Goal: Task Accomplishment & Management: Complete application form

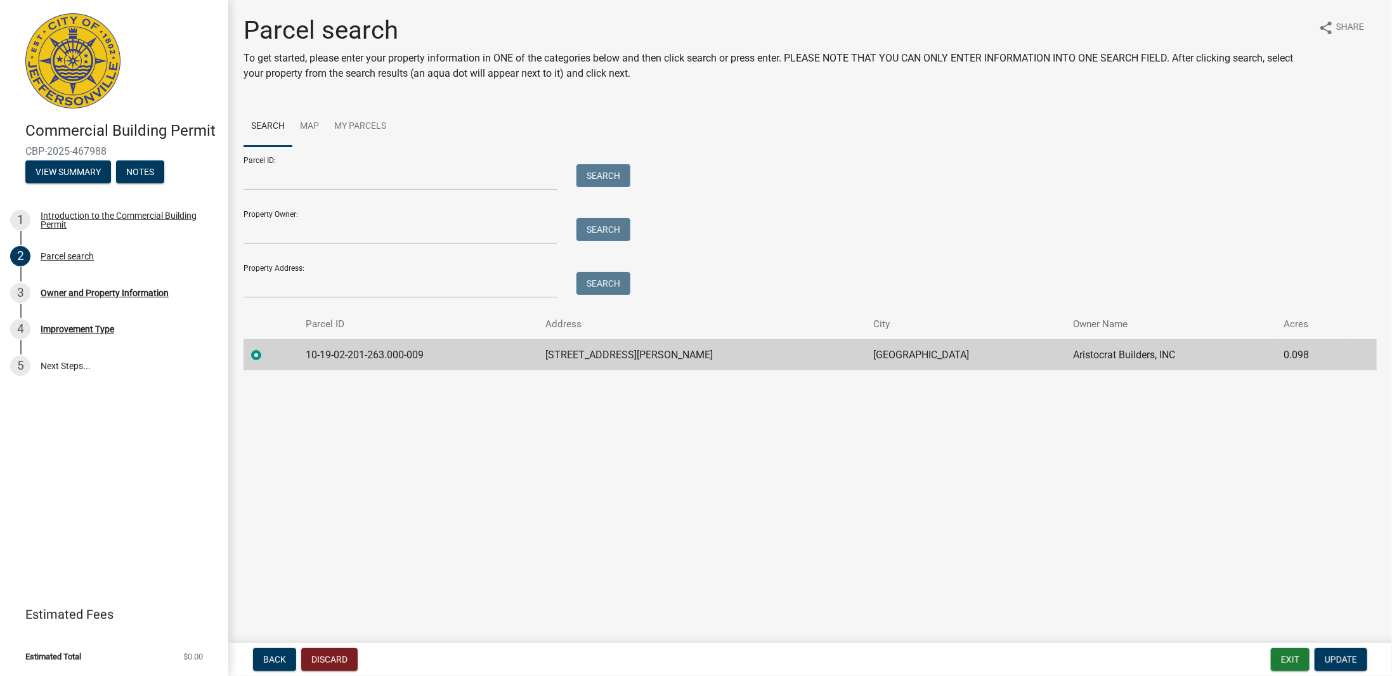
drag, startPoint x: 972, startPoint y: 165, endPoint x: 1220, endPoint y: 34, distance: 280.3
click at [972, 166] on div "Parcel ID: Search Property Owner: Search Property Address: Search" at bounding box center [810, 223] width 1133 height 152
click at [786, 205] on div "Parcel ID: Search Property Owner: Search Property Address: Search" at bounding box center [810, 223] width 1133 height 152
click at [774, 210] on div "Parcel ID: Search Property Owner: Search Property Address: Search" at bounding box center [810, 223] width 1133 height 152
click at [297, 171] on input "Parcel ID:" at bounding box center [401, 177] width 314 height 26
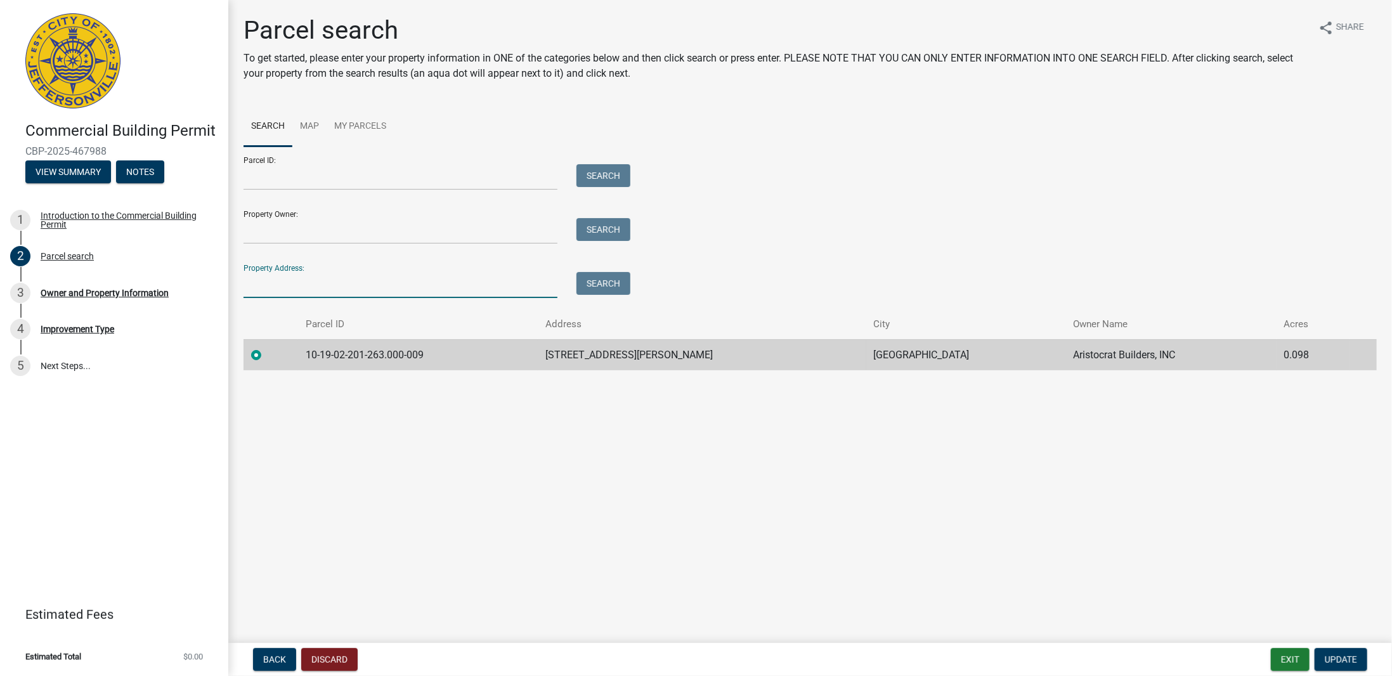
click at [323, 287] on input "Property Address:" at bounding box center [401, 285] width 314 height 26
click at [617, 282] on button "Search" at bounding box center [604, 283] width 54 height 23
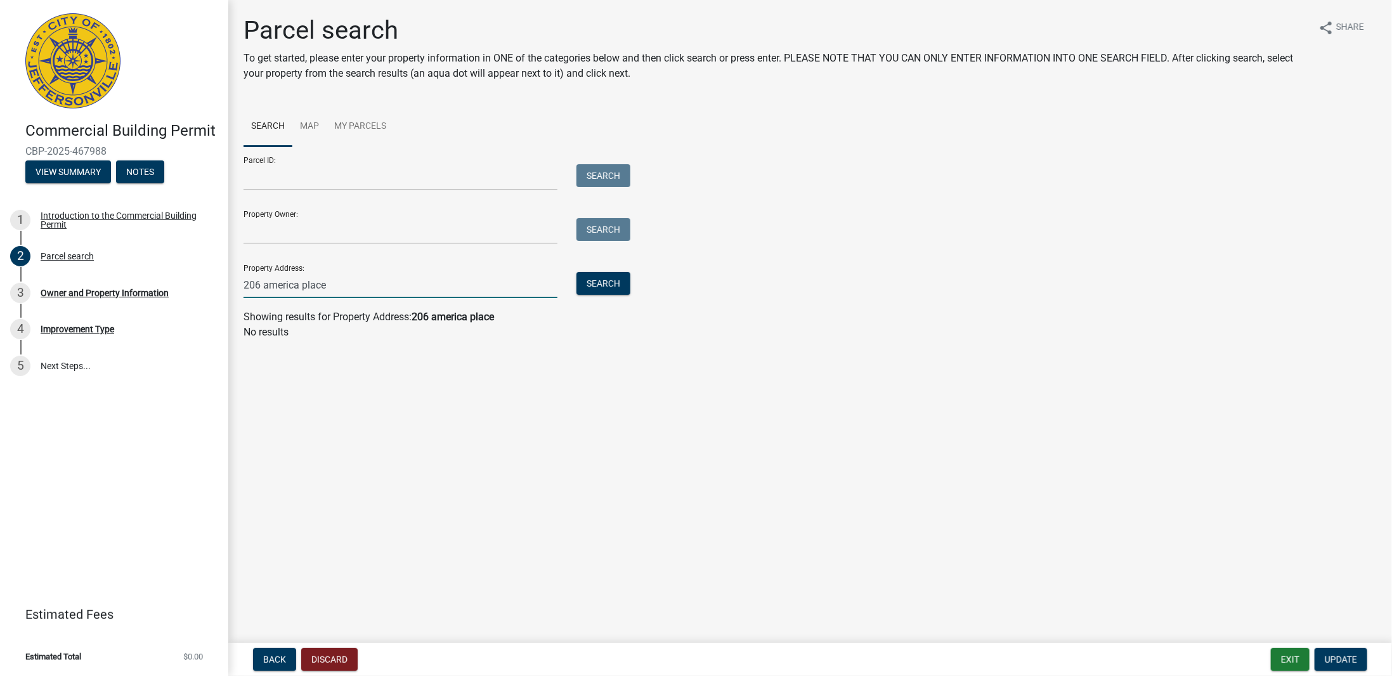
click at [458, 277] on input "206 america place" at bounding box center [401, 285] width 314 height 26
click at [637, 277] on div "Parcel ID: Search Property Owner: Search Property Address: 206 america place je…" at bounding box center [810, 223] width 1133 height 152
click at [606, 280] on button "Search" at bounding box center [604, 283] width 54 height 23
click at [472, 287] on input "206 america place jeffersonville, ga 47130" at bounding box center [401, 285] width 314 height 26
click at [477, 301] on wm-search-parcel-data-activity-input "Search Map My Parcels Parcel ID: Search Property Owner: Search Property Address…" at bounding box center [810, 223] width 1133 height 233
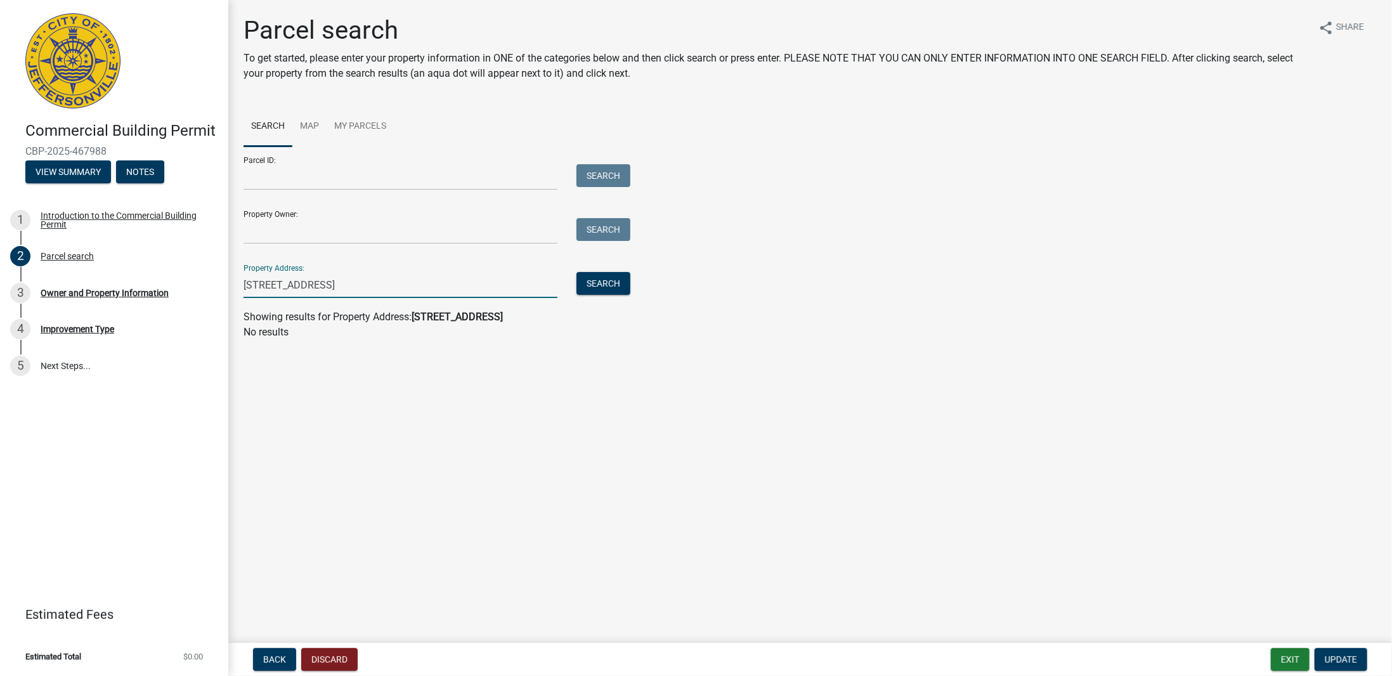
click at [395, 287] on input "206 america place jeffersonville, ga 47130" at bounding box center [401, 285] width 314 height 26
type input "206 america place jeffersonville, in 47130"
click at [584, 279] on button "Search" at bounding box center [604, 283] width 54 height 23
click at [469, 294] on input "206 america place jeffersonville, in 47130" at bounding box center [401, 285] width 314 height 26
drag, startPoint x: 469, startPoint y: 289, endPoint x: 219, endPoint y: 292, distance: 249.9
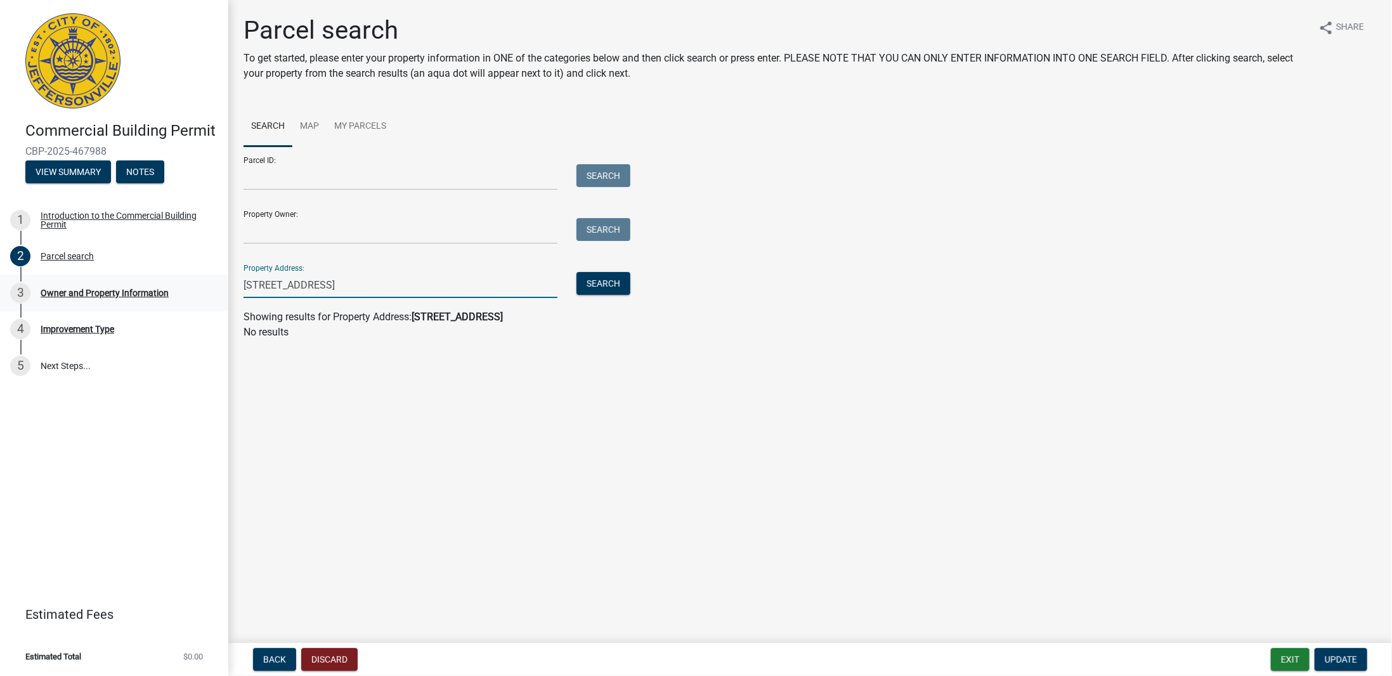
click at [219, 292] on div "Commercial Building Permit CBP-2025-467988 View Summary Notes 1 Introduction to…" at bounding box center [696, 338] width 1392 height 676
click at [792, 339] on p "No results" at bounding box center [810, 332] width 1133 height 15
click at [799, 325] on wm-search-parcel-data-activity-input "Search Map My Parcels Parcel ID: Search Property Owner: Search Property Address…" at bounding box center [810, 223] width 1133 height 233
click at [733, 458] on main "Parcel search To get started, please enter your property information in ONE of …" at bounding box center [810, 319] width 1164 height 638
click at [733, 460] on main "Parcel search To get started, please enter your property information in ONE of …" at bounding box center [810, 319] width 1164 height 638
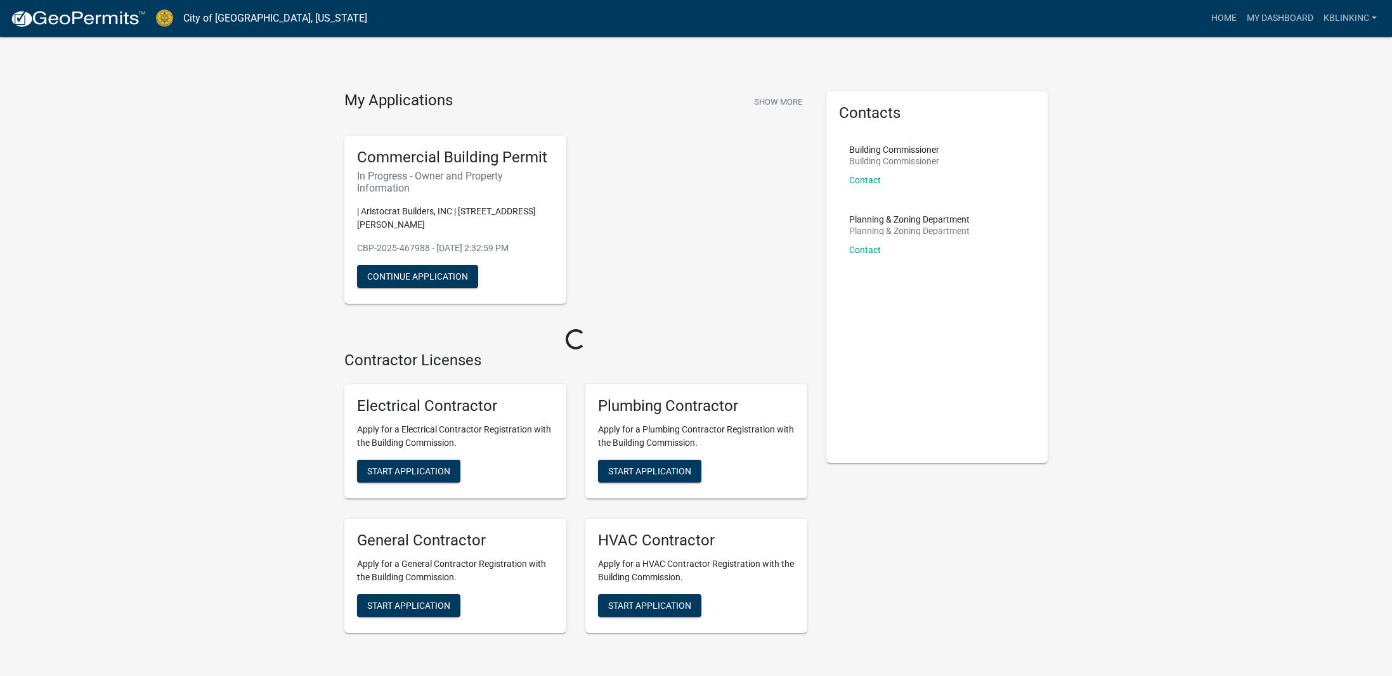
click at [884, 396] on div "Contacts Building Commissioner Building Commissioner Contact Planning & Zoning …" at bounding box center [937, 277] width 222 height 372
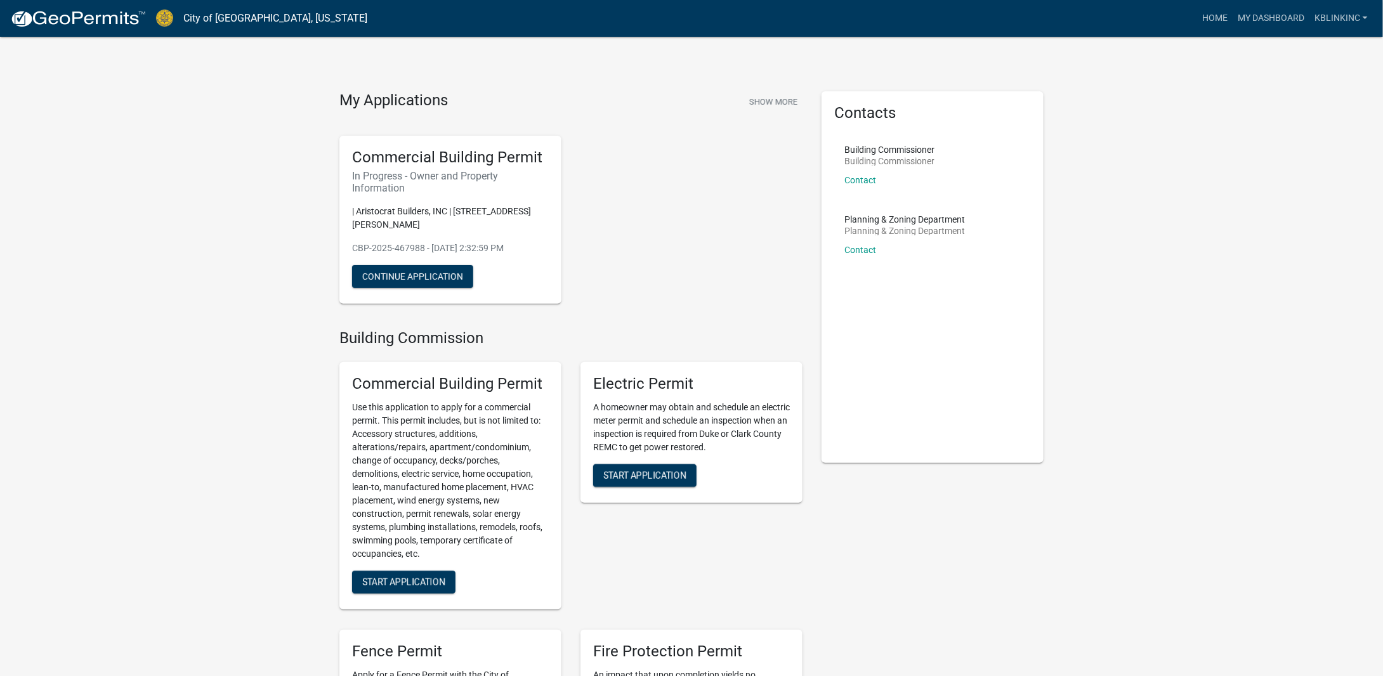
click at [767, 294] on div "Commercial Building Permit In Progress - Owner and Property Information | Arist…" at bounding box center [571, 220] width 482 height 188
click at [756, 295] on div "Commercial Building Permit In Progress - Owner and Property Information | Arist…" at bounding box center [571, 220] width 482 height 188
click at [426, 265] on button "Continue Application" at bounding box center [412, 276] width 121 height 23
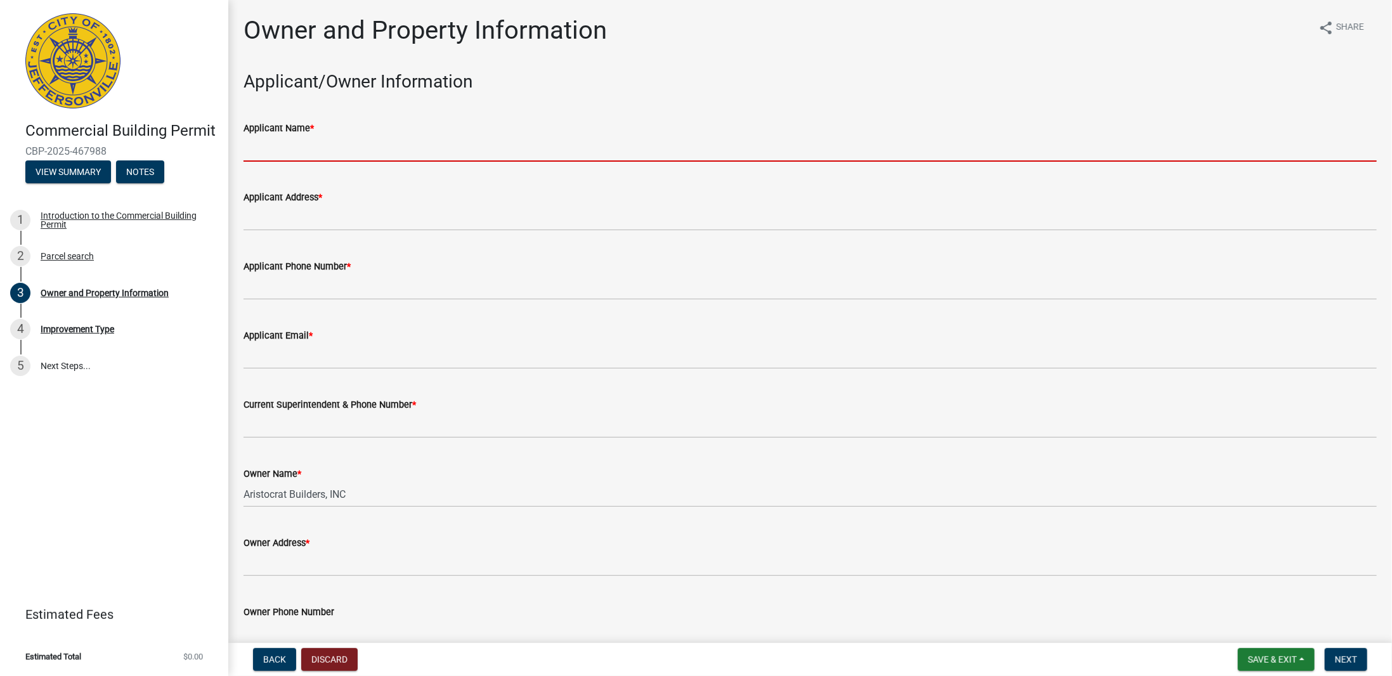
click at [303, 148] on input "Applicant Name *" at bounding box center [810, 149] width 1133 height 26
click at [98, 289] on div "Owner and Property Information" at bounding box center [105, 293] width 128 height 9
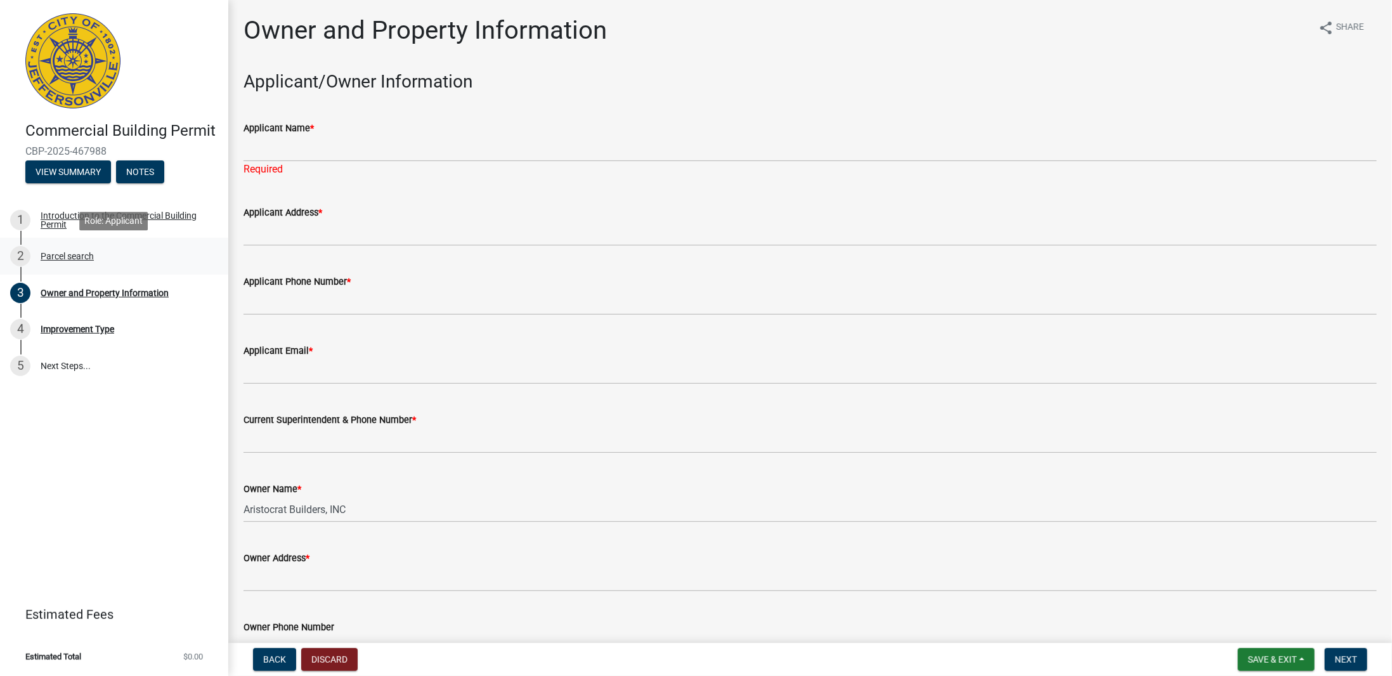
click at [61, 254] on div "Parcel search" at bounding box center [67, 256] width 53 height 9
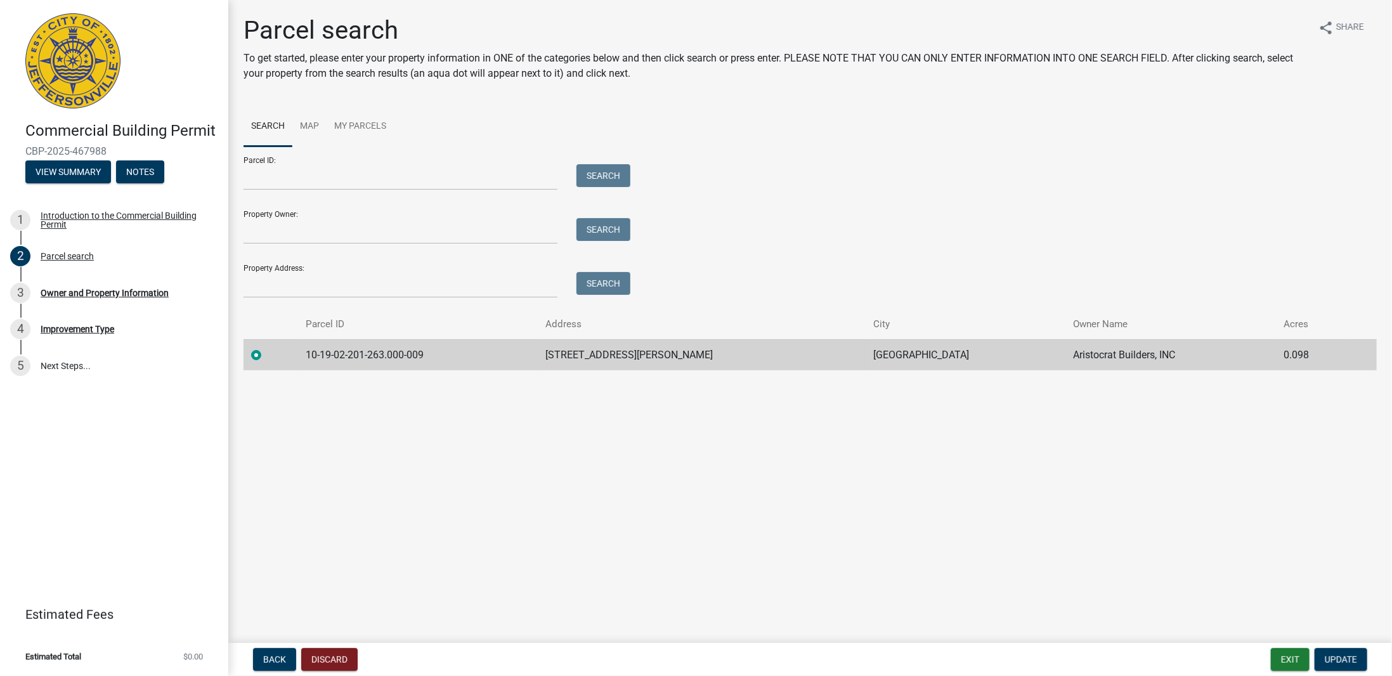
click at [789, 421] on main "Parcel search To get started, please enter your property information in ONE of …" at bounding box center [810, 319] width 1164 height 638
click at [738, 441] on main "Parcel search To get started, please enter your property information in ONE of …" at bounding box center [810, 319] width 1164 height 638
click at [721, 433] on main "Parcel search To get started, please enter your property information in ONE of …" at bounding box center [810, 319] width 1164 height 638
click at [696, 356] on td "[STREET_ADDRESS][PERSON_NAME]" at bounding box center [702, 354] width 329 height 31
click at [637, 457] on main "Parcel search To get started, please enter your property information in ONE of …" at bounding box center [810, 319] width 1164 height 638
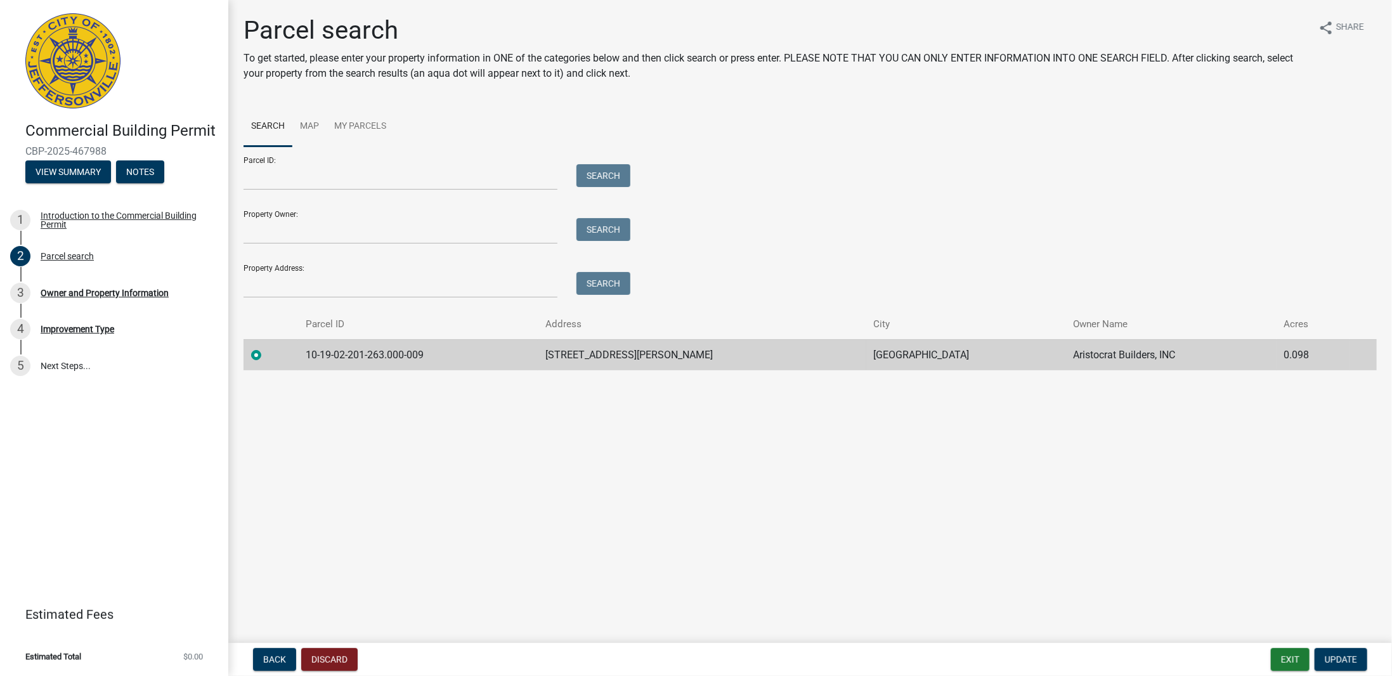
drag, startPoint x: 438, startPoint y: 443, endPoint x: 368, endPoint y: 455, distance: 70.8
click at [437, 443] on main "Parcel search To get started, please enter your property information in ONE of …" at bounding box center [810, 319] width 1164 height 638
click at [603, 480] on main "Parcel search To get started, please enter your property information in ONE of …" at bounding box center [810, 319] width 1164 height 638
click at [602, 480] on main "Parcel search To get started, please enter your property information in ONE of …" at bounding box center [810, 319] width 1164 height 638
click at [596, 477] on main "Parcel search To get started, please enter your property information in ONE of …" at bounding box center [810, 319] width 1164 height 638
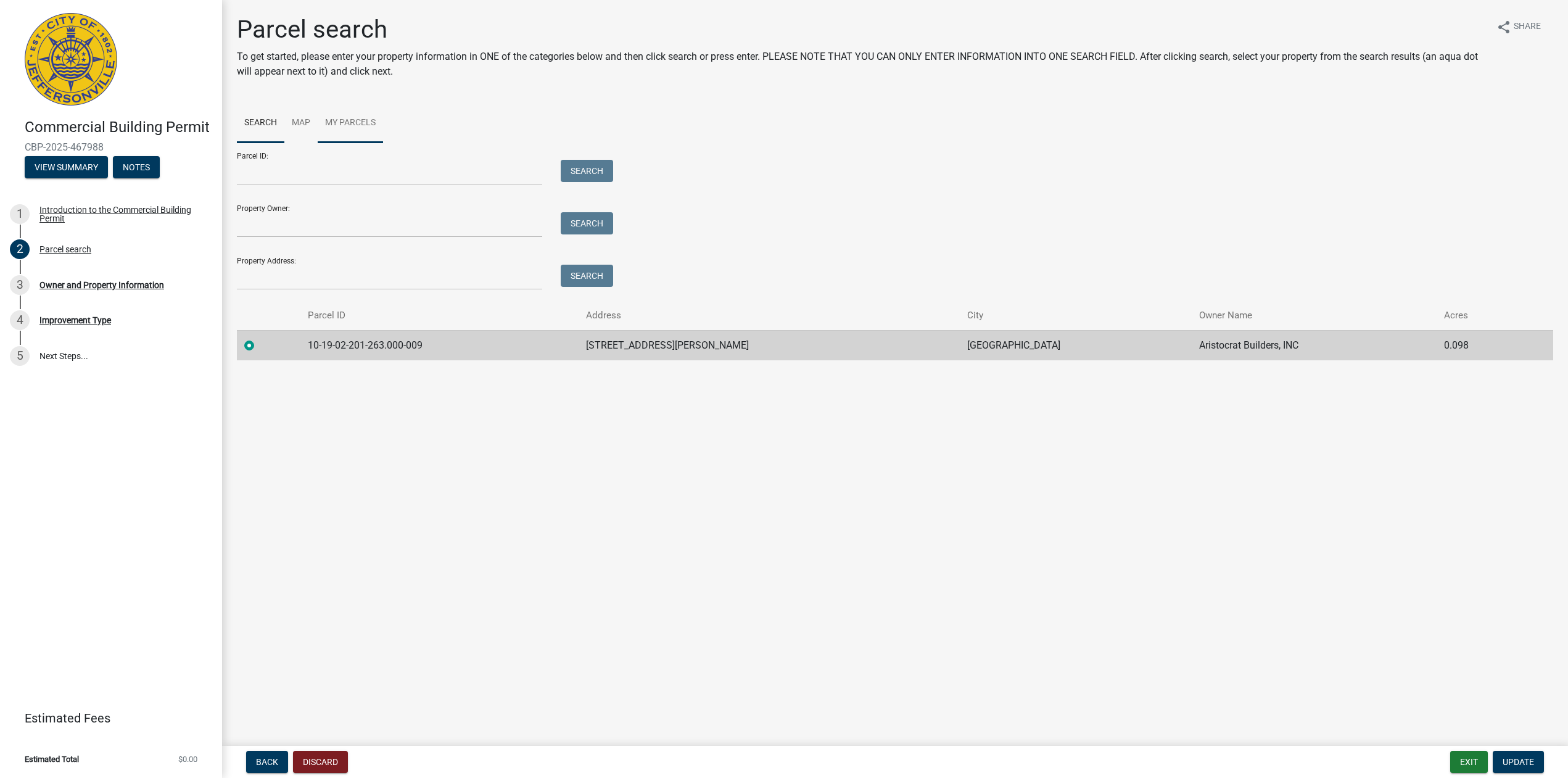
click at [347, 133] on link "My Parcels" at bounding box center [350, 124] width 65 height 40
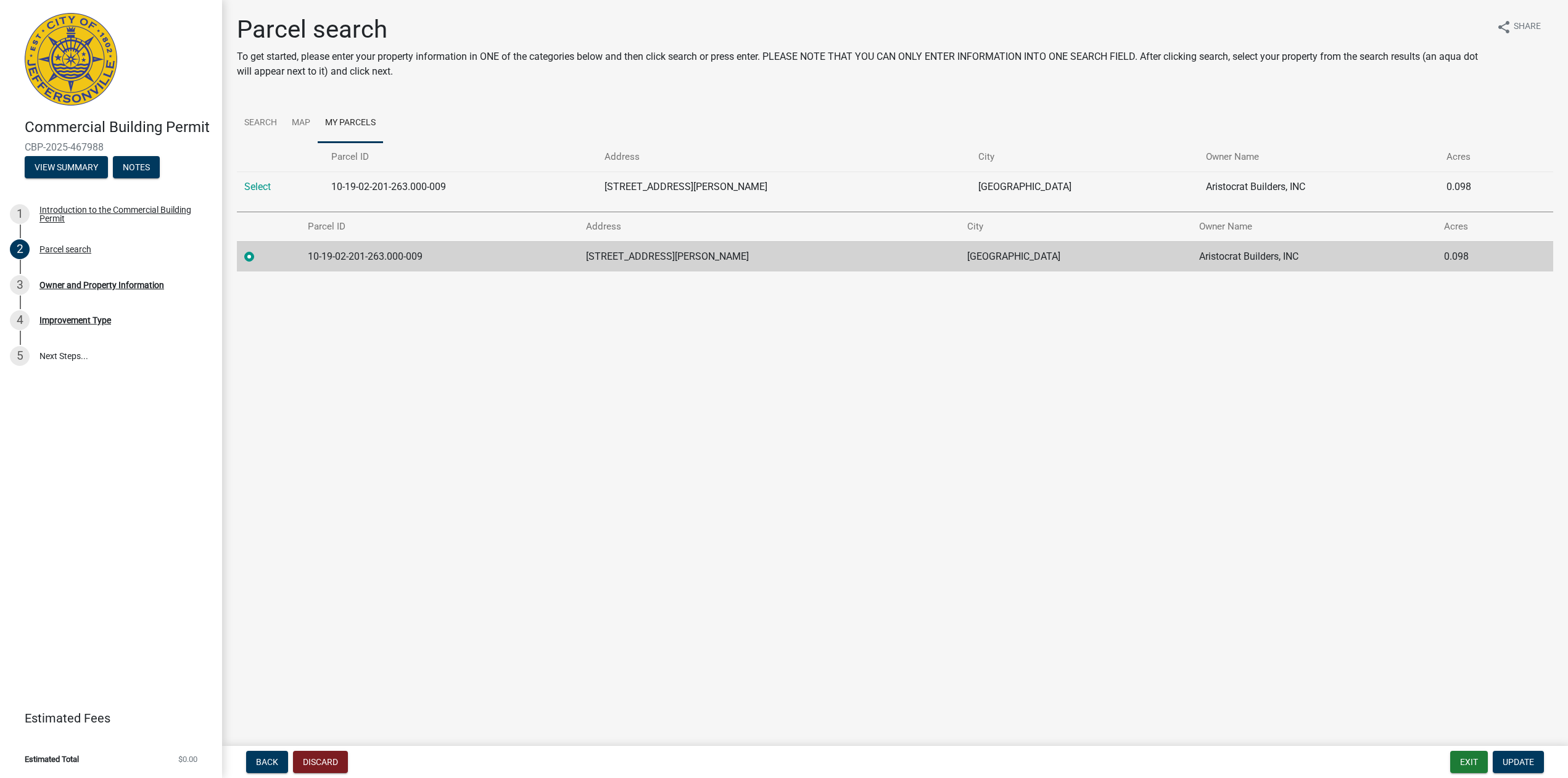
click at [547, 384] on main "Parcel search To get started, please enter your property information in ONE of …" at bounding box center [895, 371] width 1346 height 741
drag, startPoint x: 610, startPoint y: 378, endPoint x: 710, endPoint y: 371, distance: 100.2
click at [610, 378] on main "Parcel search To get started, please enter your property information in ONE of …" at bounding box center [895, 371] width 1346 height 741
click at [707, 365] on main "Parcel search To get started, please enter your property information in ONE of …" at bounding box center [895, 371] width 1346 height 741
click at [1028, 370] on main "Parcel search To get started, please enter your property information in ONE of …" at bounding box center [895, 371] width 1346 height 741
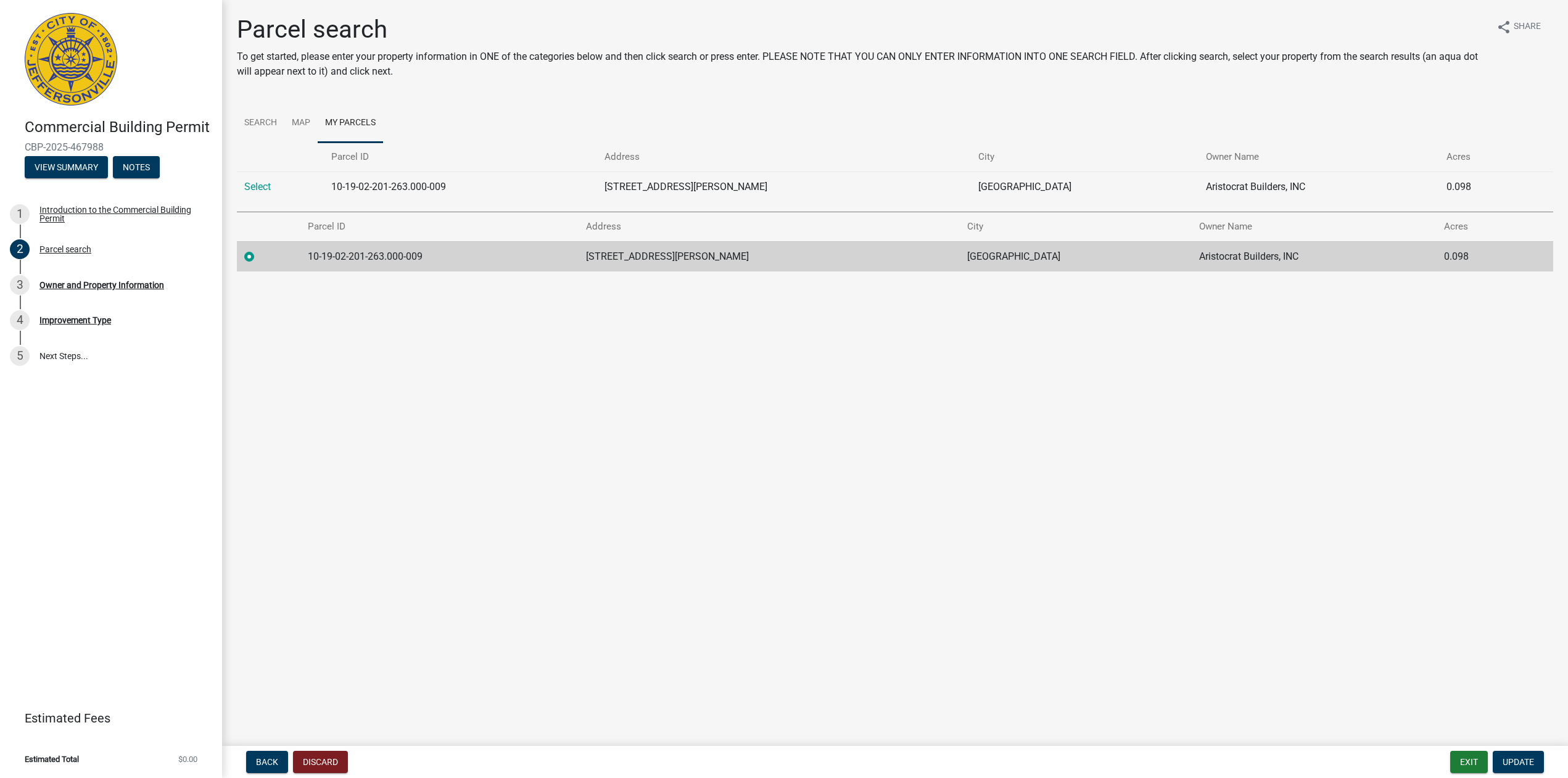
drag, startPoint x: 897, startPoint y: 377, endPoint x: 867, endPoint y: 385, distance: 31.0
click at [886, 382] on main "Parcel search To get started, please enter your property information in ONE of …" at bounding box center [895, 371] width 1346 height 741
click at [649, 390] on main "Parcel search To get started, please enter your property information in ONE of …" at bounding box center [895, 371] width 1346 height 741
drag, startPoint x: 528, startPoint y: 389, endPoint x: 494, endPoint y: 390, distance: 34.0
click at [527, 389] on main "Parcel search To get started, please enter your property information in ONE of …" at bounding box center [895, 371] width 1346 height 741
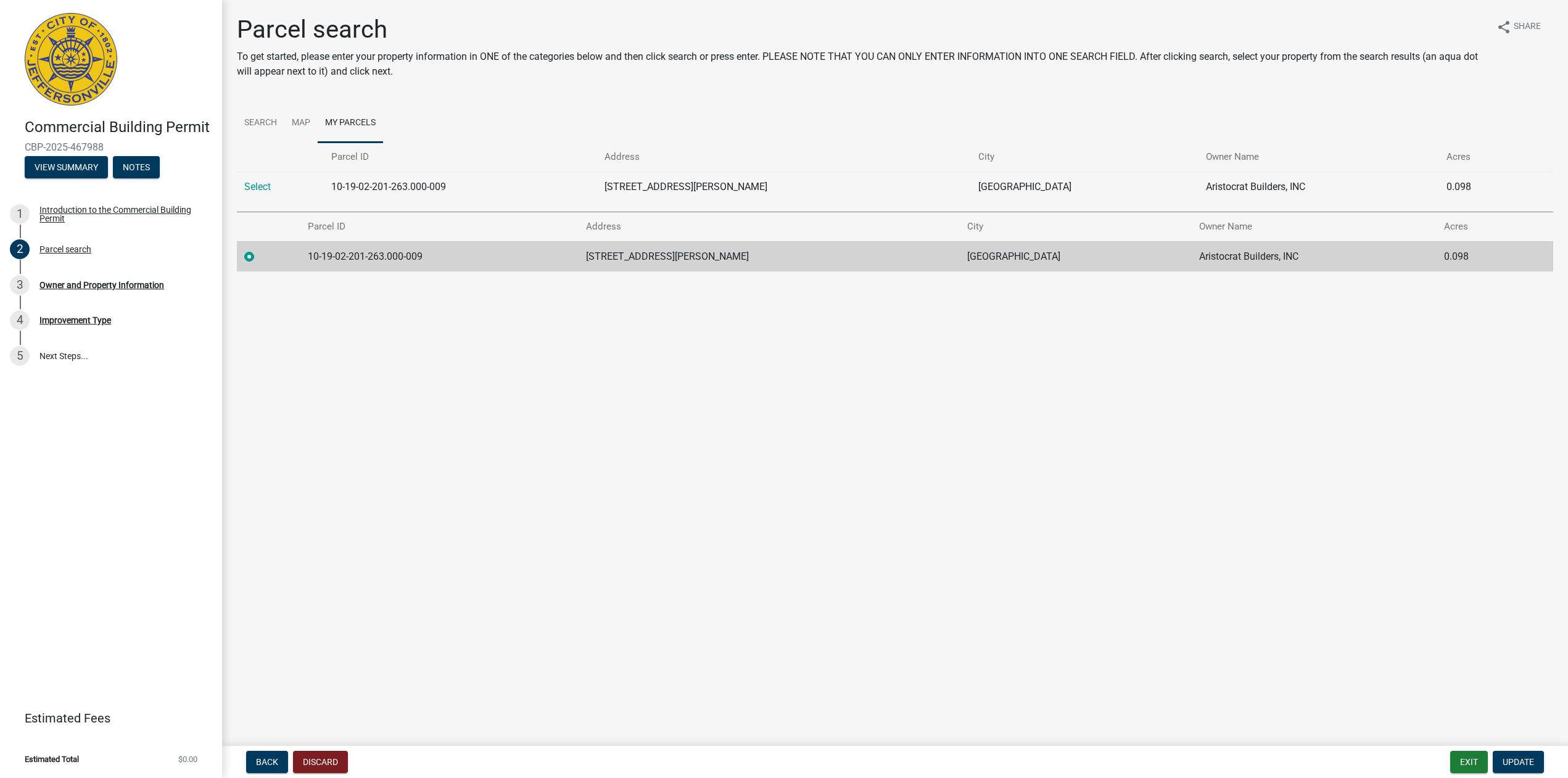
click at [479, 378] on main "Parcel search To get started, please enter your property information in ONE of …" at bounding box center [895, 371] width 1346 height 741
click at [441, 371] on main "Parcel search To get started, please enter your property information in ONE of …" at bounding box center [895, 371] width 1346 height 741
click at [267, 115] on link "Search" at bounding box center [261, 124] width 48 height 40
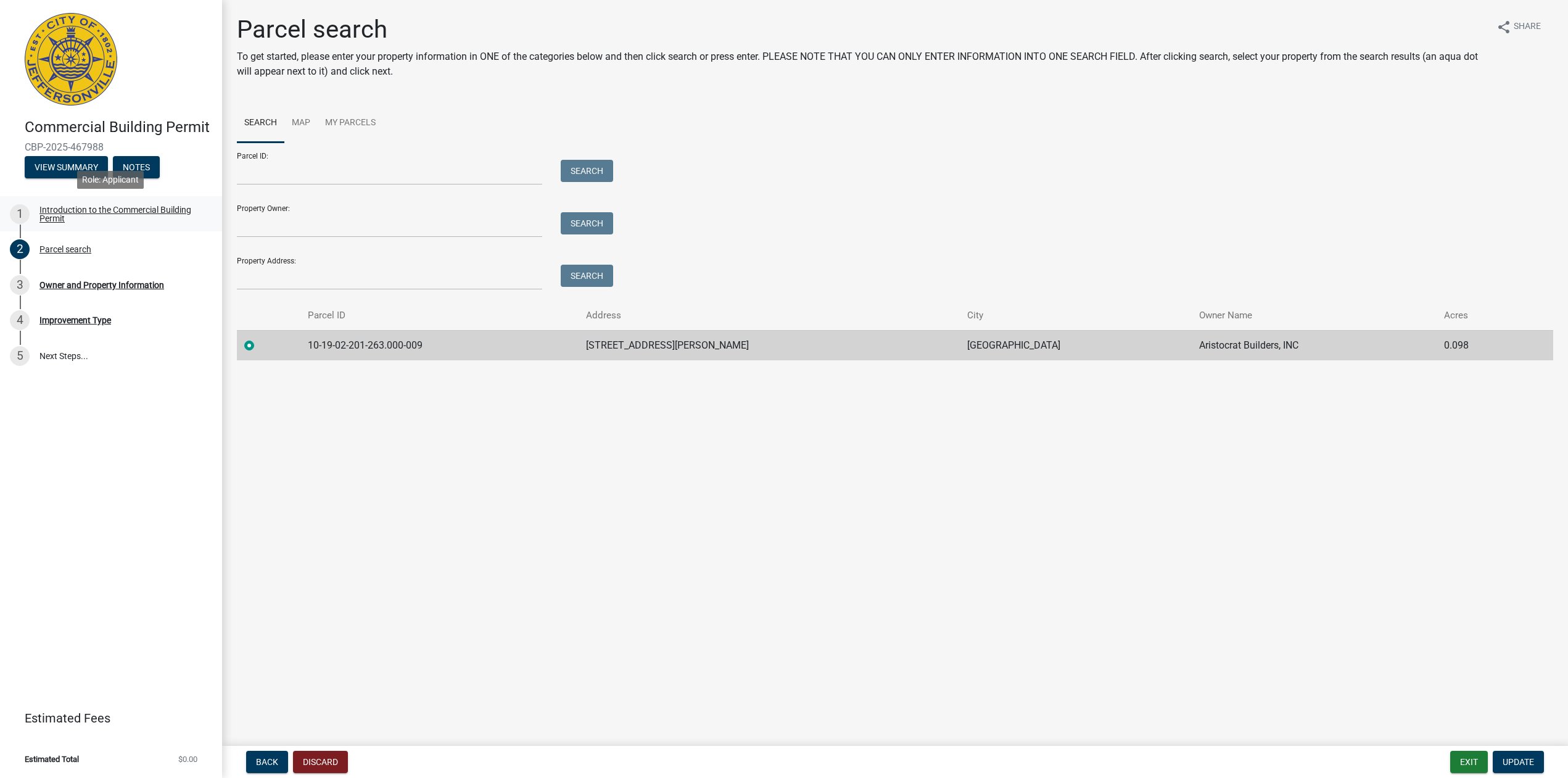
click at [100, 208] on div "Introduction to the Commercial Building Permit" at bounding box center [121, 214] width 162 height 18
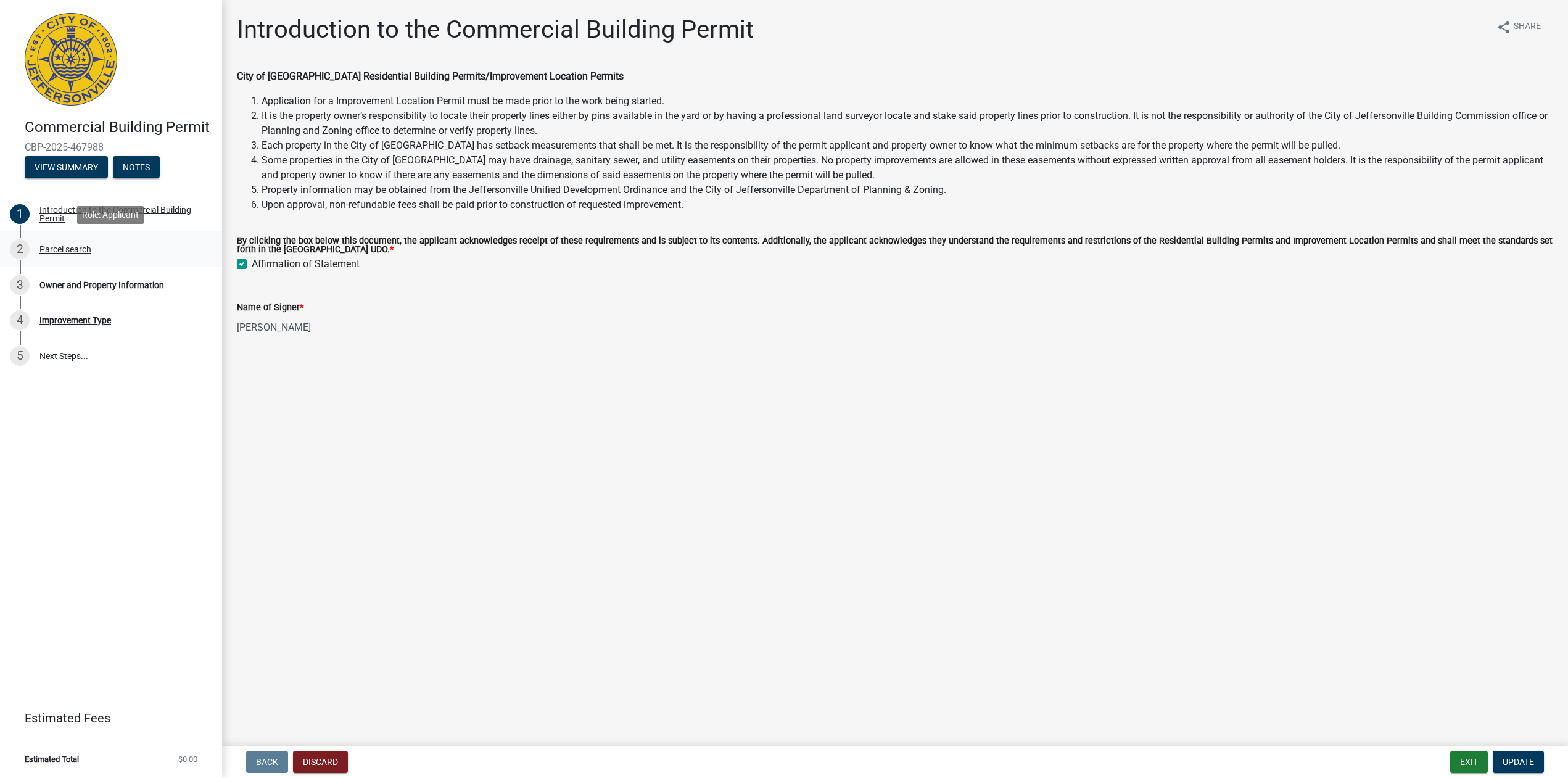
click at [48, 253] on div "Parcel search" at bounding box center [65, 249] width 52 height 9
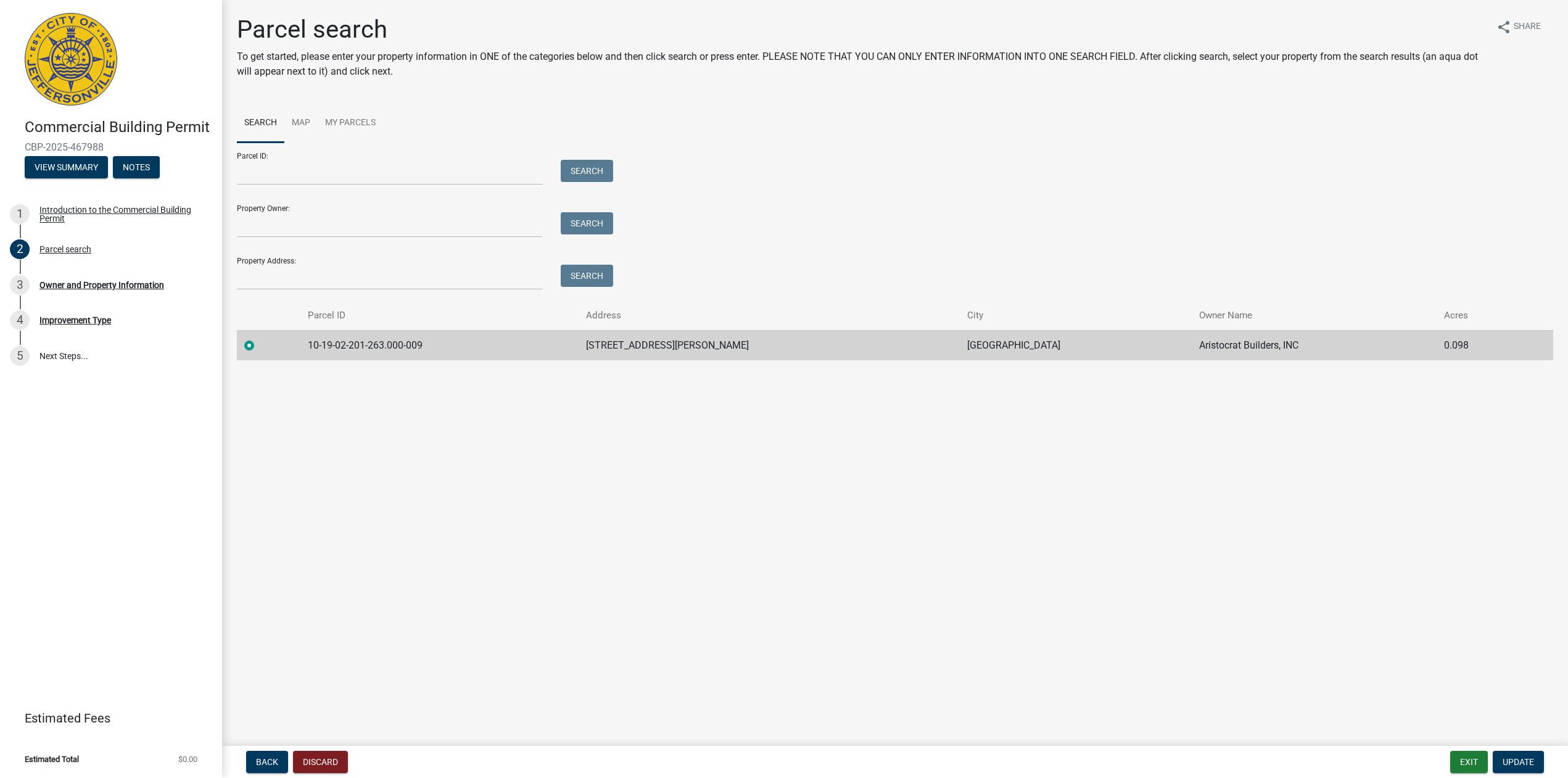
click at [1080, 655] on main "Parcel search To get started, please enter your property information in ONE of …" at bounding box center [895, 371] width 1346 height 741
click at [1010, 634] on main "Parcel search To get started, please enter your property information in ONE of …" at bounding box center [895, 371] width 1346 height 741
click at [984, 621] on main "Parcel search To get started, please enter your property information in ONE of …" at bounding box center [895, 371] width 1346 height 741
click at [281, 177] on input "Parcel ID:" at bounding box center [390, 172] width 305 height 25
click at [1139, 633] on main "Parcel search To get started, please enter your property information in ONE of …" at bounding box center [895, 371] width 1346 height 741
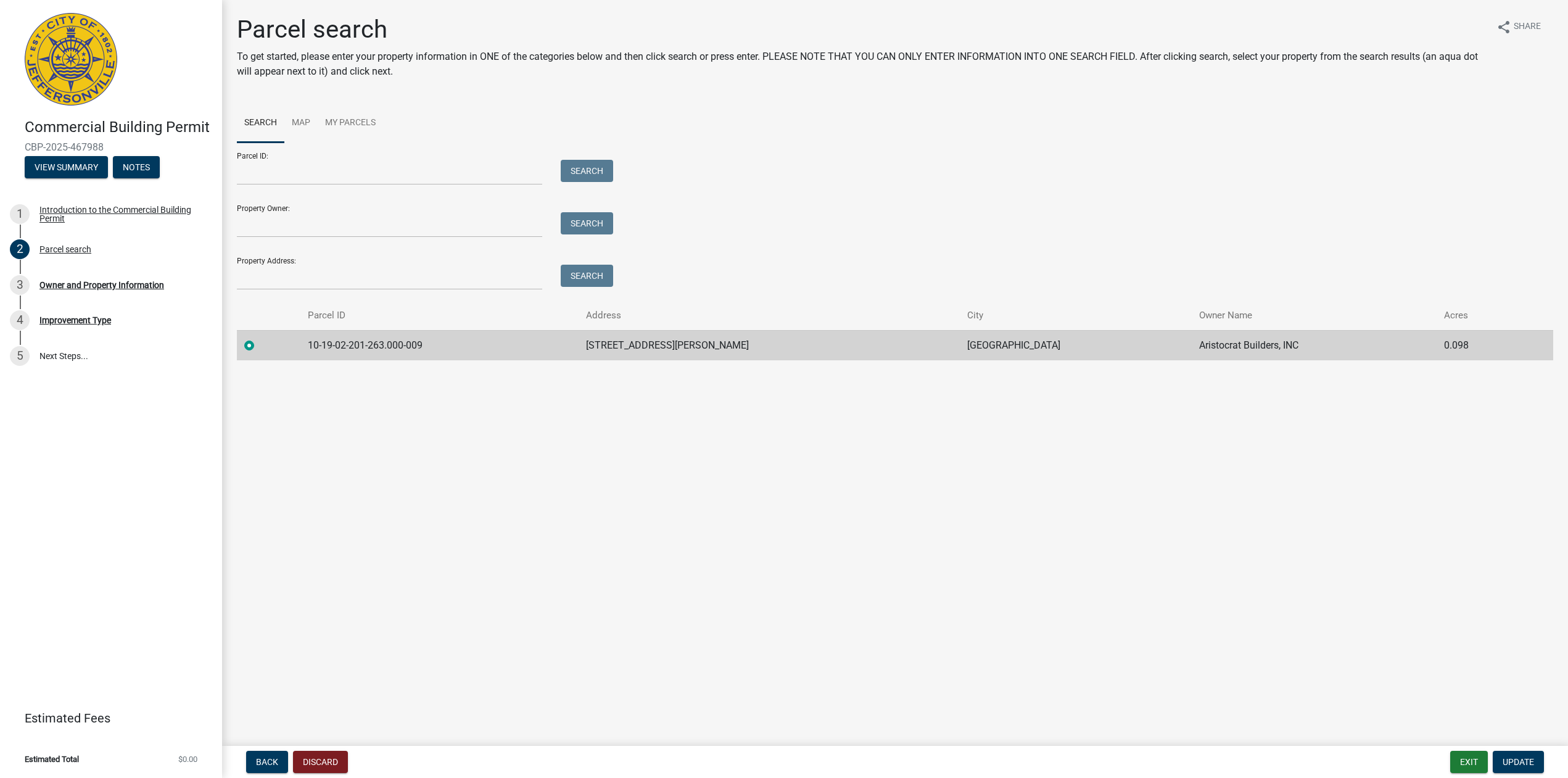
click at [1136, 612] on main "Parcel search To get started, please enter your property information in ONE of …" at bounding box center [895, 371] width 1346 height 741
click at [810, 564] on main "Parcel search To get started, please enter your property information in ONE of …" at bounding box center [895, 371] width 1346 height 741
click at [810, 553] on main "Parcel search To get started, please enter your property information in ONE of …" at bounding box center [895, 371] width 1346 height 741
drag, startPoint x: 708, startPoint y: 607, endPoint x: 520, endPoint y: 393, distance: 284.9
click at [682, 586] on main "Parcel search To get started, please enter your property information in ONE of …" at bounding box center [895, 371] width 1346 height 741
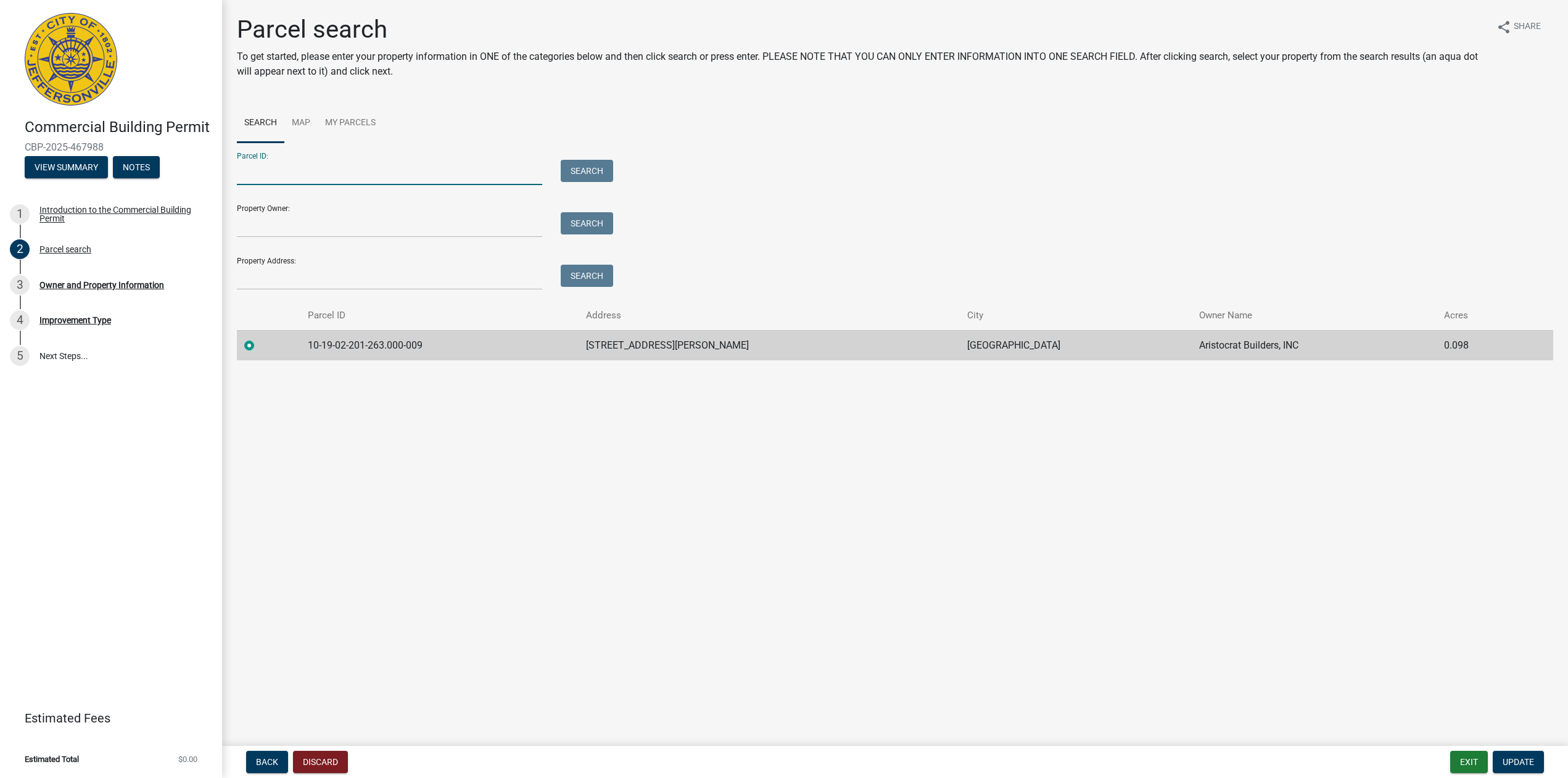
click at [323, 179] on input "Parcel ID:" at bounding box center [390, 172] width 305 height 25
type input "10-19-00-900-217.000-010"
click at [587, 172] on button "Search" at bounding box center [588, 170] width 53 height 22
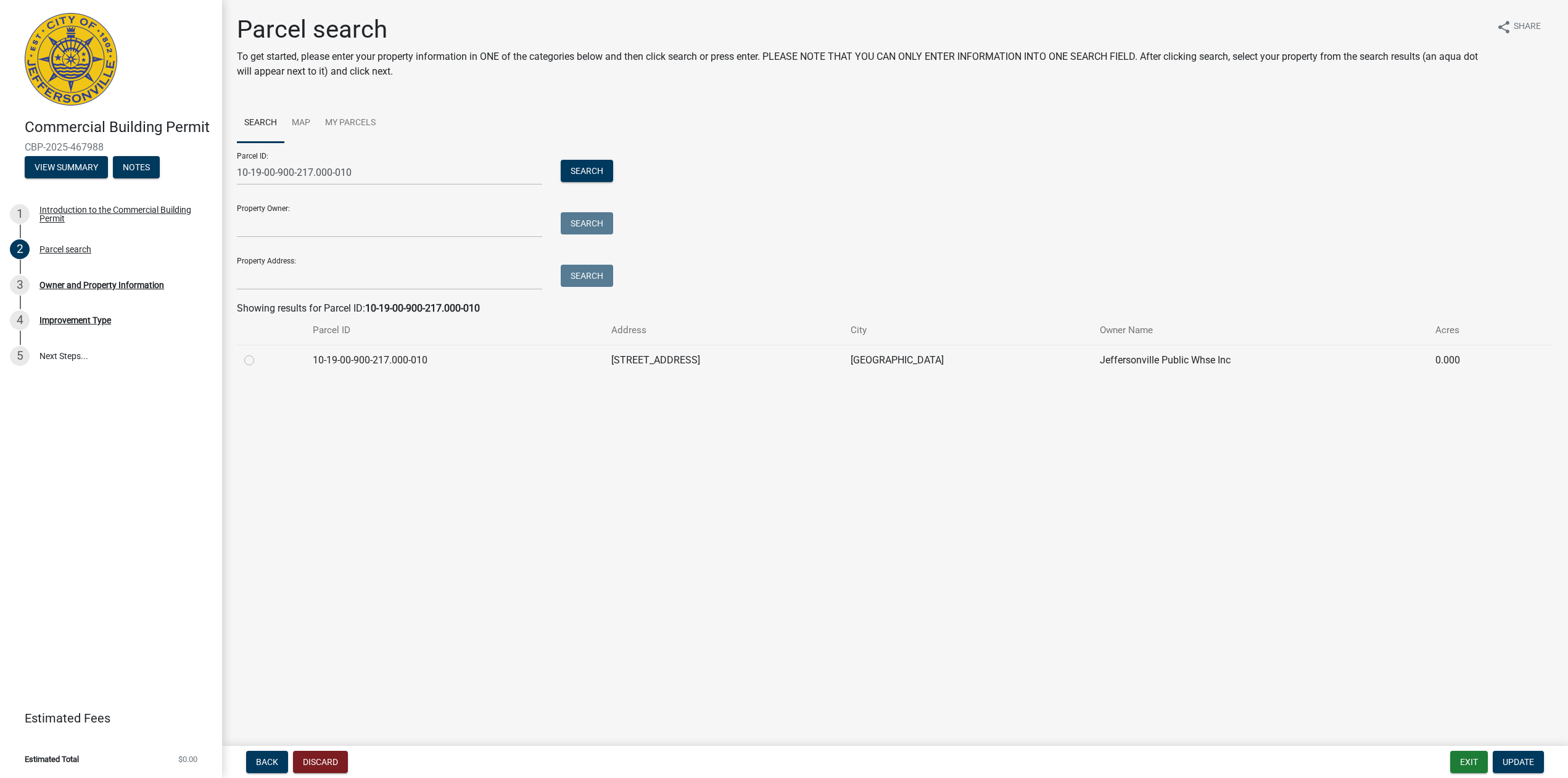
click at [259, 353] on label at bounding box center [259, 353] width 0 height 0
click at [259, 361] on input "radio" at bounding box center [263, 357] width 8 height 8
radio input "true"
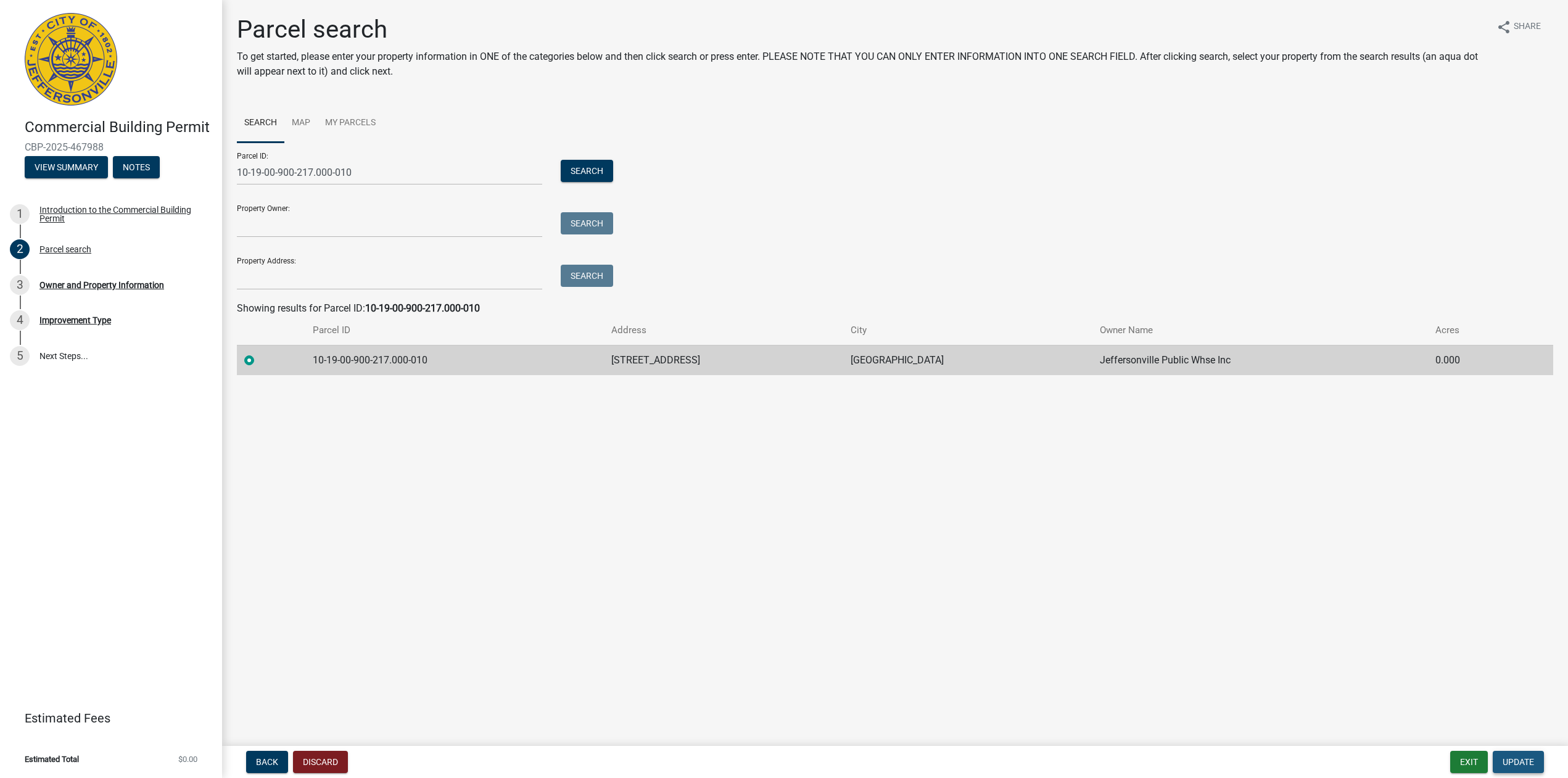
click at [1354, 656] on span "Update" at bounding box center [1518, 761] width 31 height 10
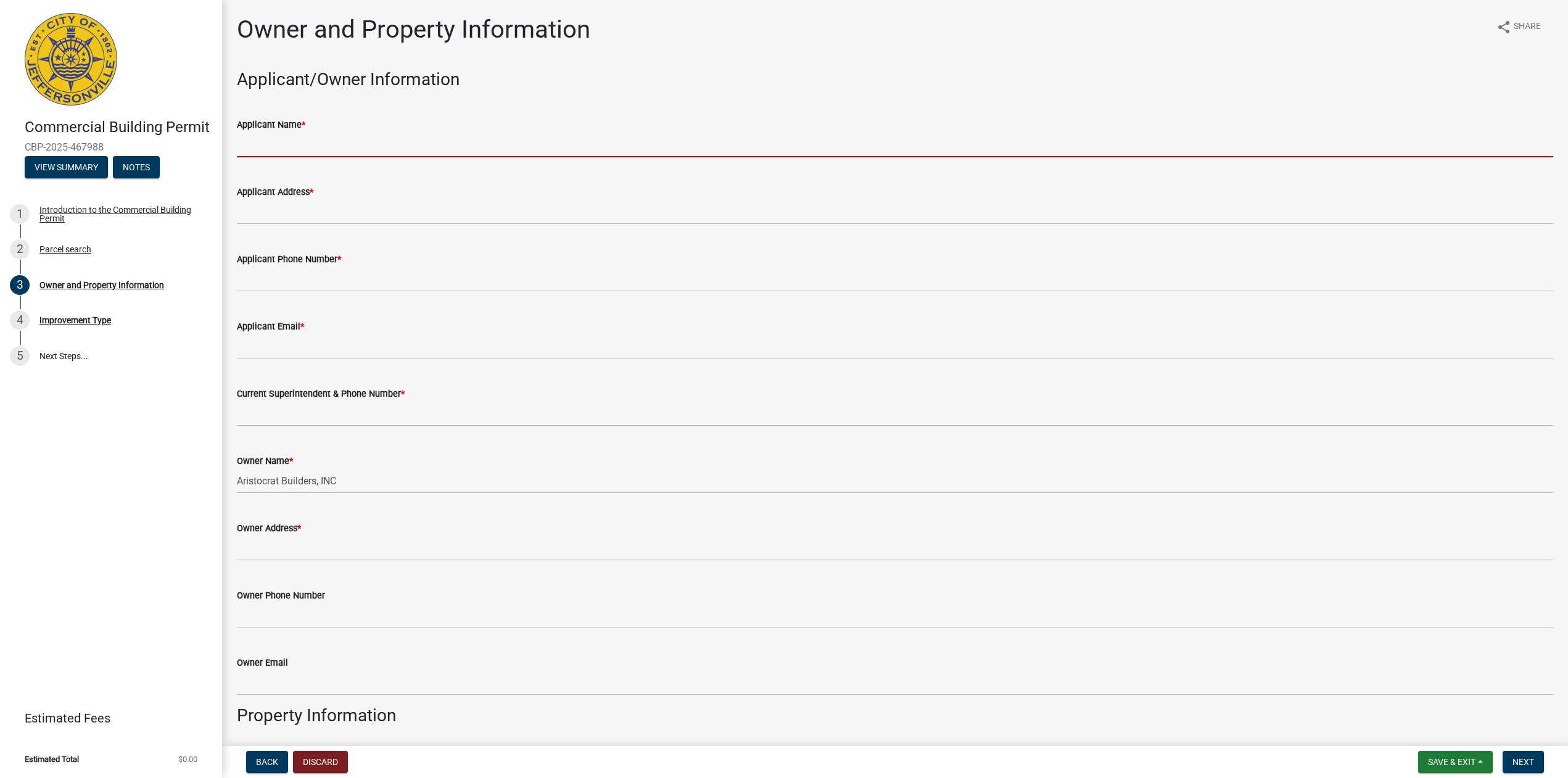
click at [359, 153] on input "Applicant Name *" at bounding box center [896, 145] width 1317 height 25
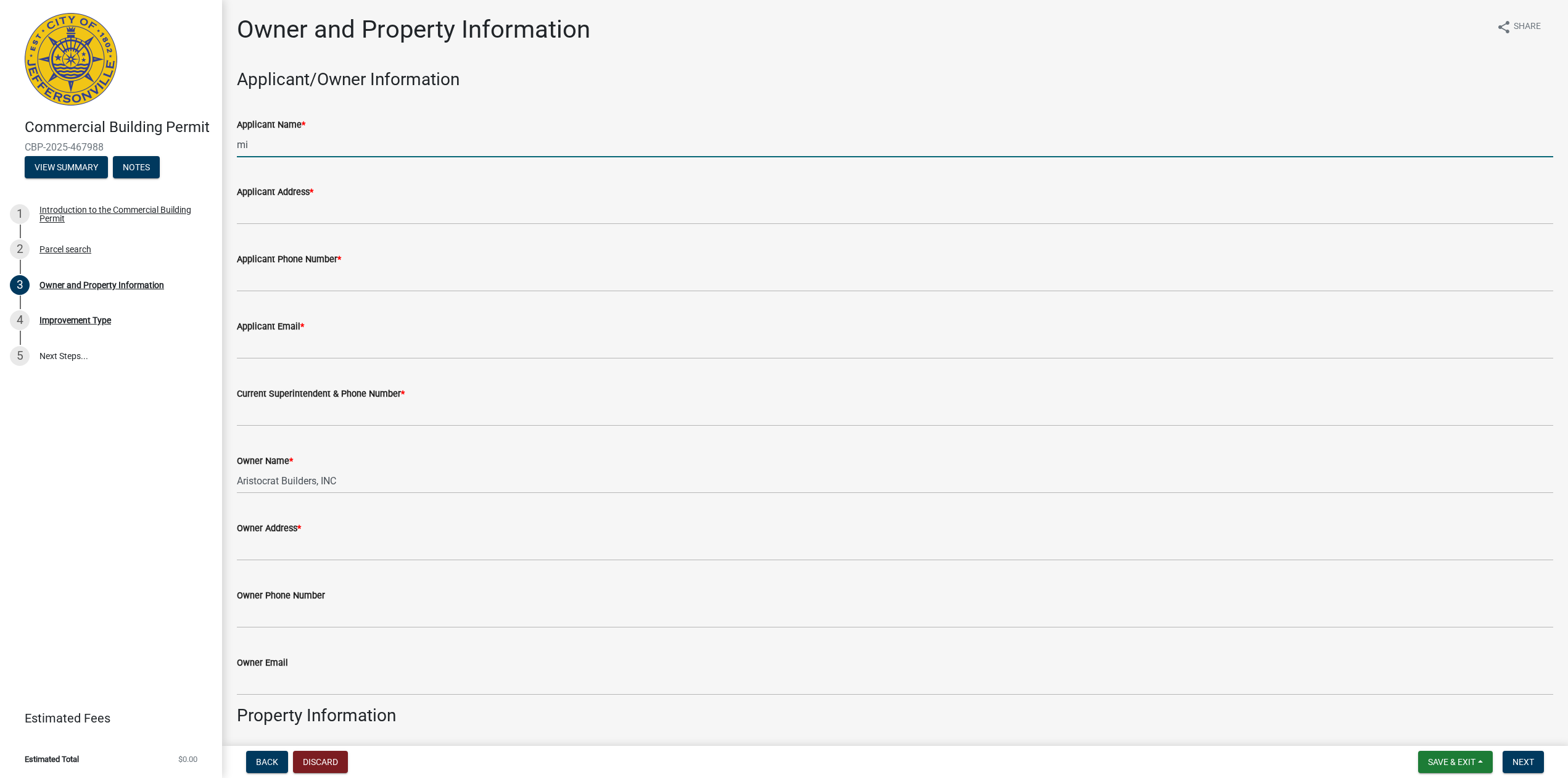
type input "m"
type input "[PERSON_NAME]"
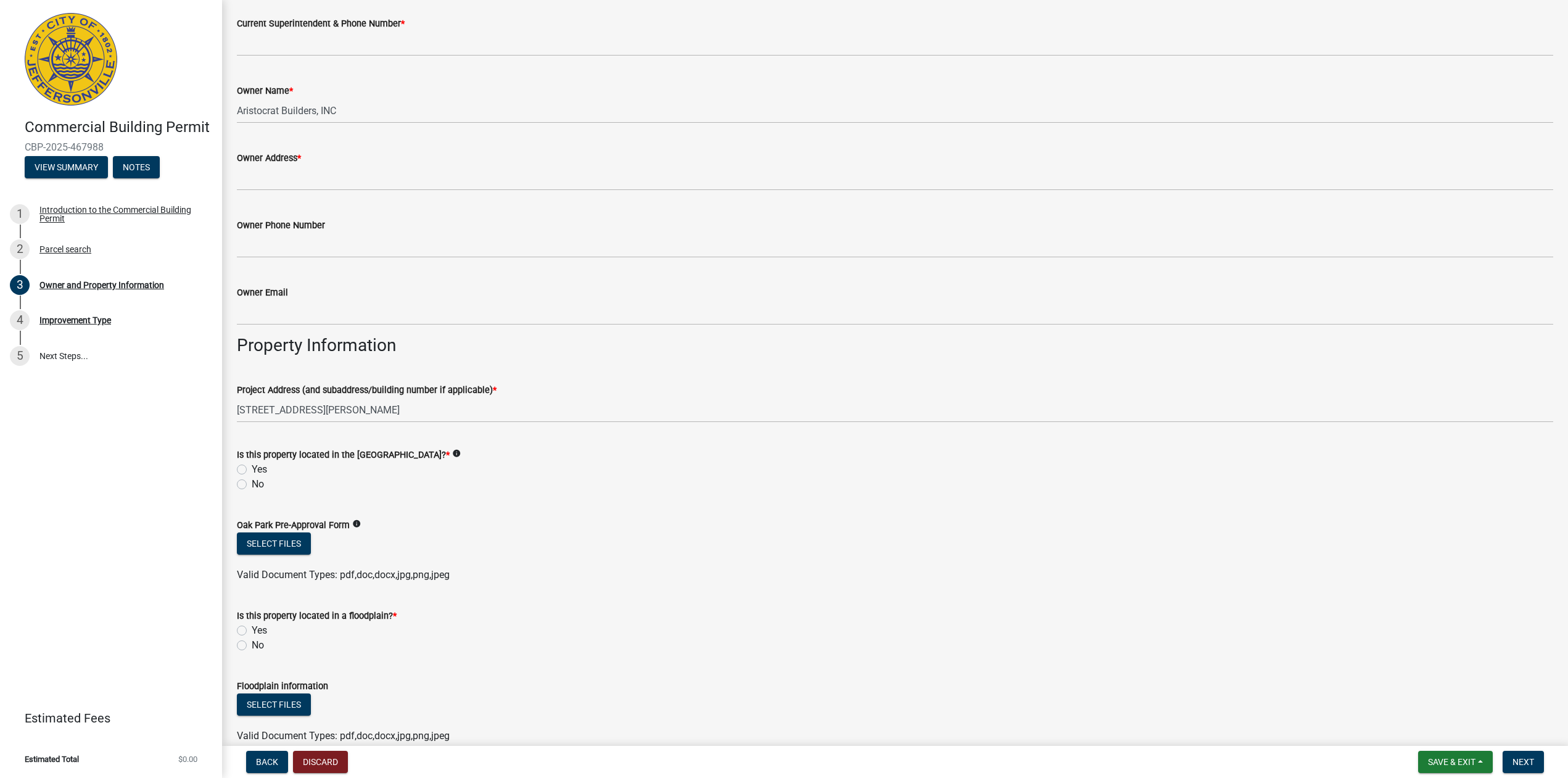
scroll to position [385, 0]
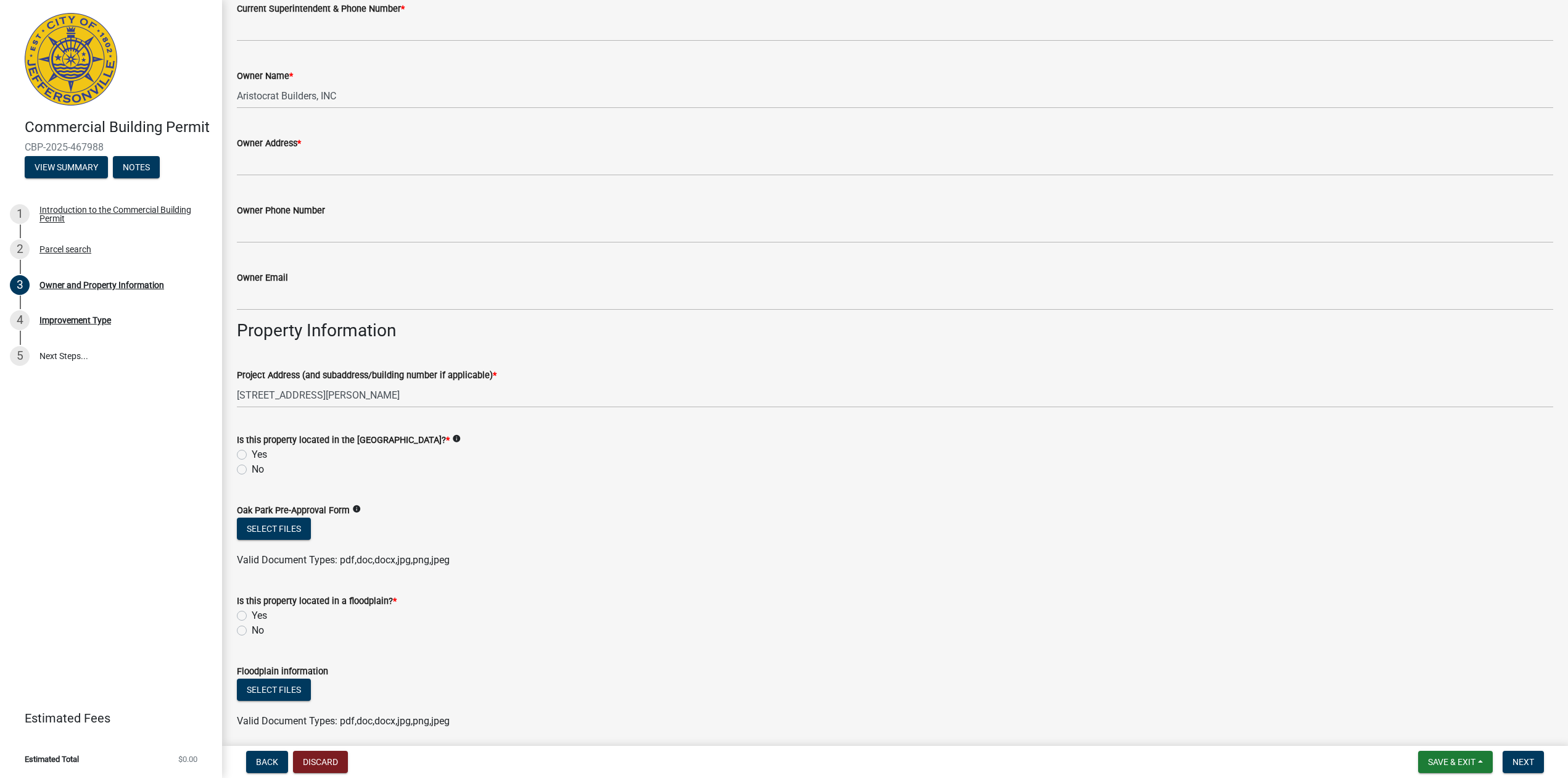
click at [717, 488] on wm-data-entity-input "Is this property located in the [GEOGRAPHIC_DATA]? * info Yes No" at bounding box center [896, 452] width 1317 height 70
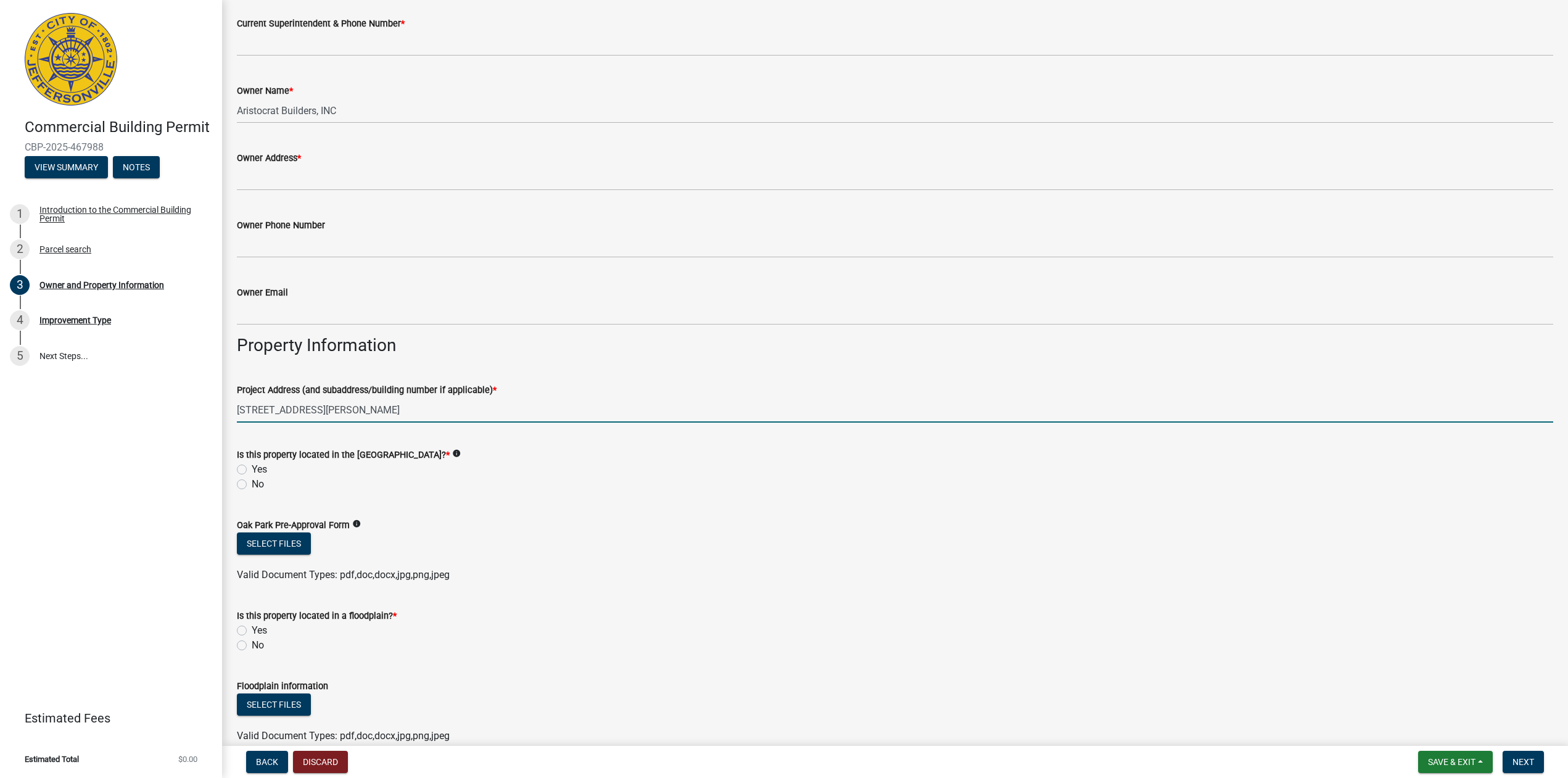
click at [309, 411] on input "[STREET_ADDRESS][PERSON_NAME]" at bounding box center [896, 409] width 1317 height 25
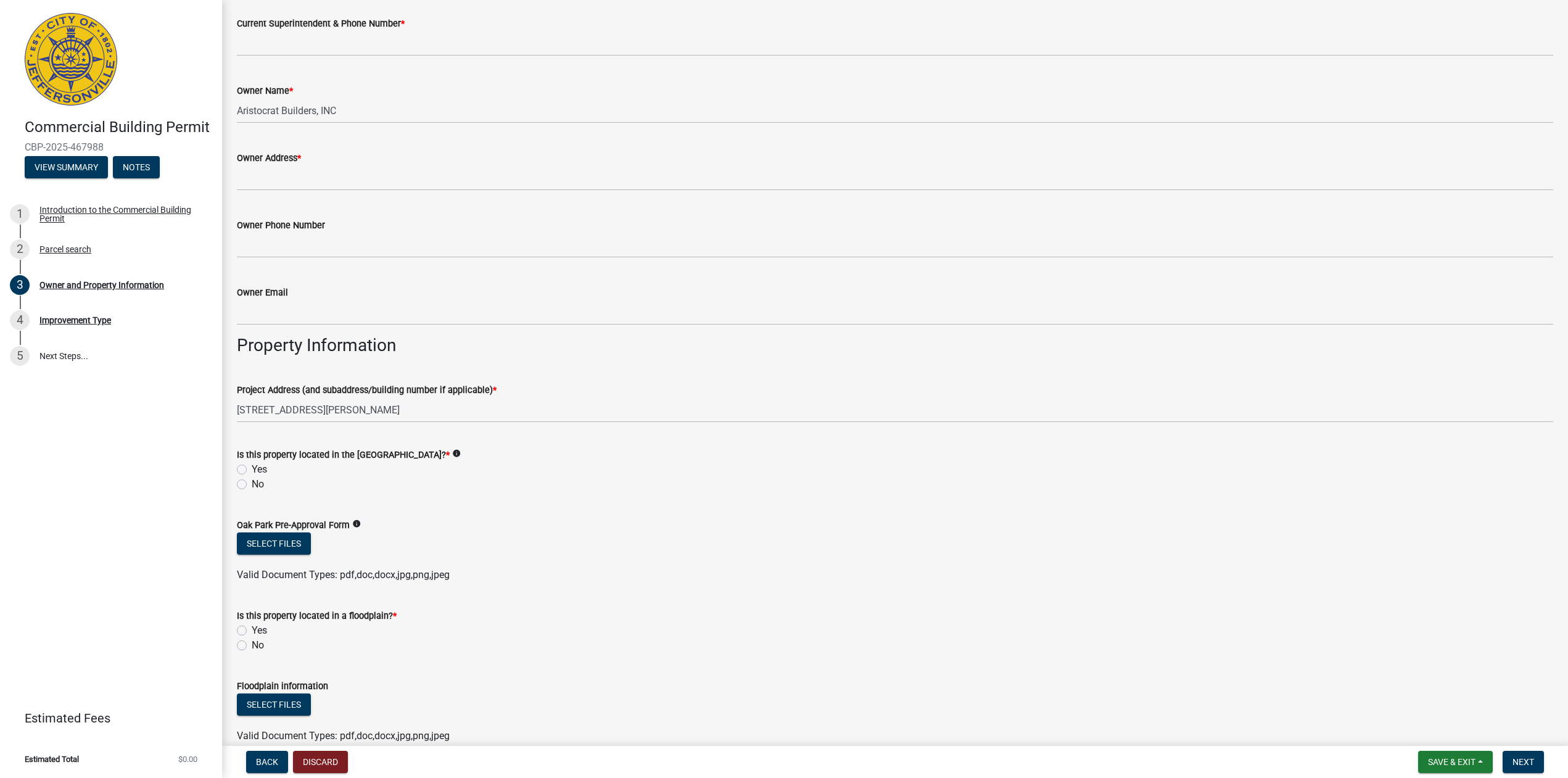
click at [620, 524] on div "Oak Park Pre-Approval Form info" at bounding box center [896, 524] width 1317 height 15
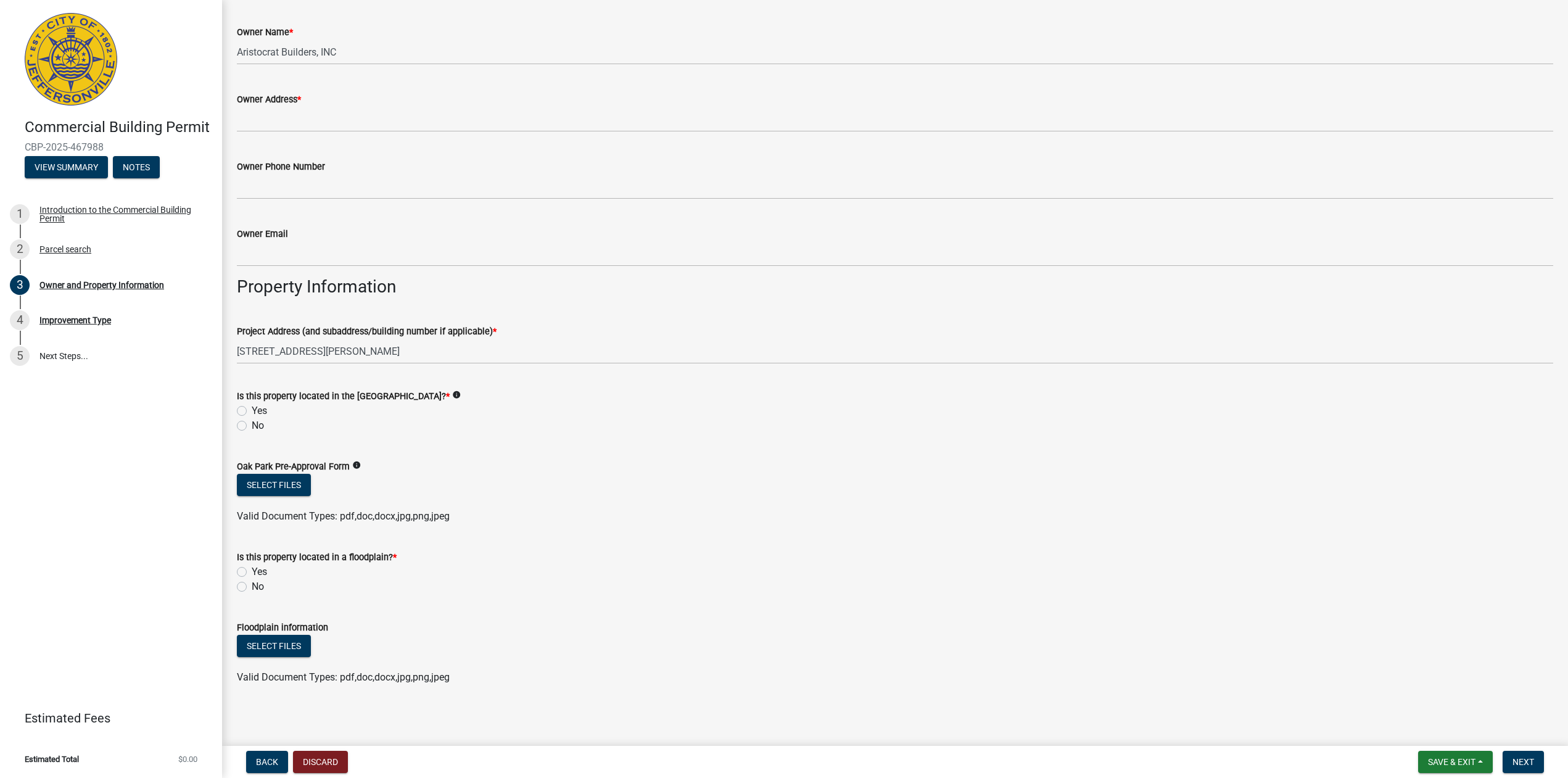
scroll to position [446, 0]
click at [640, 511] on div "Valid Document Types: pdf,doc,docx,jpg,png,jpeg" at bounding box center [895, 513] width 1336 height 15
click at [715, 570] on div "Yes" at bounding box center [896, 568] width 1317 height 15
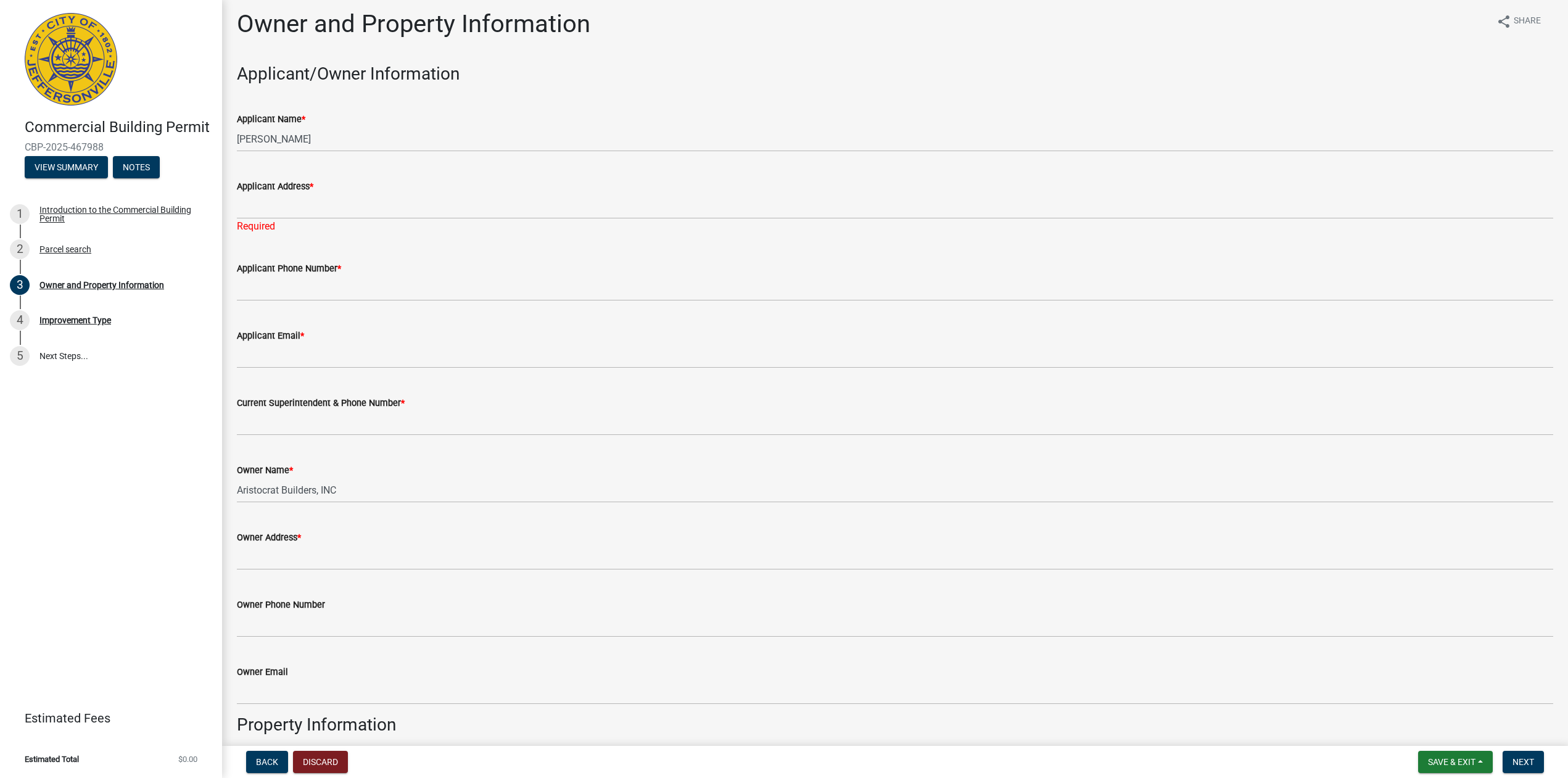
scroll to position [0, 0]
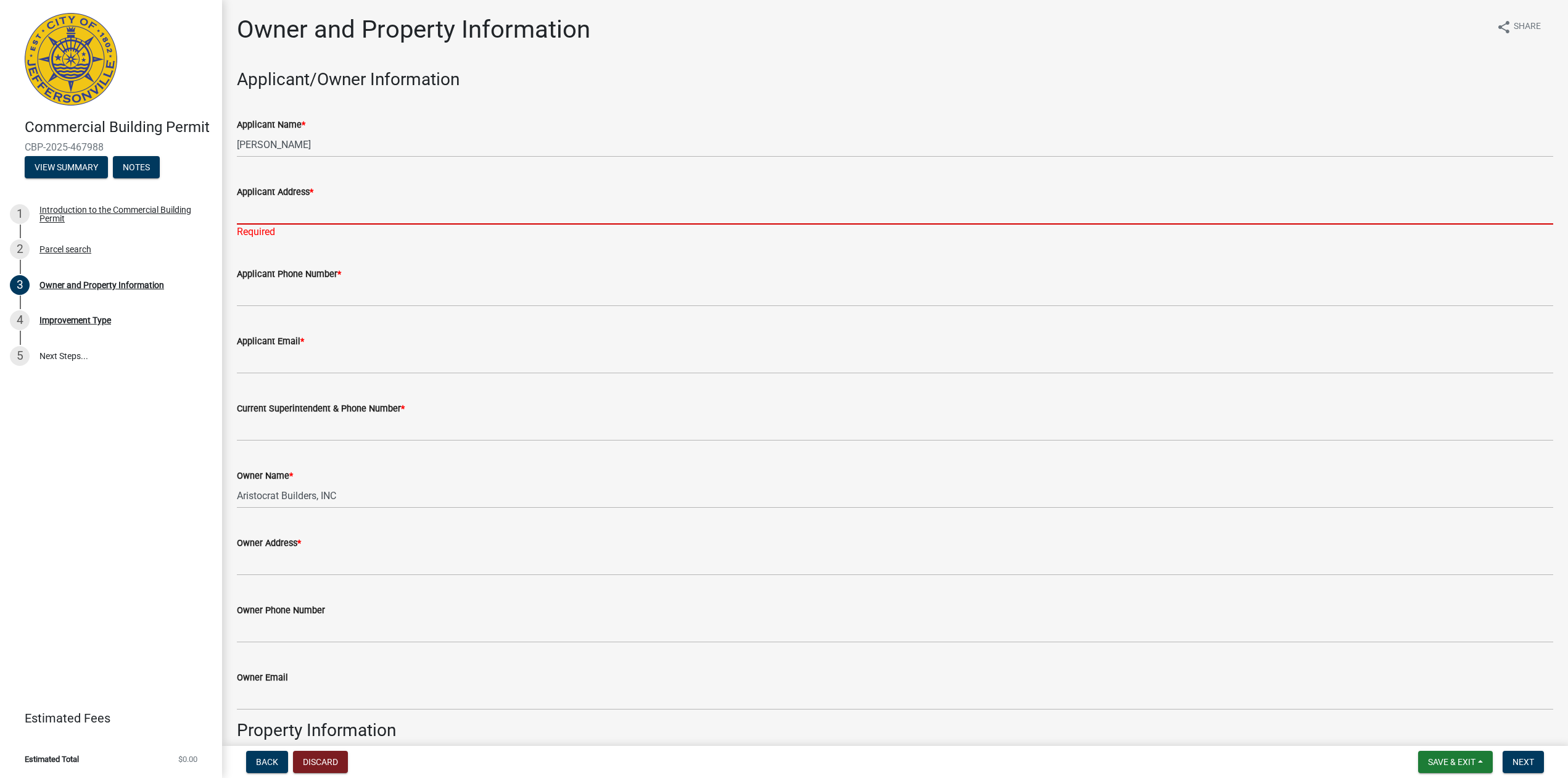
click at [334, 219] on input "Applicant Address *" at bounding box center [896, 212] width 1317 height 25
click at [327, 213] on input "Applicant Address *" at bounding box center [896, 212] width 1317 height 25
click at [387, 203] on input "Applicant Address *" at bounding box center [896, 212] width 1317 height 25
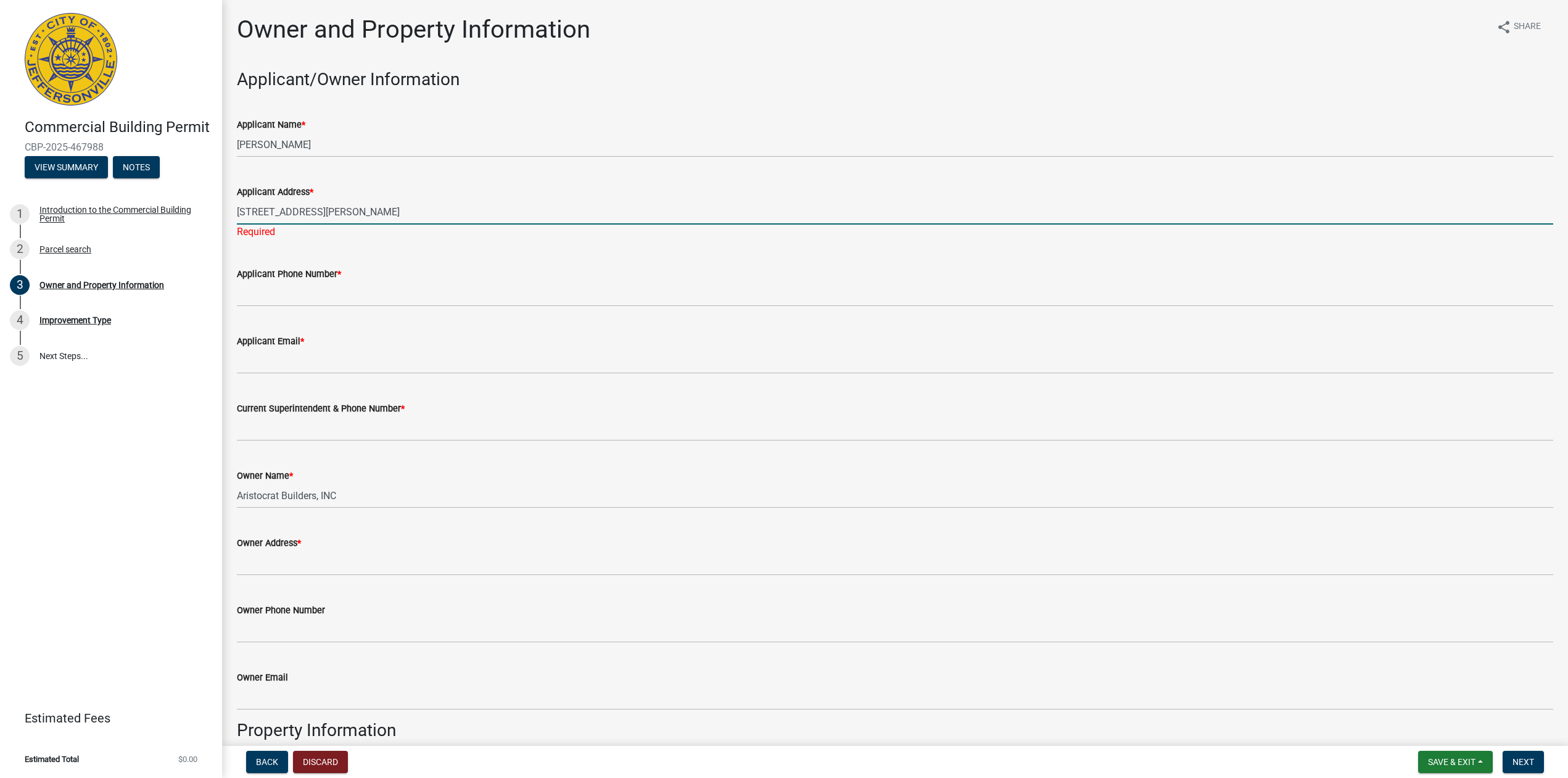
type input "[STREET_ADDRESS][PERSON_NAME]"
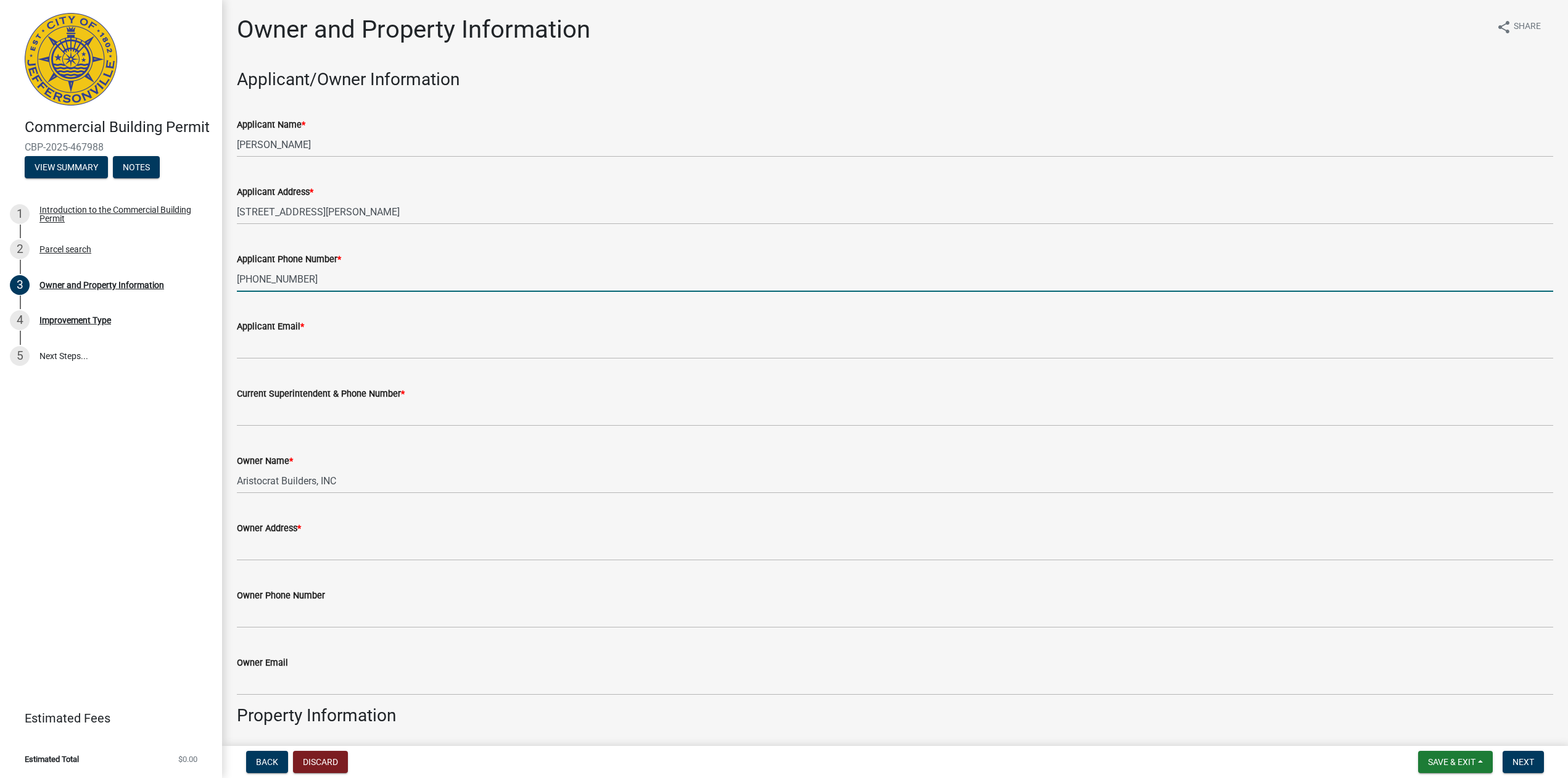
type input "[PHONE_NUMBER]"
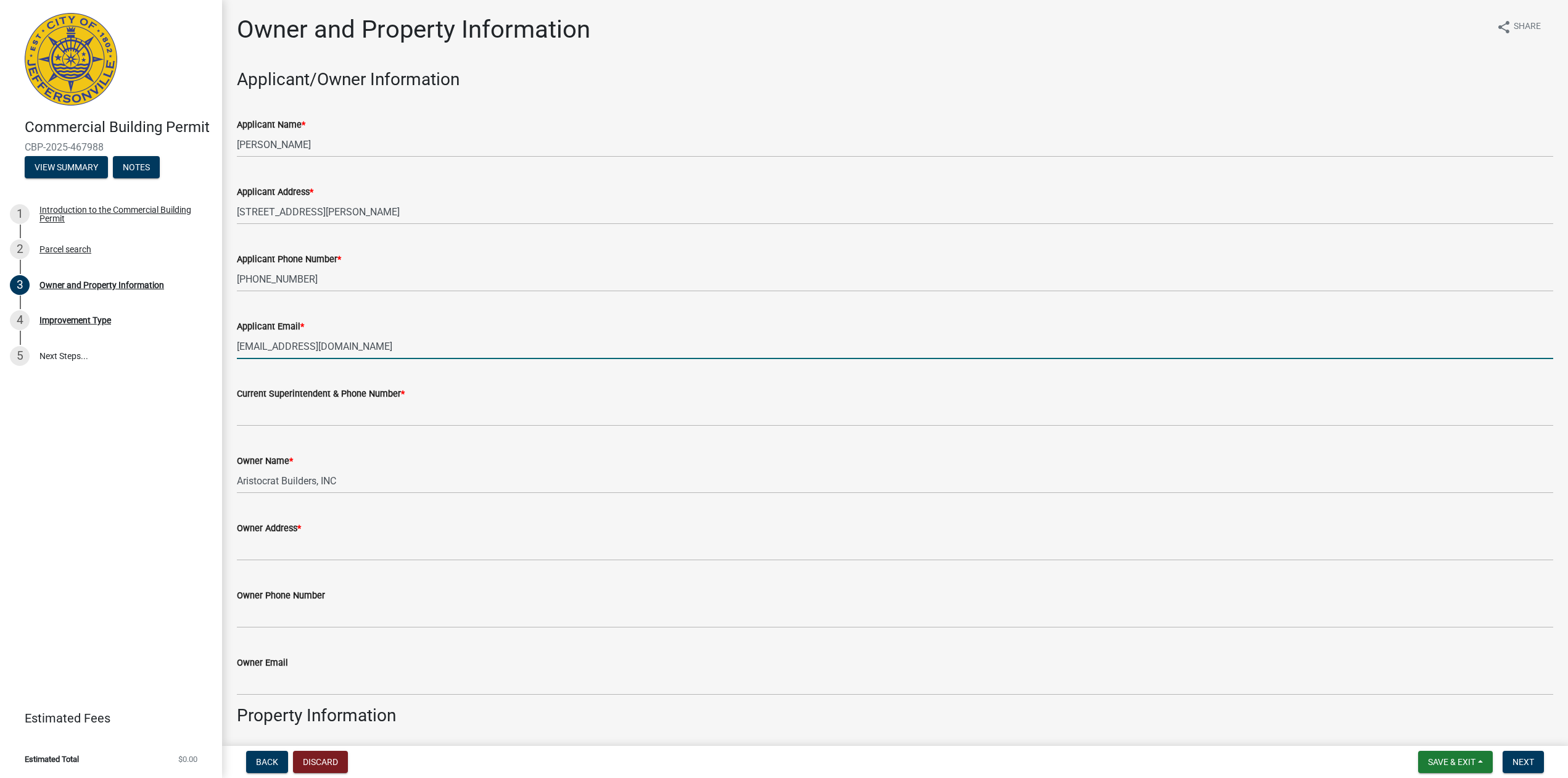
type input "[EMAIL_ADDRESS][DOMAIN_NAME]"
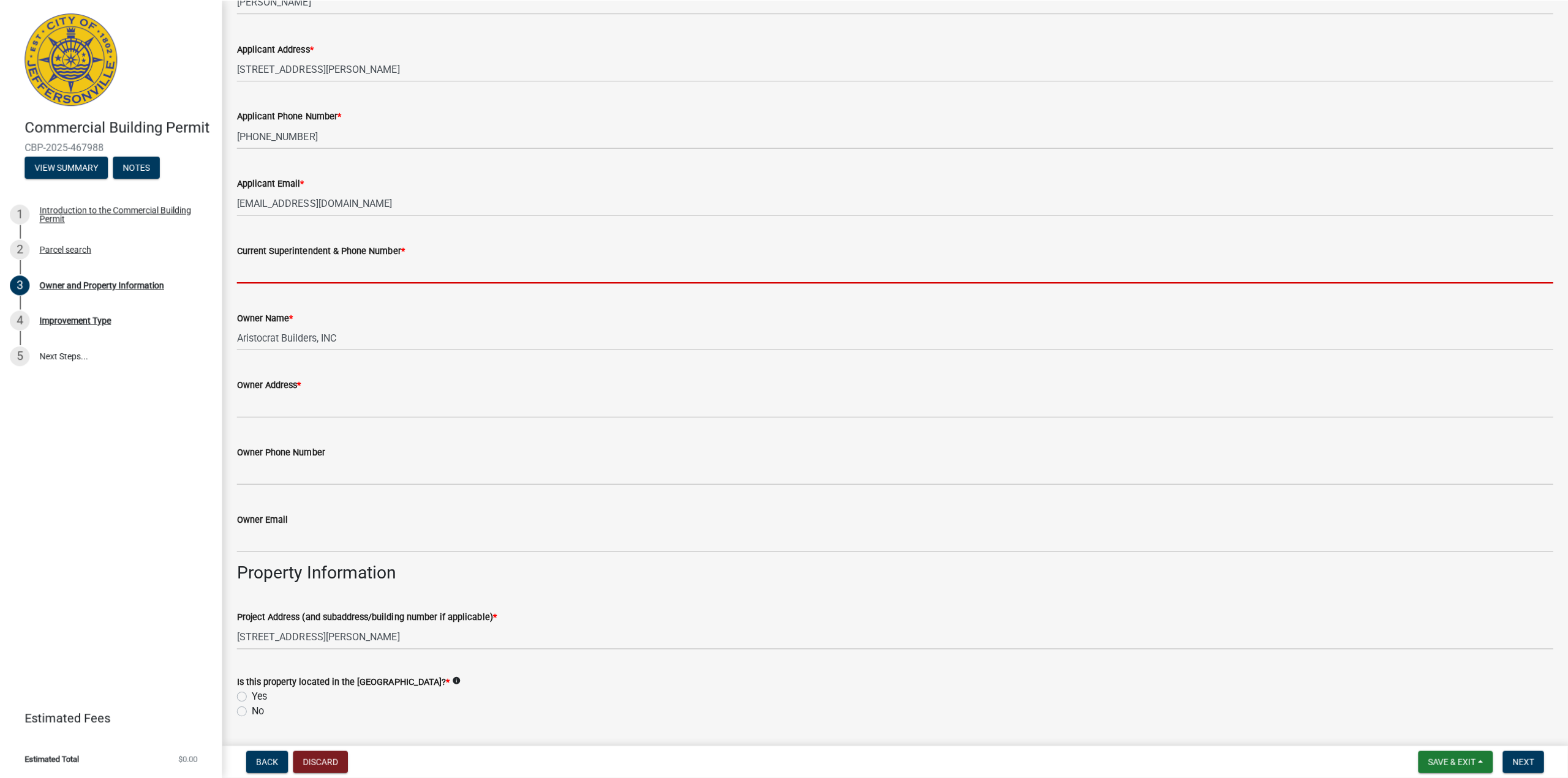
scroll to position [183, 0]
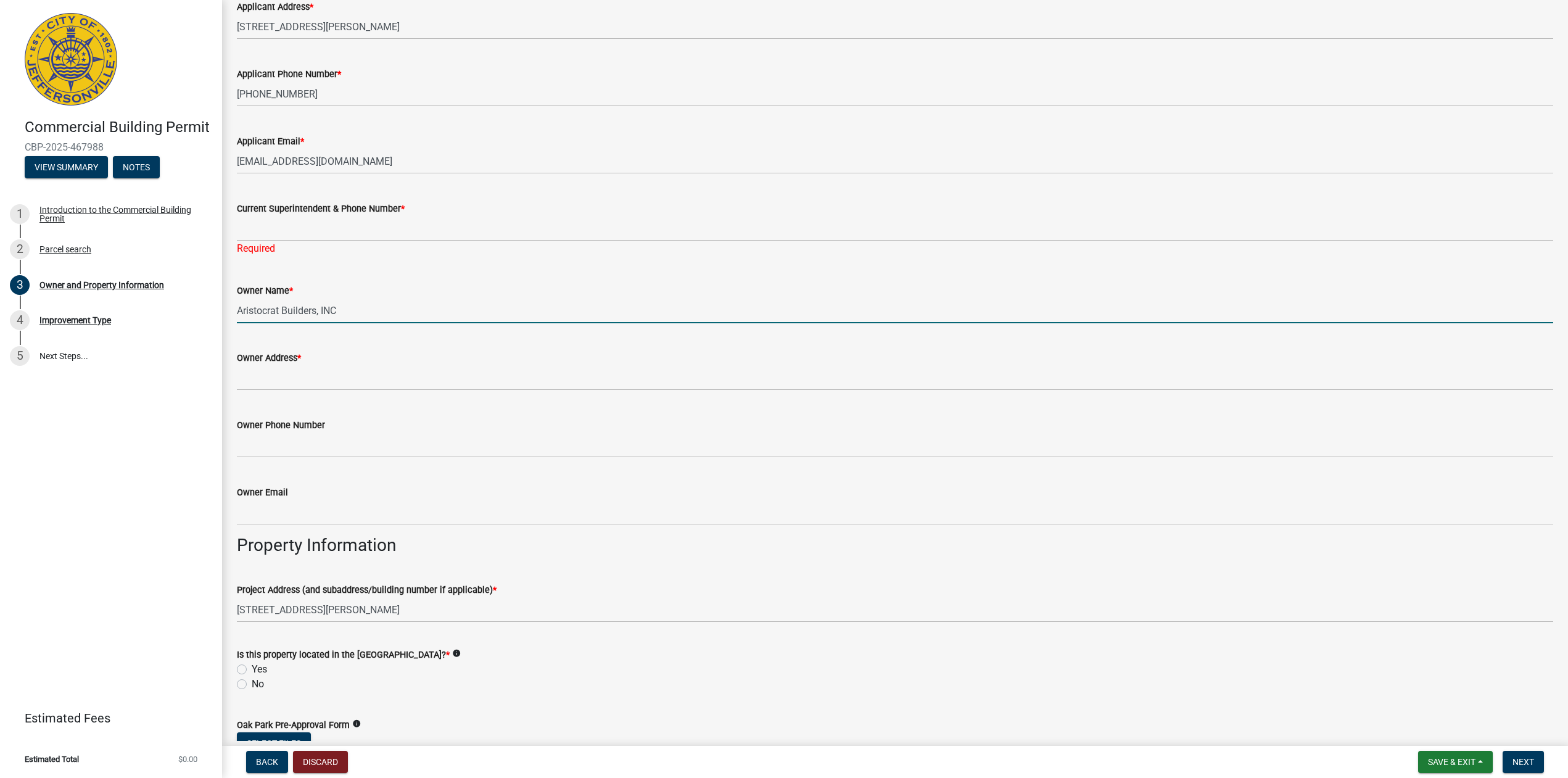
click at [369, 291] on form "Owner Name * Aristocrat Builders, INC" at bounding box center [896, 302] width 1317 height 40
drag, startPoint x: 346, startPoint y: 311, endPoint x: 213, endPoint y: 311, distance: 133.0
click at [213, 311] on div "Commercial Building Permit CBP-2025-467988 View Summary Notes 1 Introduction to…" at bounding box center [784, 389] width 1568 height 778
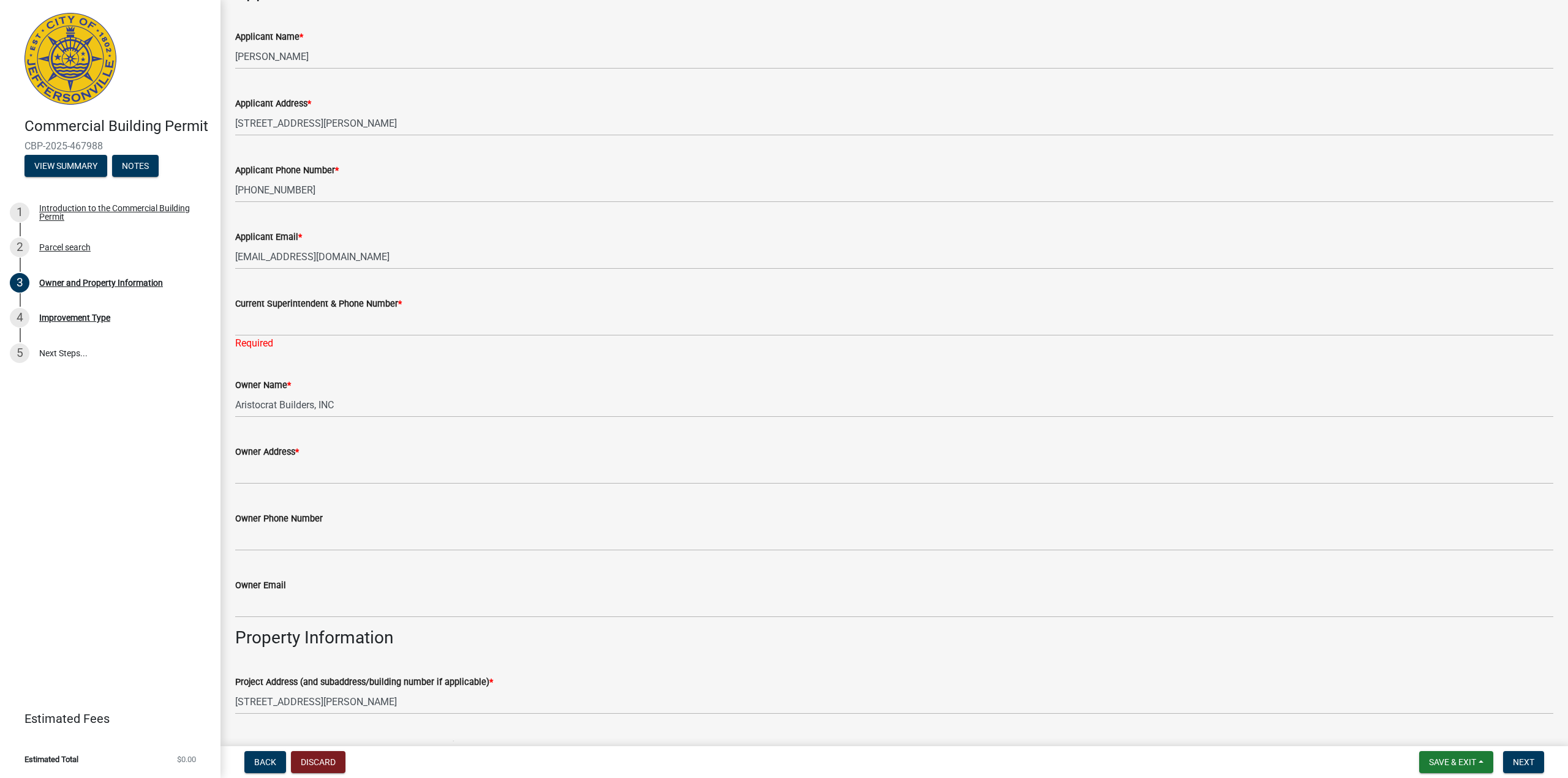
scroll to position [0, 0]
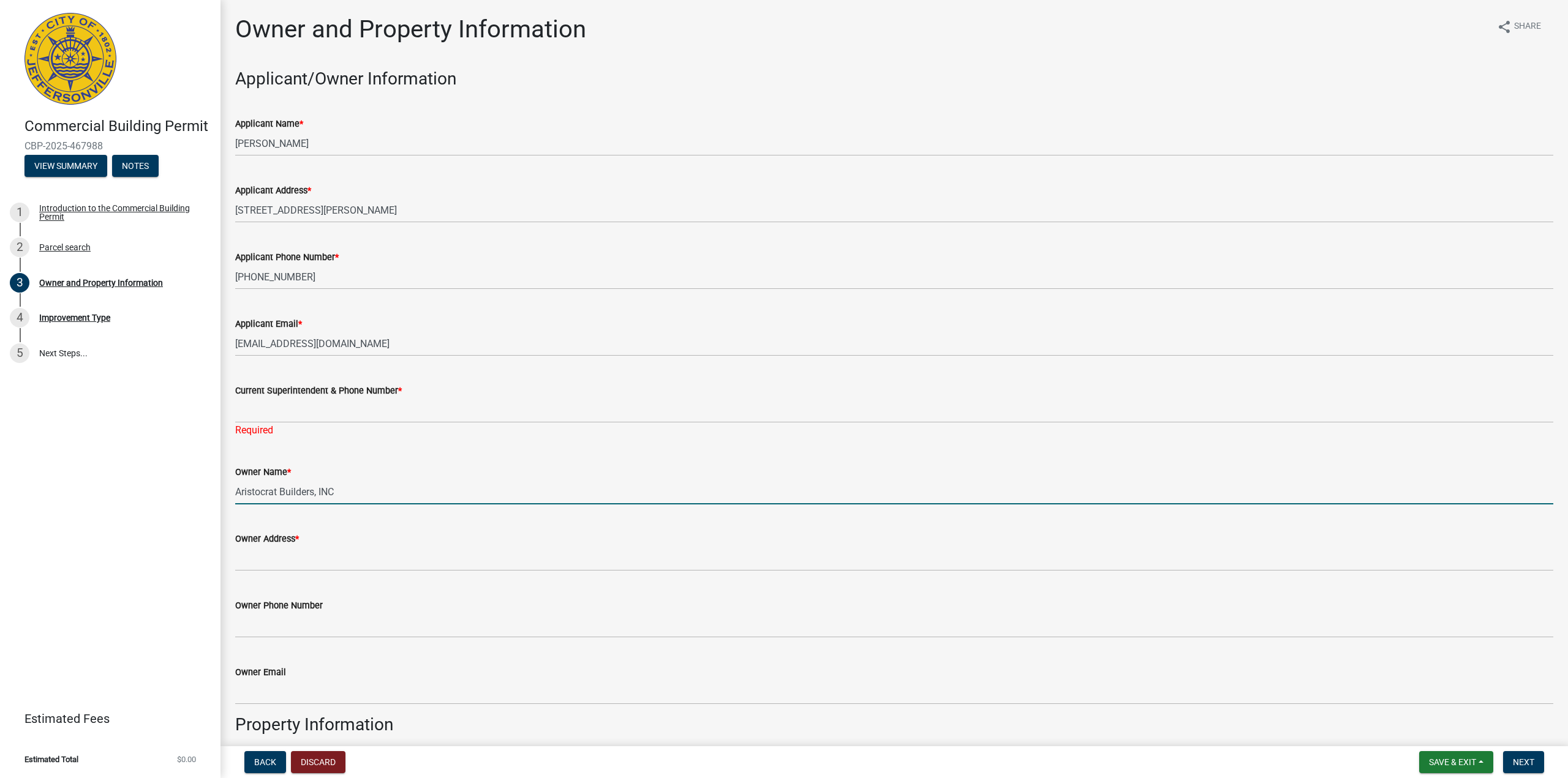
click at [83, 69] on img at bounding box center [70, 58] width 92 height 92
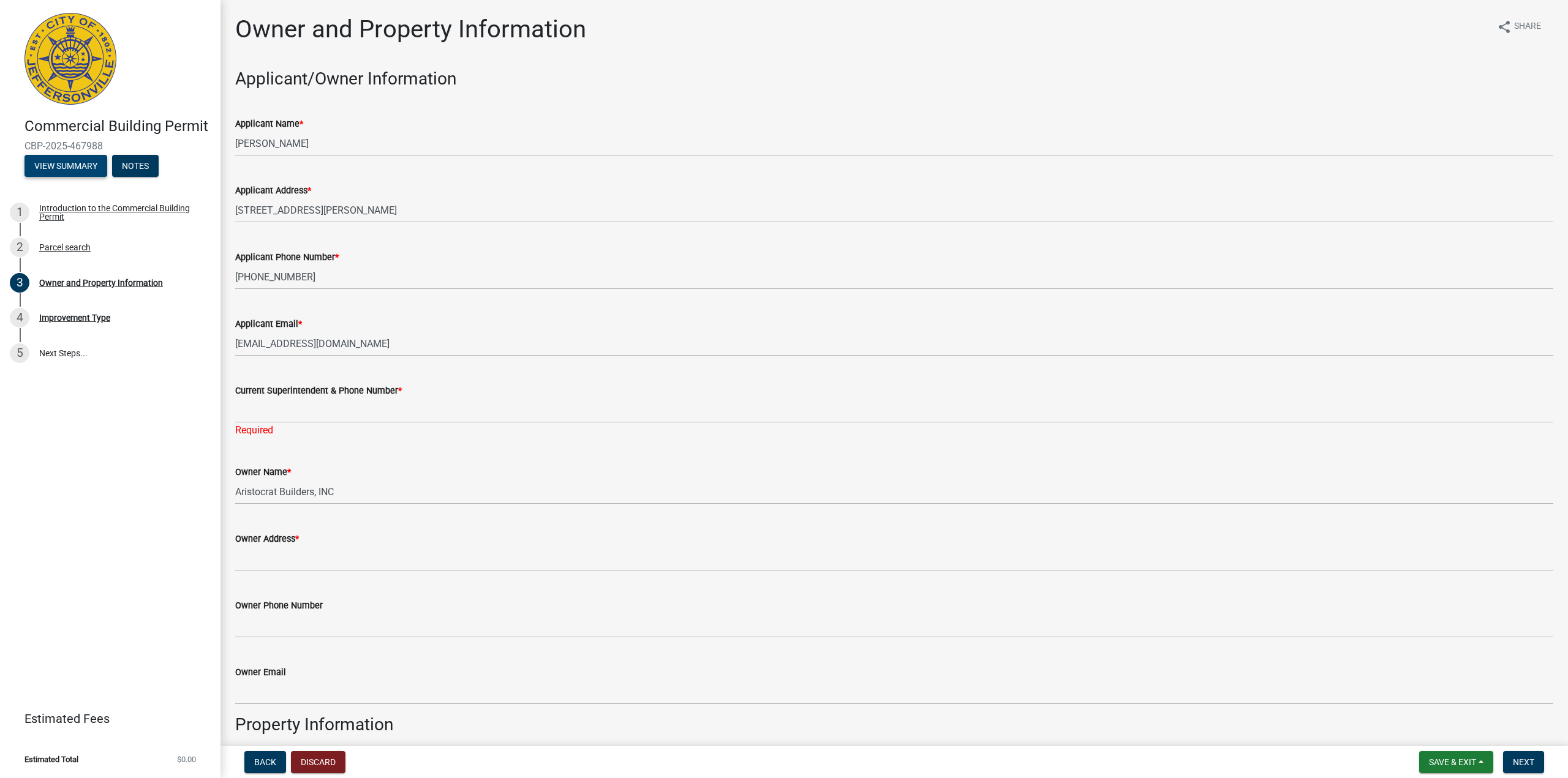
click at [89, 170] on button "View Summary" at bounding box center [66, 165] width 83 height 22
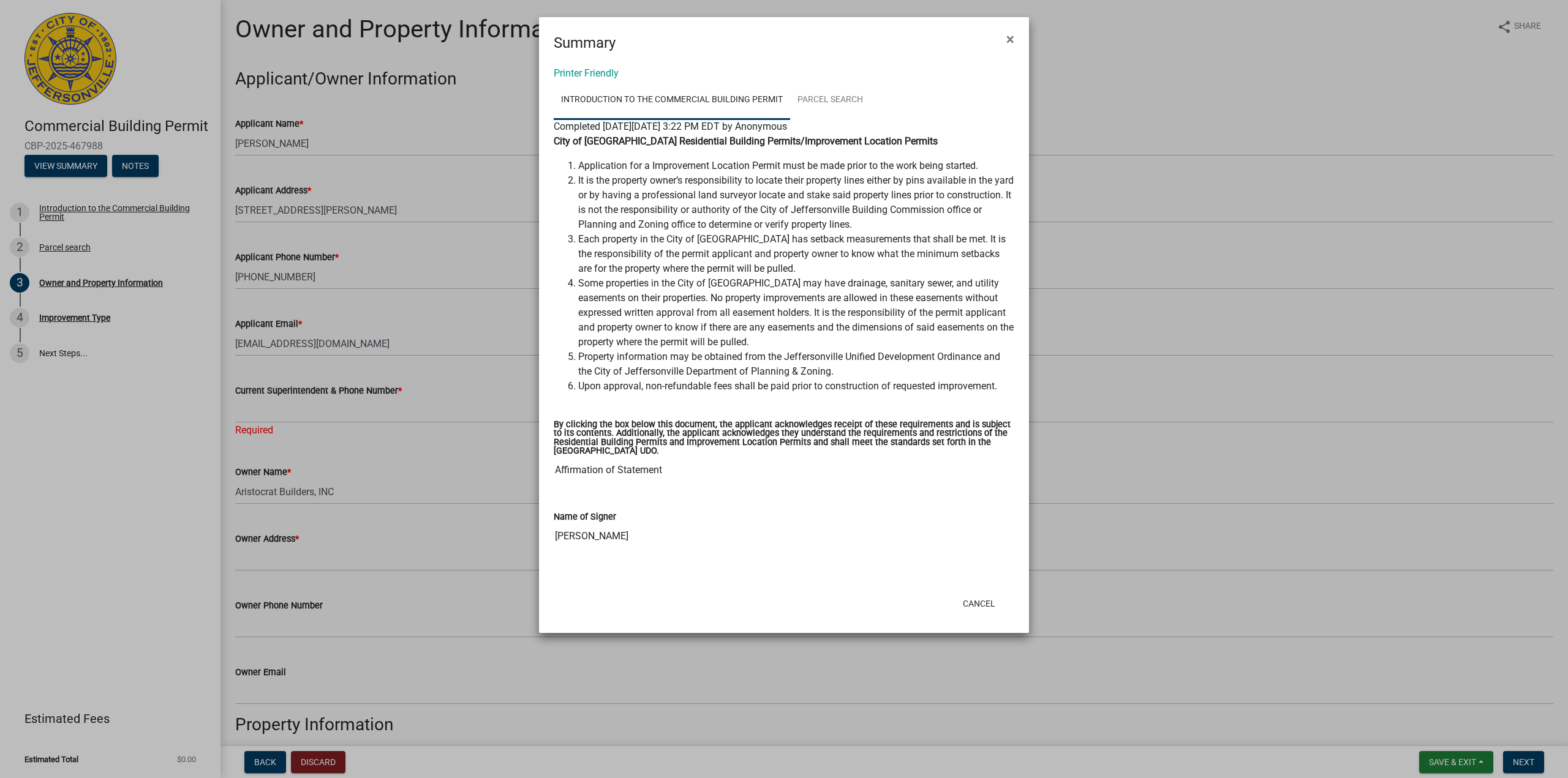
click at [764, 228] on li "It is the property owner’s responsibility to locate their property lines either…" at bounding box center [797, 202] width 436 height 59
click at [981, 604] on button "Cancel" at bounding box center [979, 603] width 52 height 22
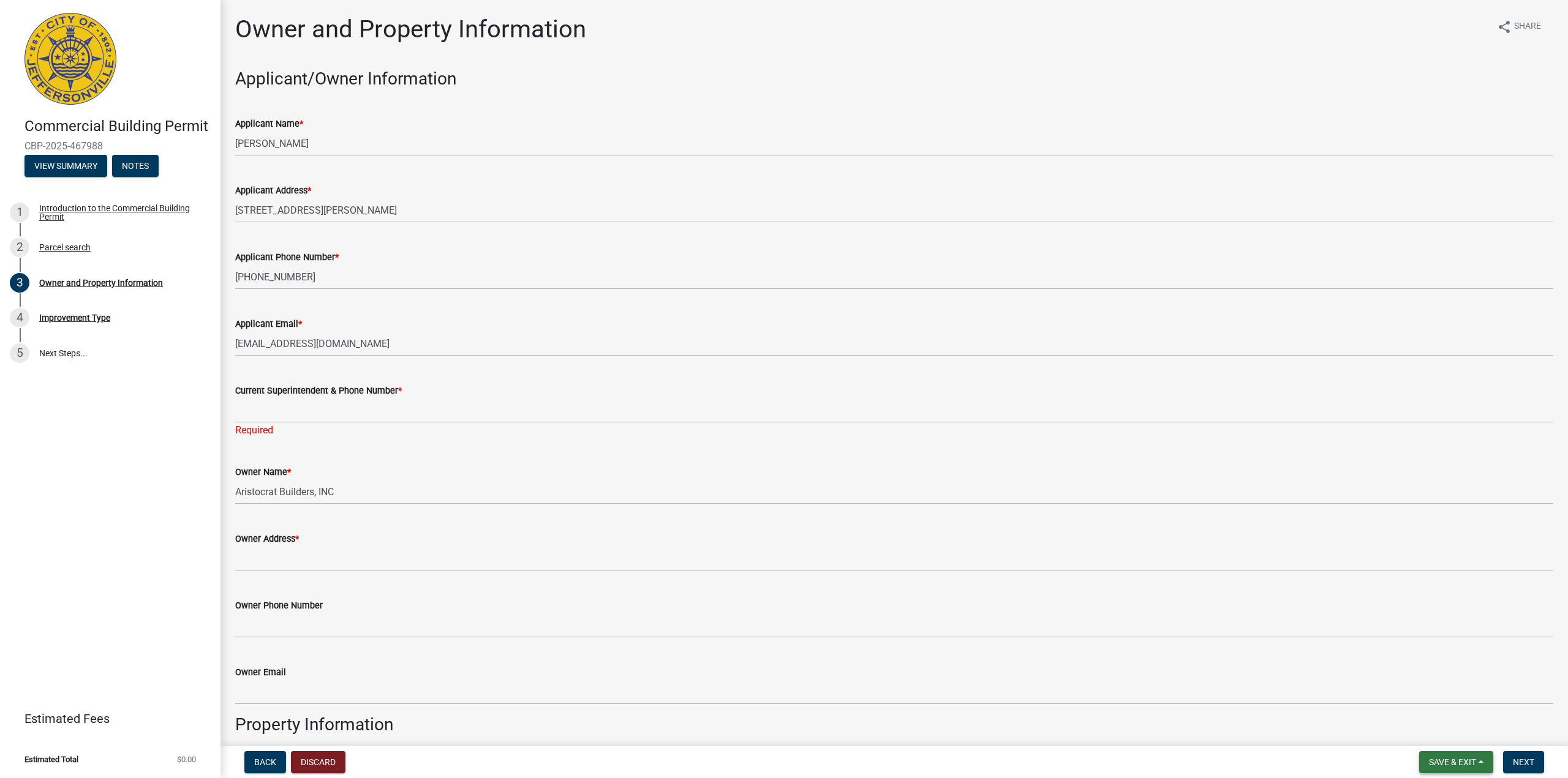
click at [1344, 652] on span "Save & Exit" at bounding box center [1452, 763] width 47 height 10
click at [873, 652] on div "Back Discard Save & Exit Save Save & Exit Next" at bounding box center [893, 762] width 1328 height 22
click at [331, 652] on button "Discard" at bounding box center [318, 762] width 54 height 22
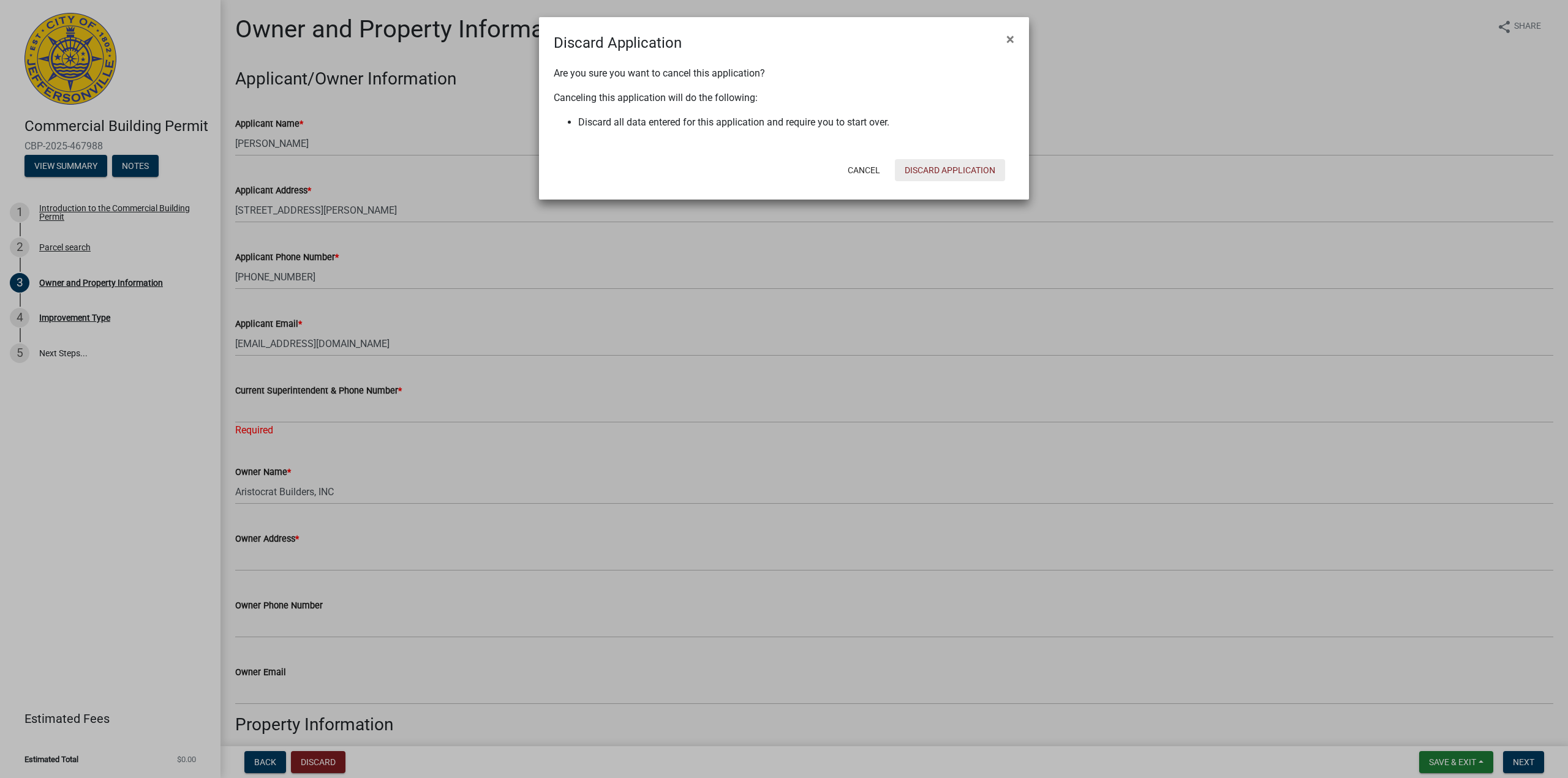
drag, startPoint x: 954, startPoint y: 170, endPoint x: 937, endPoint y: 184, distance: 22.0
click at [954, 170] on button "Discard Application" at bounding box center [950, 170] width 110 height 22
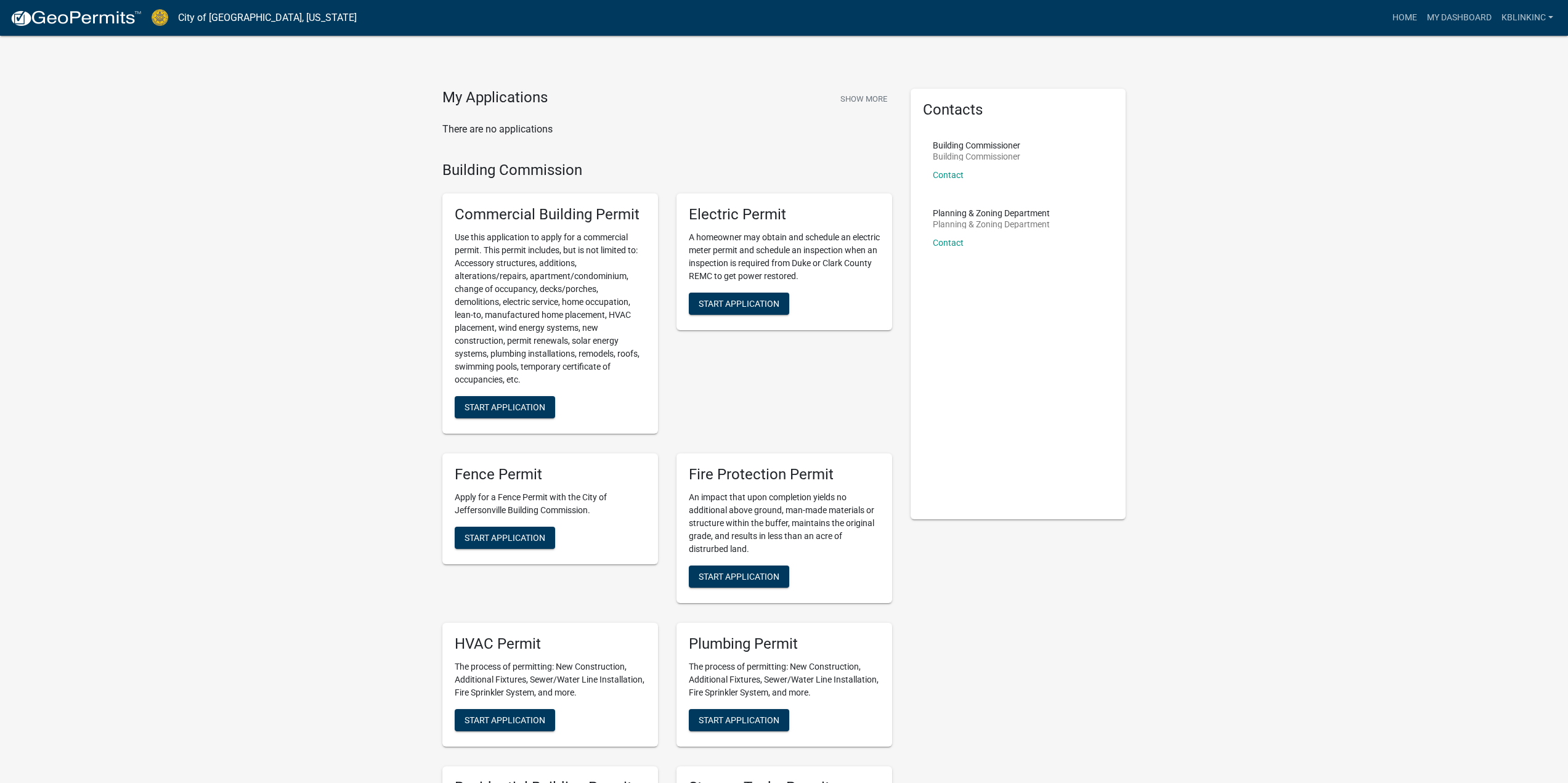
click at [494, 395] on div "Commercial Building Permit Use this application to apply for a commercial permi…" at bounding box center [550, 313] width 216 height 240
click at [494, 404] on span "Start Application" at bounding box center [504, 407] width 81 height 10
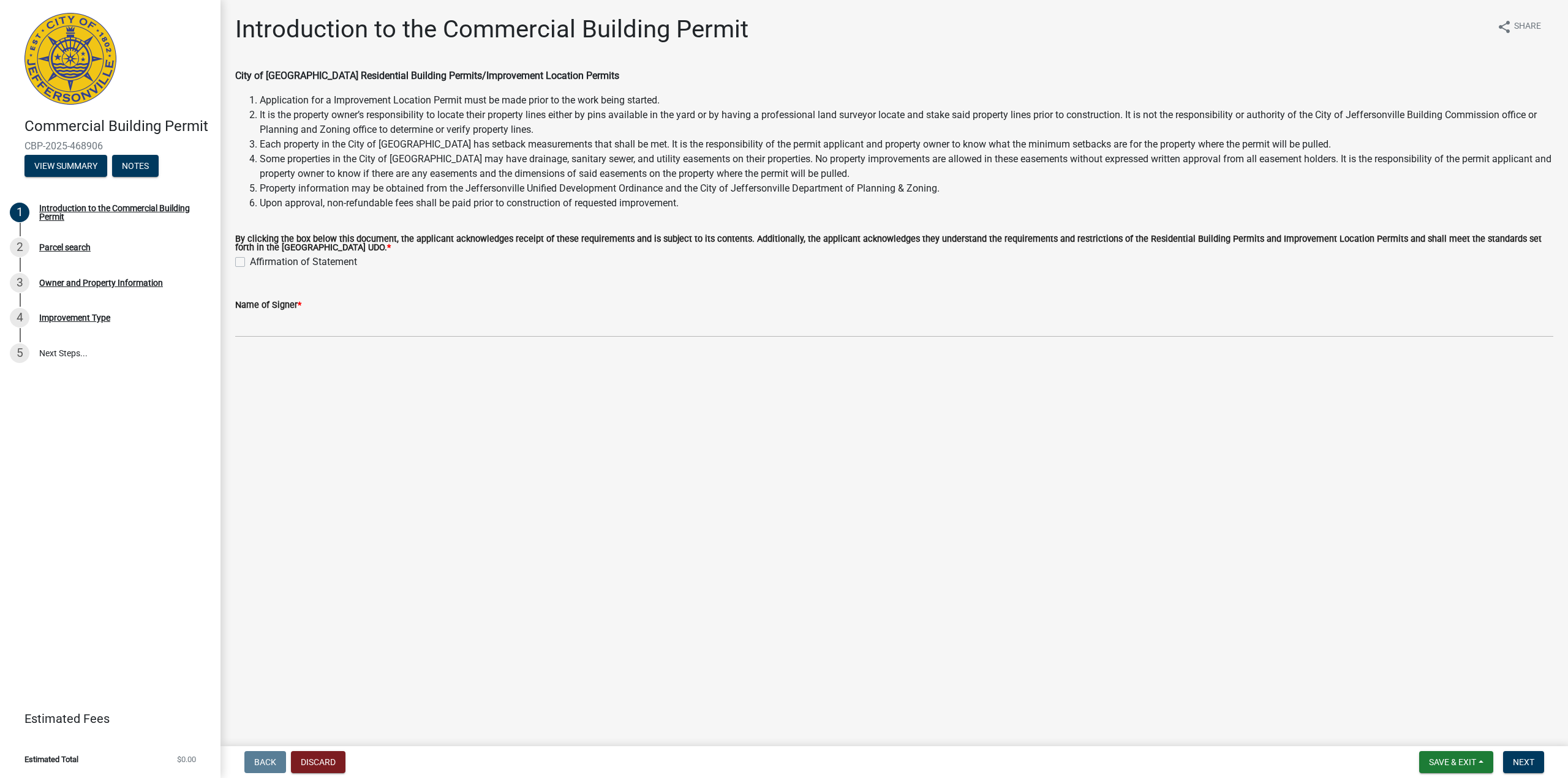
click at [535, 423] on main "Introduction to the Commercial Building Permit share Share City of [GEOGRAPHIC_…" at bounding box center [893, 371] width 1347 height 741
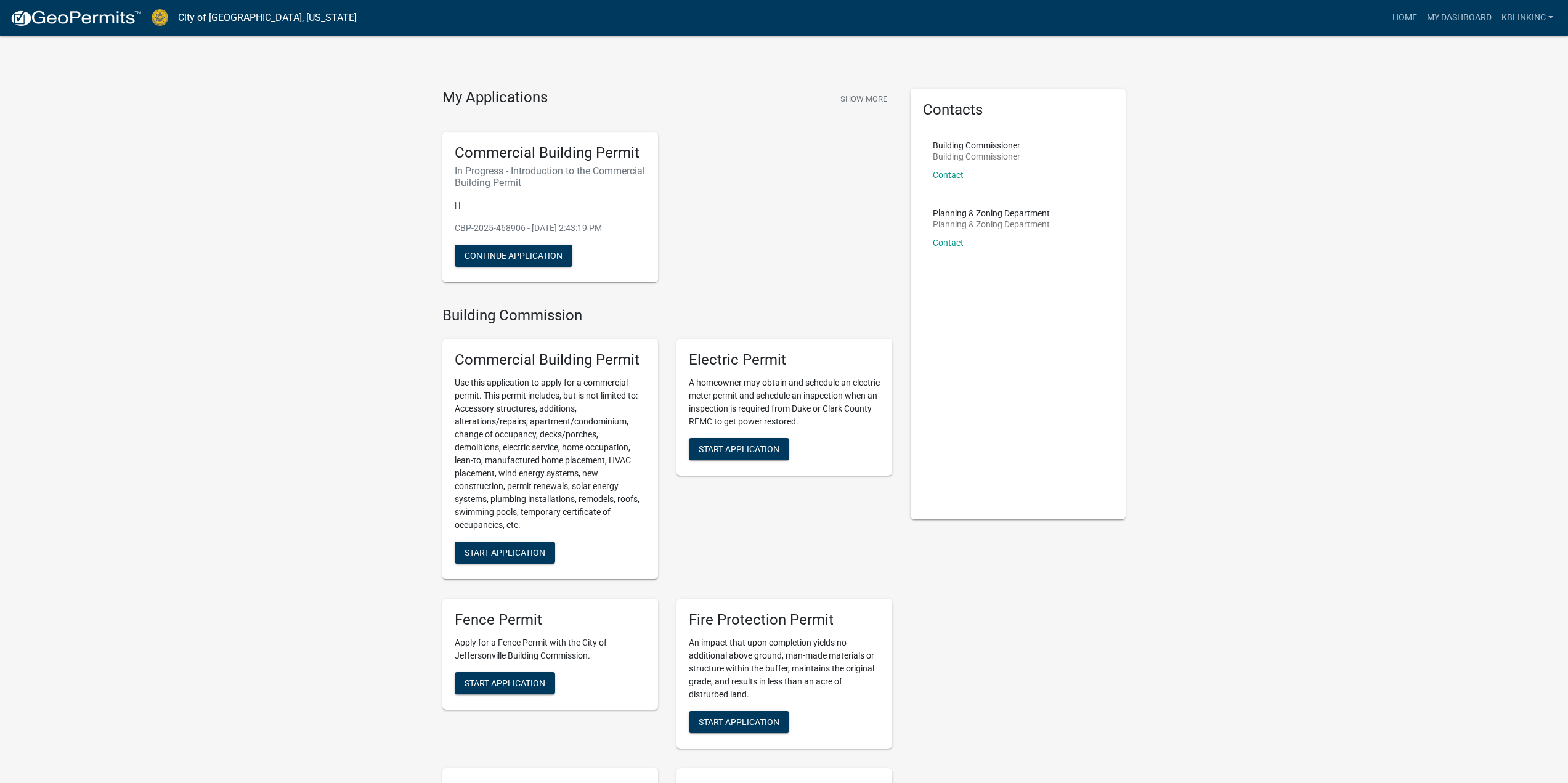
drag, startPoint x: 318, startPoint y: 148, endPoint x: 336, endPoint y: 136, distance: 21.6
drag, startPoint x: 1513, startPoint y: 179, endPoint x: 1505, endPoint y: 153, distance: 27.2
click at [1352, 11] on link "My Dashboard" at bounding box center [1459, 17] width 75 height 23
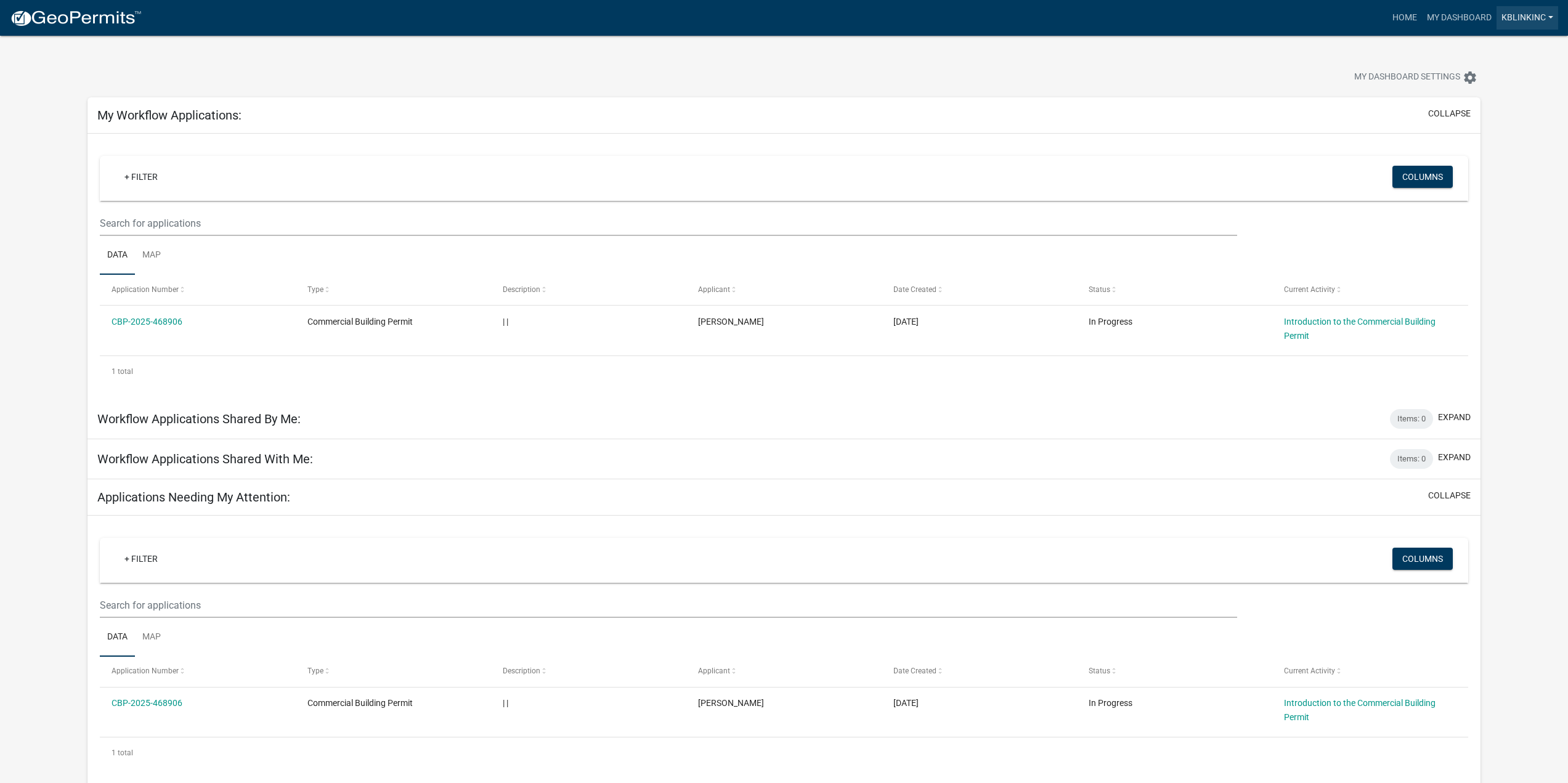
click at [1352, 13] on link "kblinkinc" at bounding box center [1527, 17] width 61 height 23
click at [1352, 45] on link "Account" at bounding box center [1509, 51] width 98 height 29
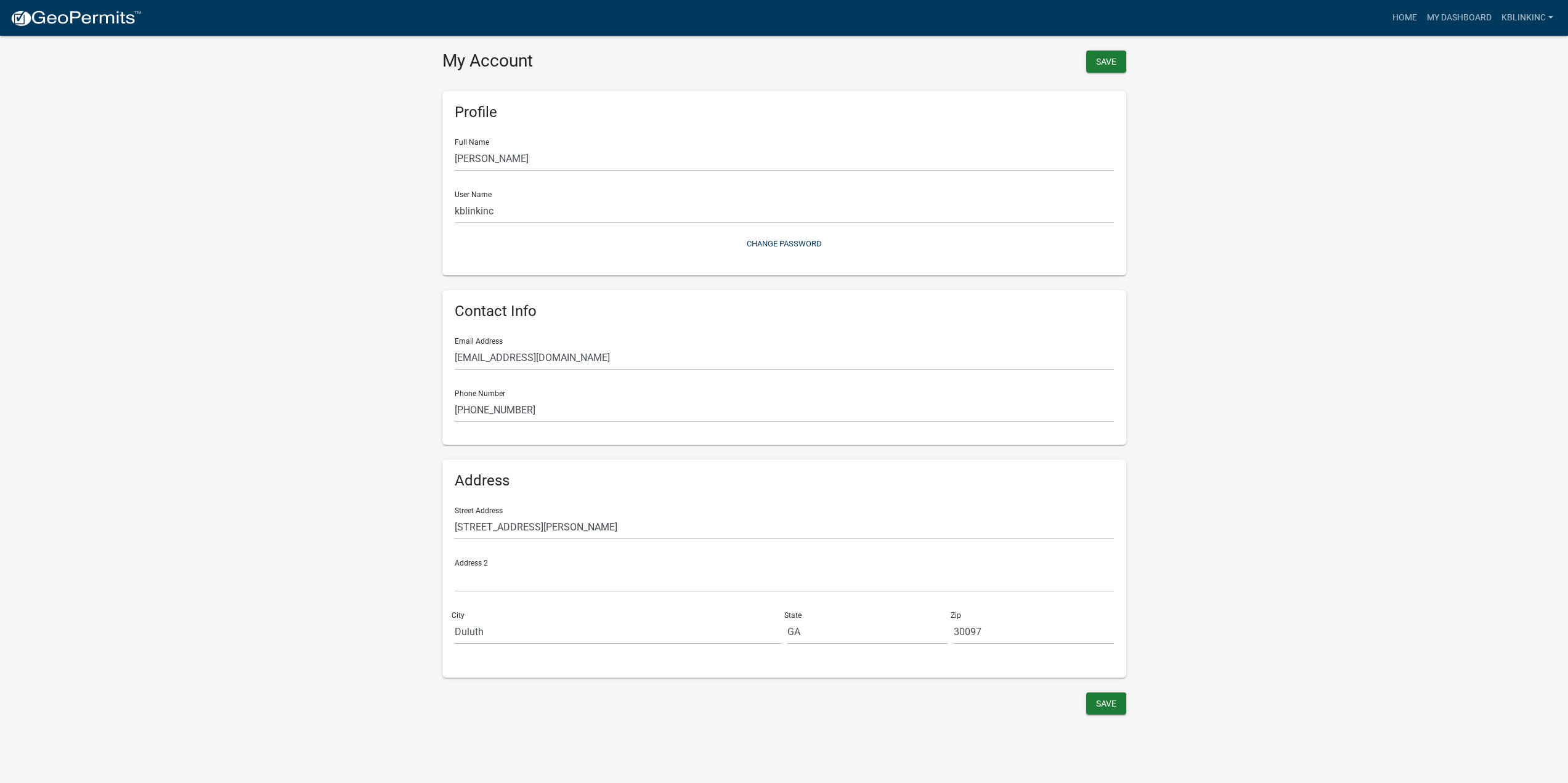
click at [219, 384] on wm-user-profile-view "more_horiz Home My Dashboard kblinkinc Account Logout My Account Save Profile F…" at bounding box center [784, 366] width 1568 height 703
click at [1237, 554] on wm-user-profile-view "more_horiz Home My Dashboard kblinkinc Account Logout My Account Save Profile F…" at bounding box center [784, 366] width 1568 height 703
click at [1238, 554] on wm-user-profile-view "more_horiz Home My Dashboard kblinkinc Account Logout My Account Save Profile F…" at bounding box center [784, 366] width 1568 height 703
click at [1113, 656] on button "Save" at bounding box center [1106, 703] width 40 height 22
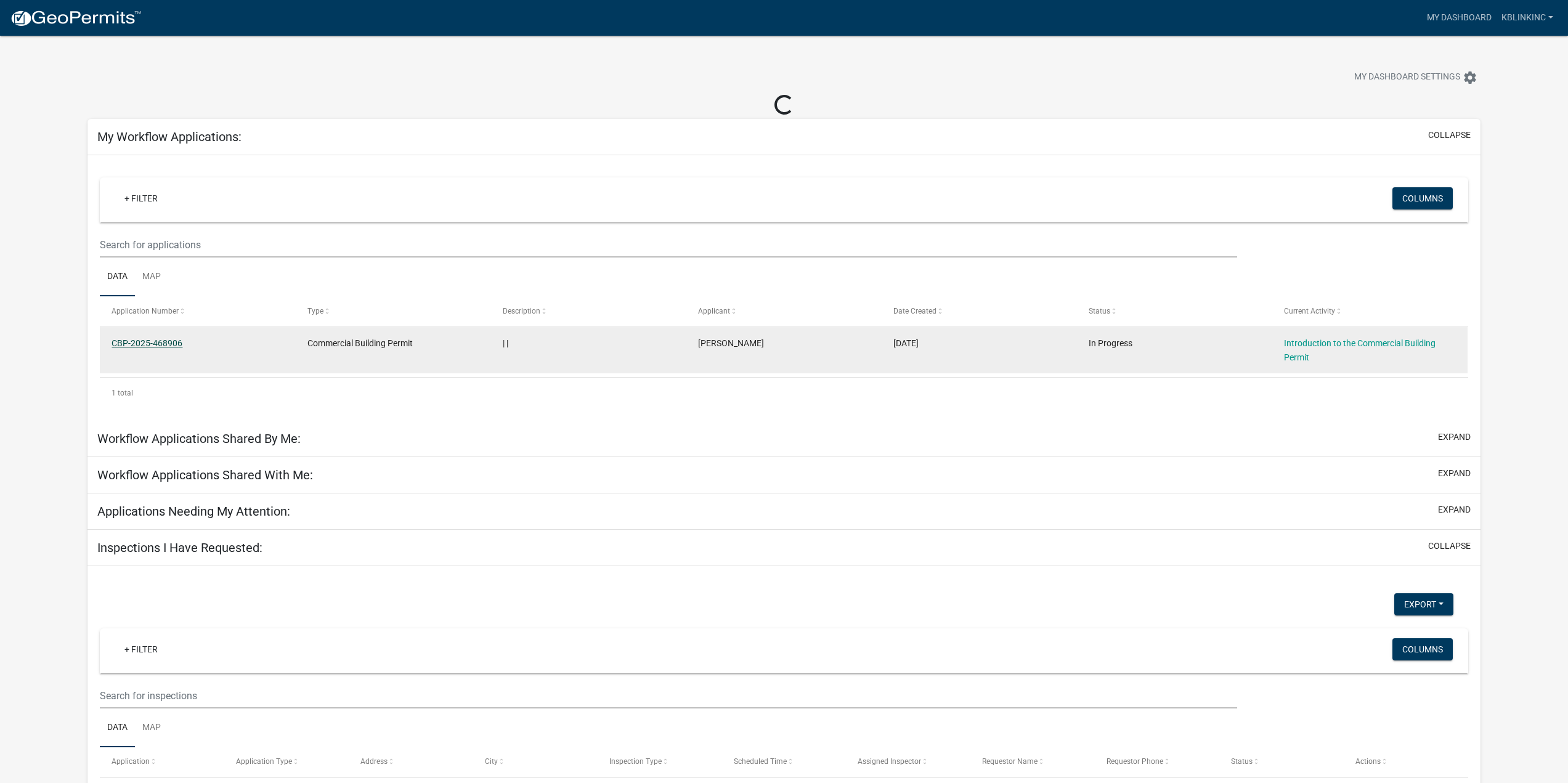
click at [171, 345] on link "CBP-2025-468906" at bounding box center [147, 343] width 71 height 10
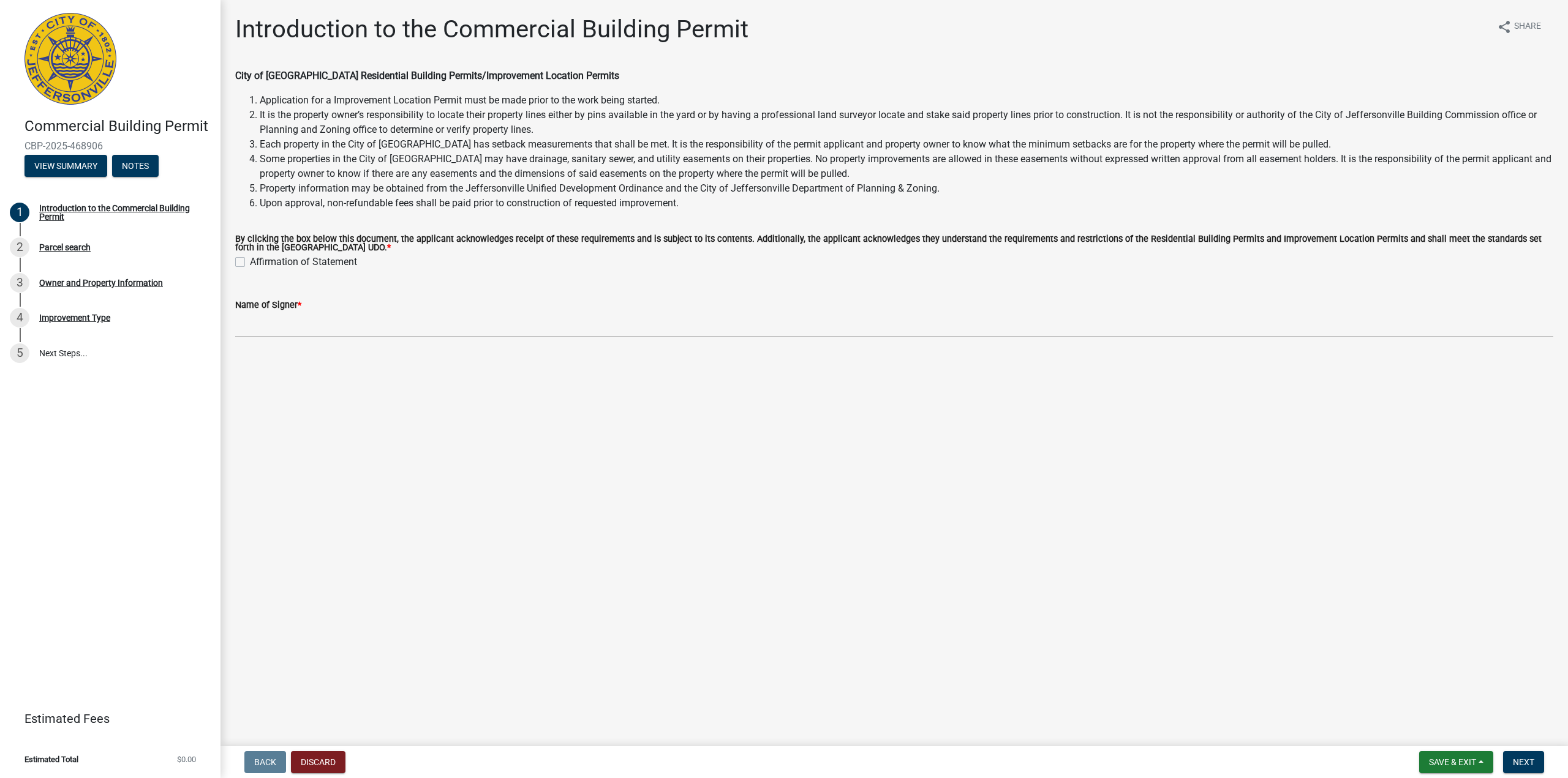
click at [323, 652] on nav "Back Discard Save & Exit Save Save & Exit Next" at bounding box center [893, 762] width 1347 height 32
click at [325, 652] on button "Discard" at bounding box center [318, 762] width 54 height 22
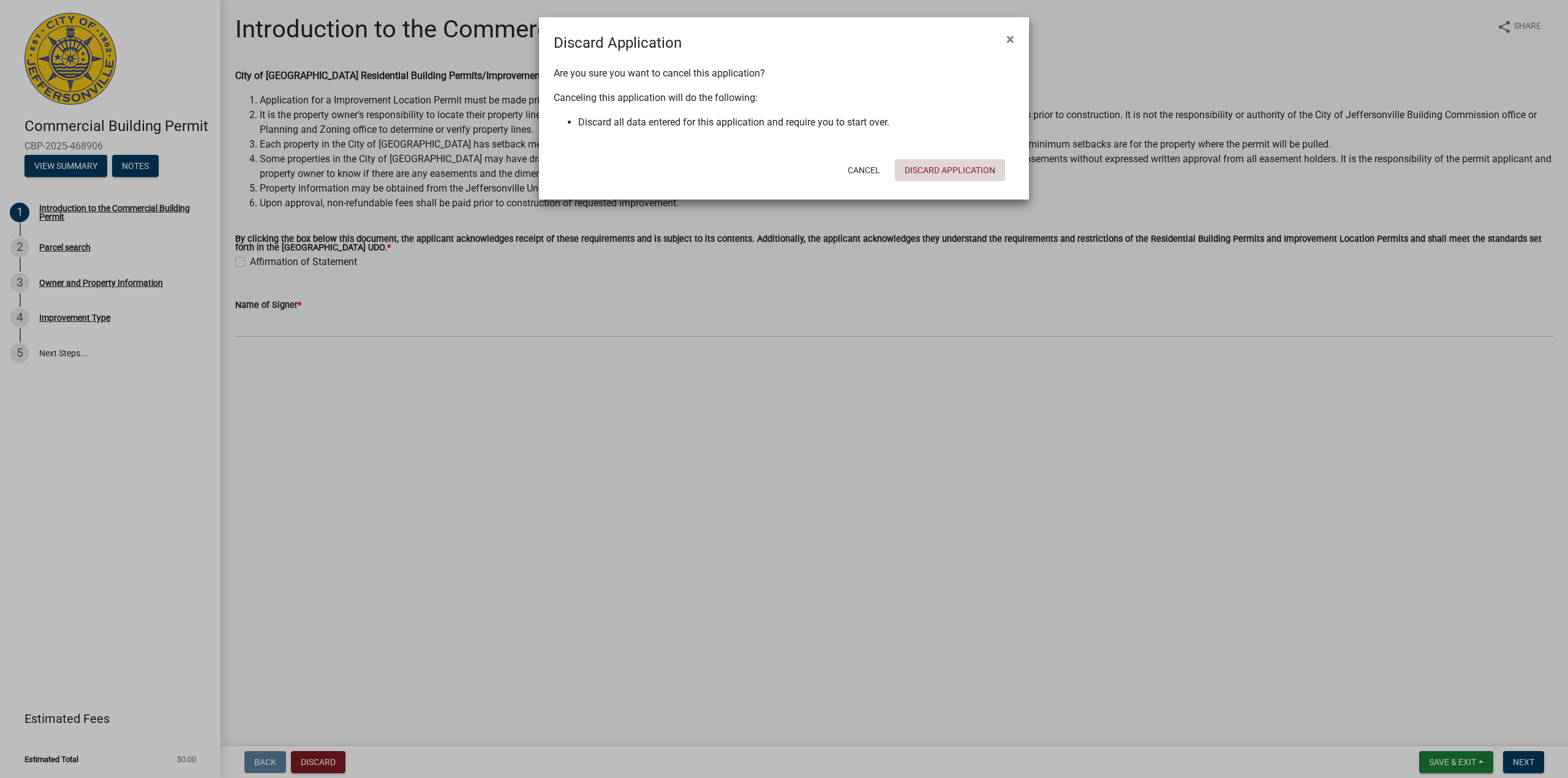
click at [940, 168] on button "Discard Application" at bounding box center [950, 170] width 110 height 22
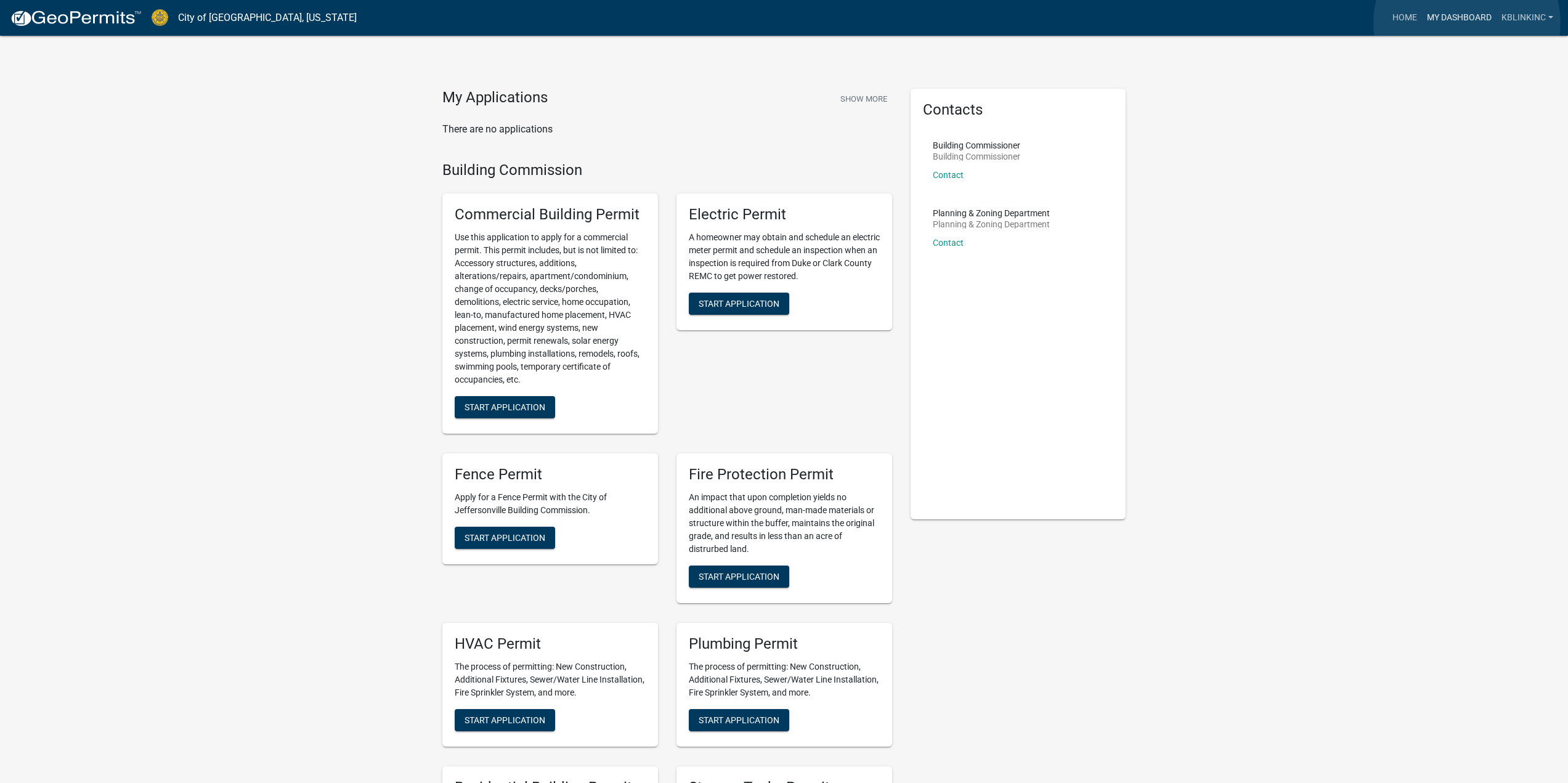
click at [1352, 22] on link "My Dashboard" at bounding box center [1459, 17] width 75 height 23
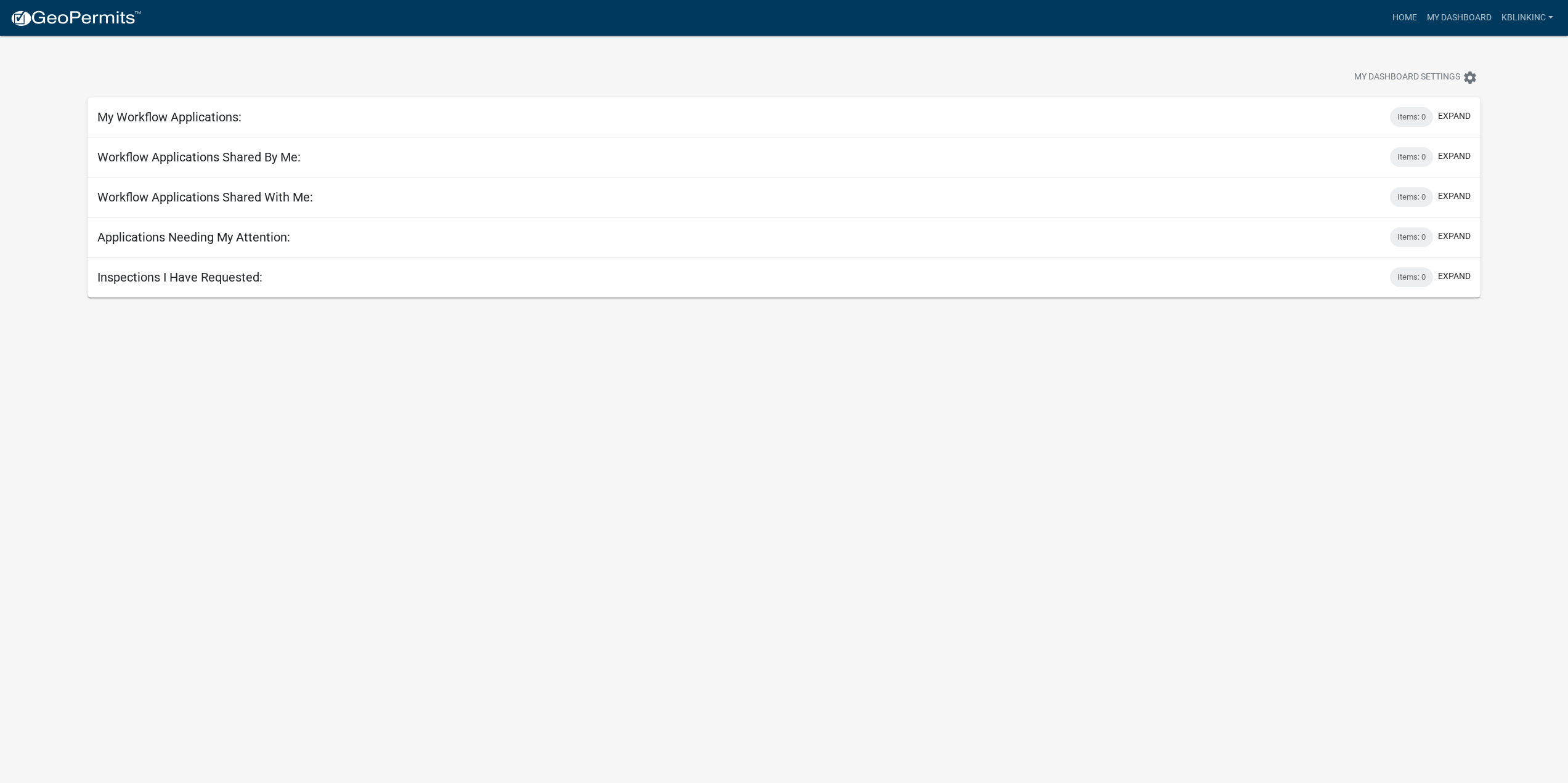
click at [866, 567] on body "Internet Explorer does NOT work with GeoPermits. Get a new browser for more sec…" at bounding box center [784, 427] width 1568 height 783
click at [769, 585] on body "Internet Explorer does NOT work with GeoPermits. Get a new browser for more sec…" at bounding box center [784, 427] width 1568 height 783
click at [776, 581] on body "Internet Explorer does NOT work with GeoPermits. Get a new browser for more sec…" at bounding box center [784, 427] width 1568 height 783
drag, startPoint x: 243, startPoint y: 466, endPoint x: 260, endPoint y: 397, distance: 71.1
click at [243, 466] on body "Internet Explorer does NOT work with GeoPermits. Get a new browser for more sec…" at bounding box center [784, 427] width 1568 height 783
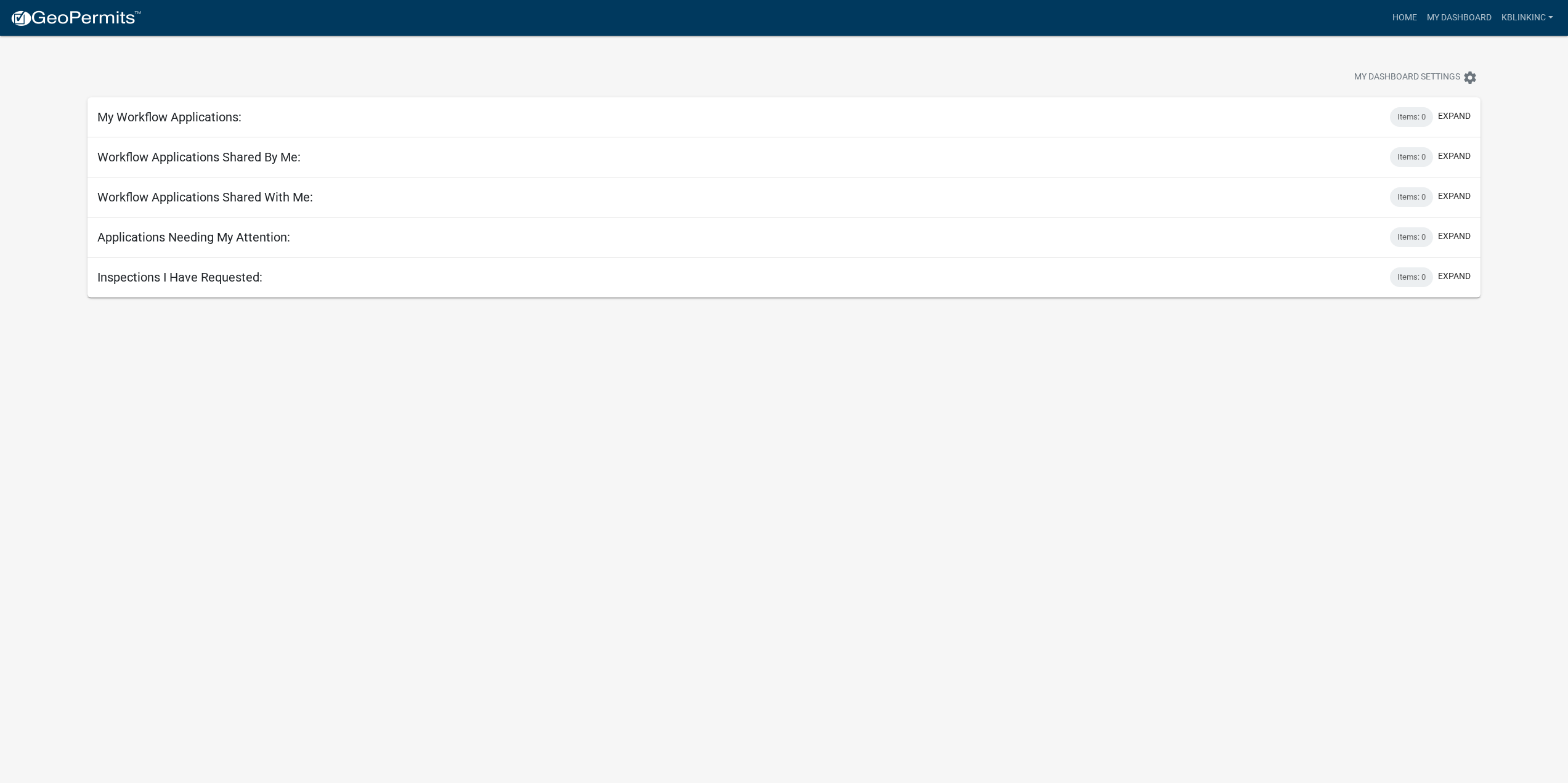
click at [219, 122] on h5 "My Workflow Applications:" at bounding box center [169, 117] width 144 height 15
click at [1352, 127] on app-user-applications "more_horiz Home My Dashboard kblinkinc Account Logout My Dashboard Settings set…" at bounding box center [784, 167] width 1568 height 262
click at [1352, 15] on link "Home" at bounding box center [1405, 17] width 35 height 23
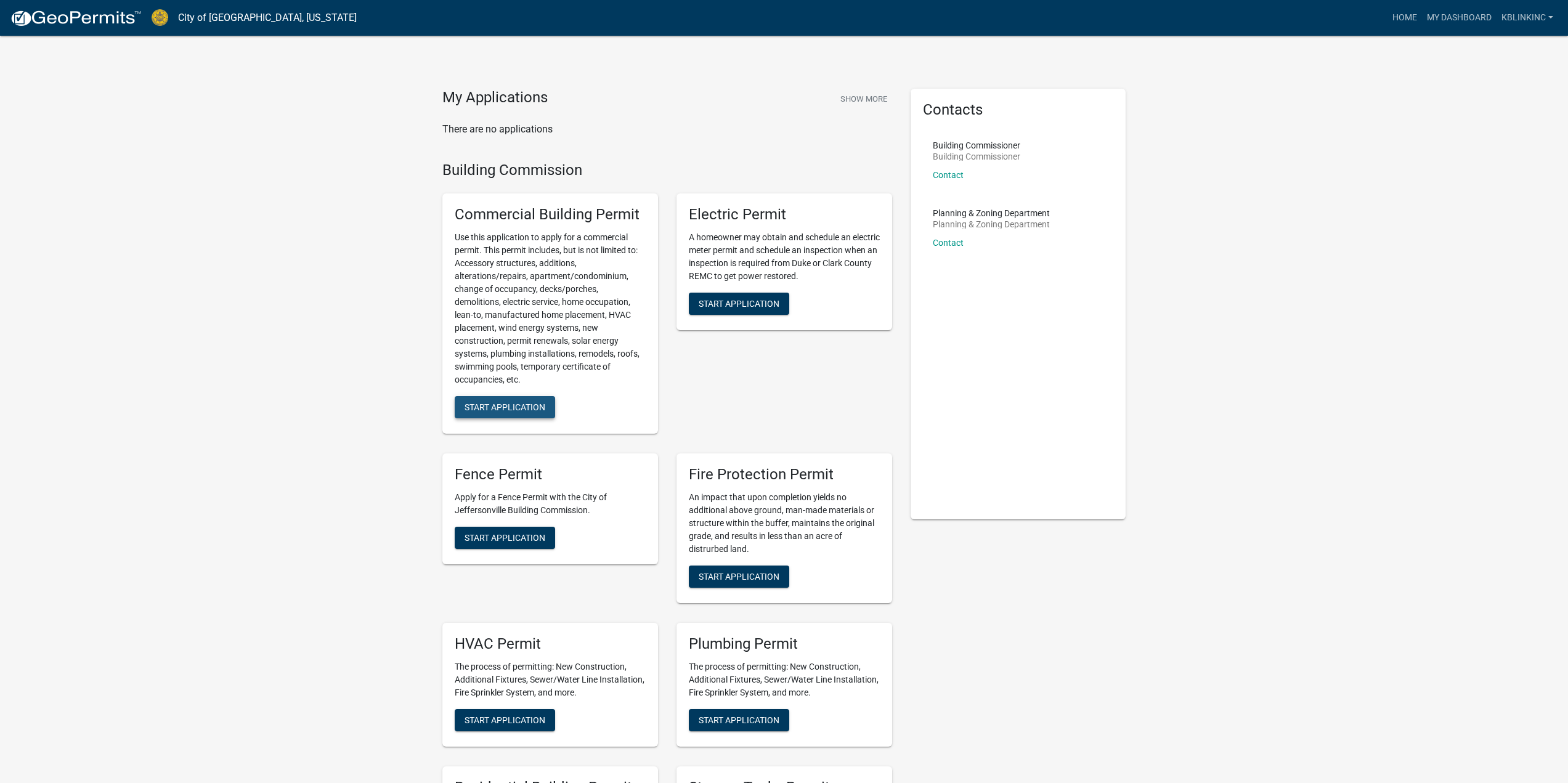
click at [550, 414] on button "Start Application" at bounding box center [504, 407] width 100 height 22
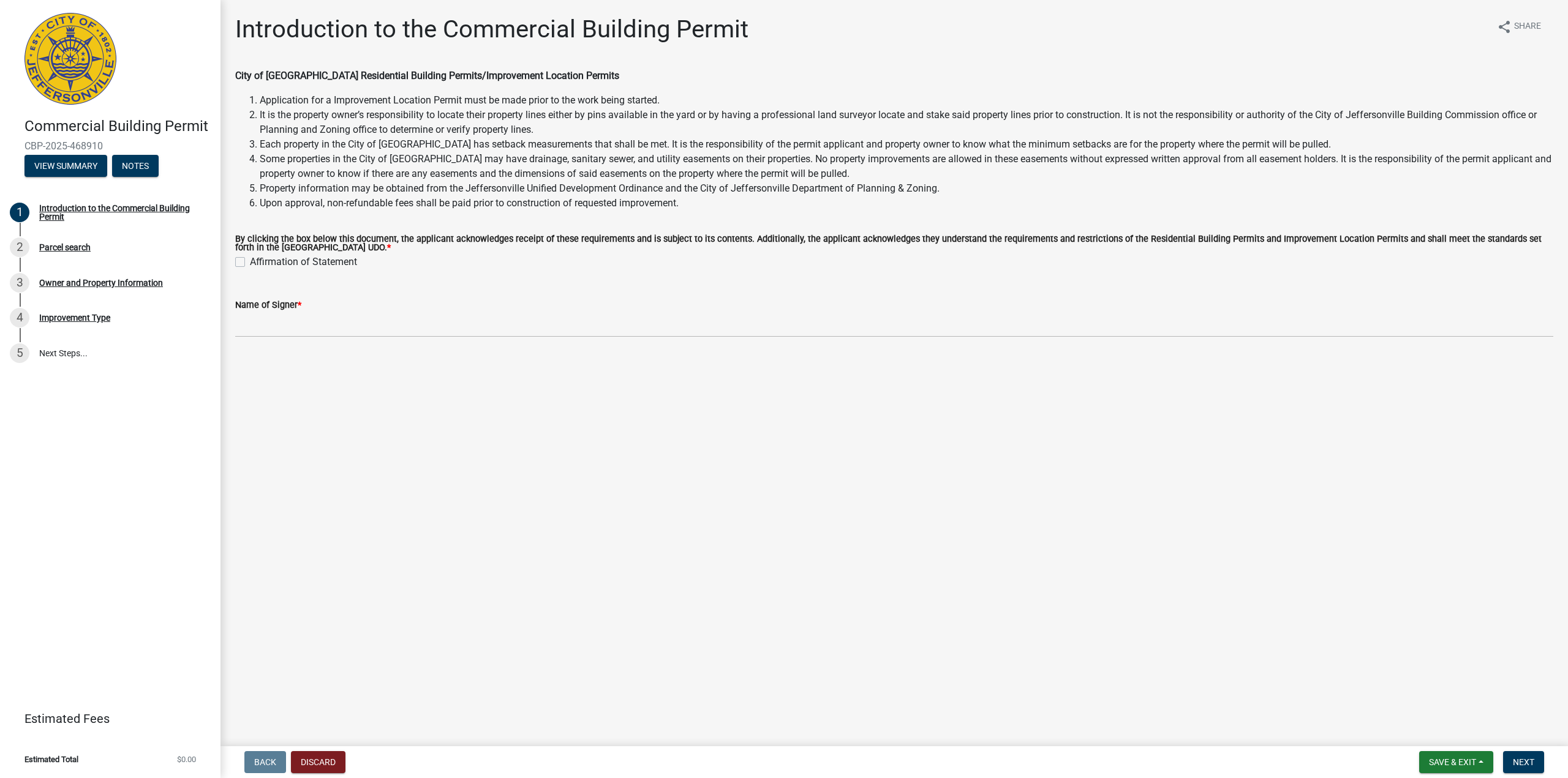
click at [454, 458] on main "Introduction to the Commercial Building Permit share Share City of [GEOGRAPHIC_…" at bounding box center [893, 371] width 1347 height 741
click at [295, 264] on label "Affirmation of Statement" at bounding box center [303, 262] width 107 height 14
click at [258, 263] on input "Affirmation of Statement" at bounding box center [254, 259] width 8 height 8
checkbox input "true"
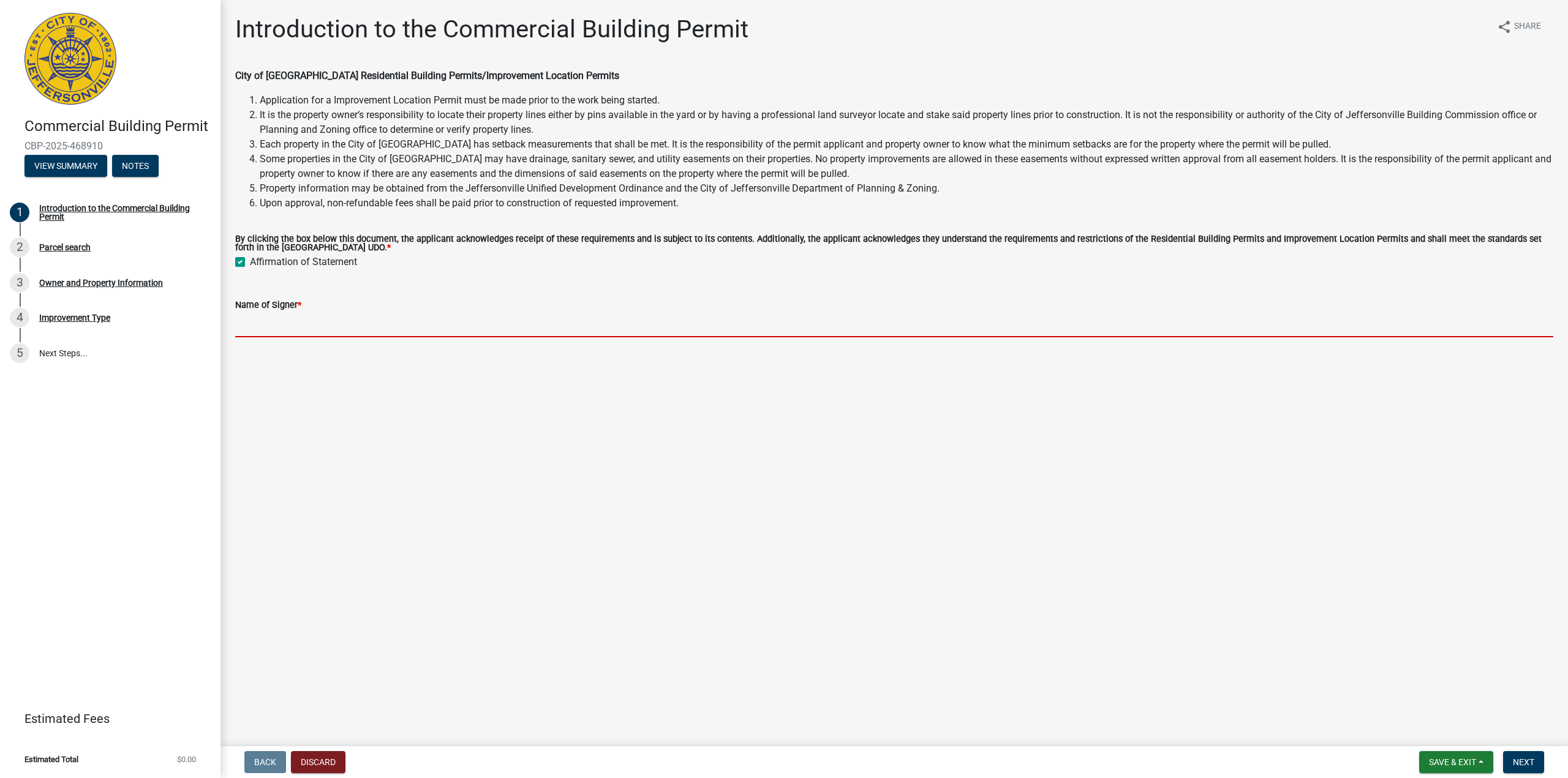
click at [264, 337] on input "Name of Signer *" at bounding box center [894, 324] width 1318 height 25
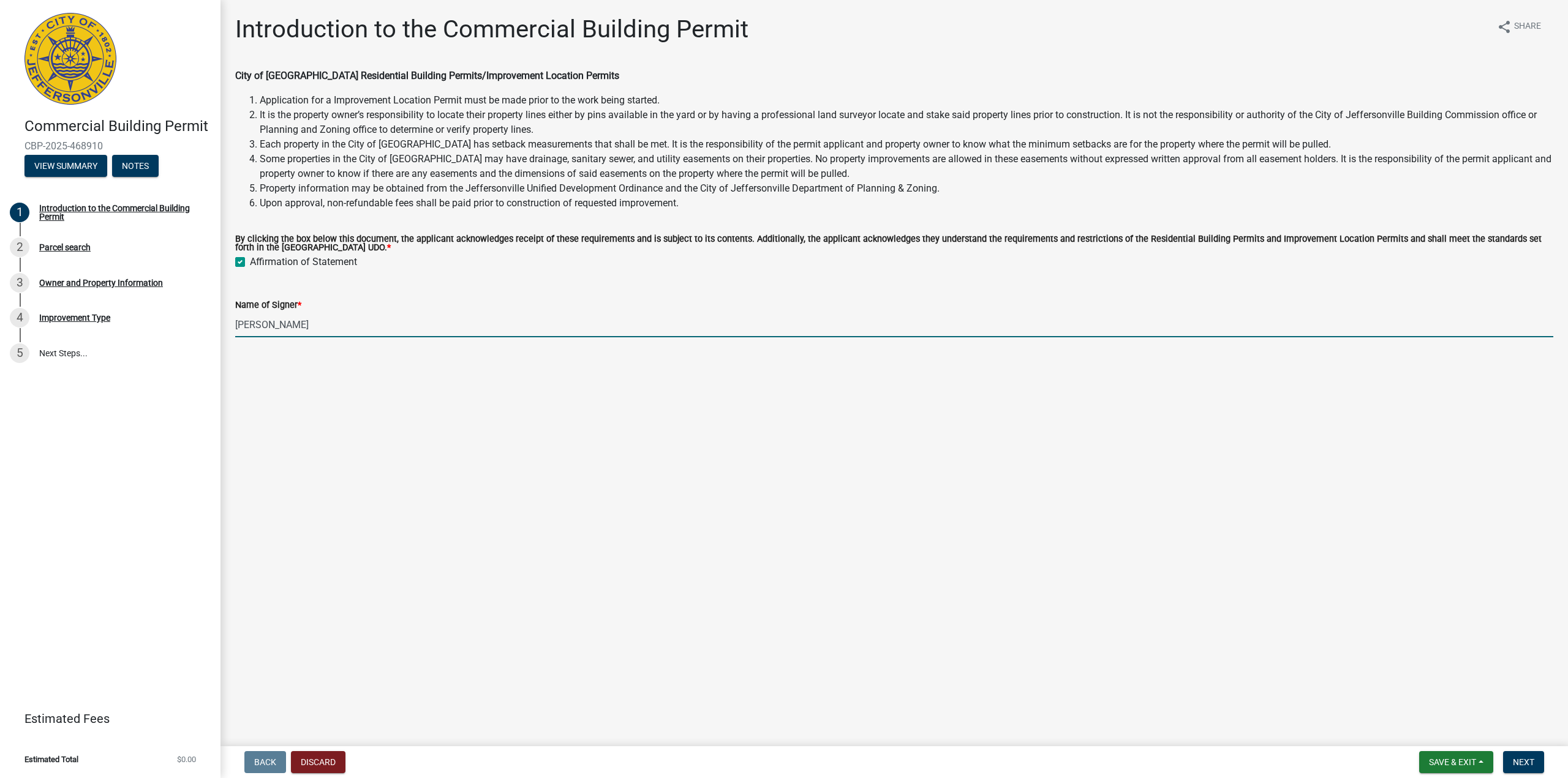
type input "[PERSON_NAME]"
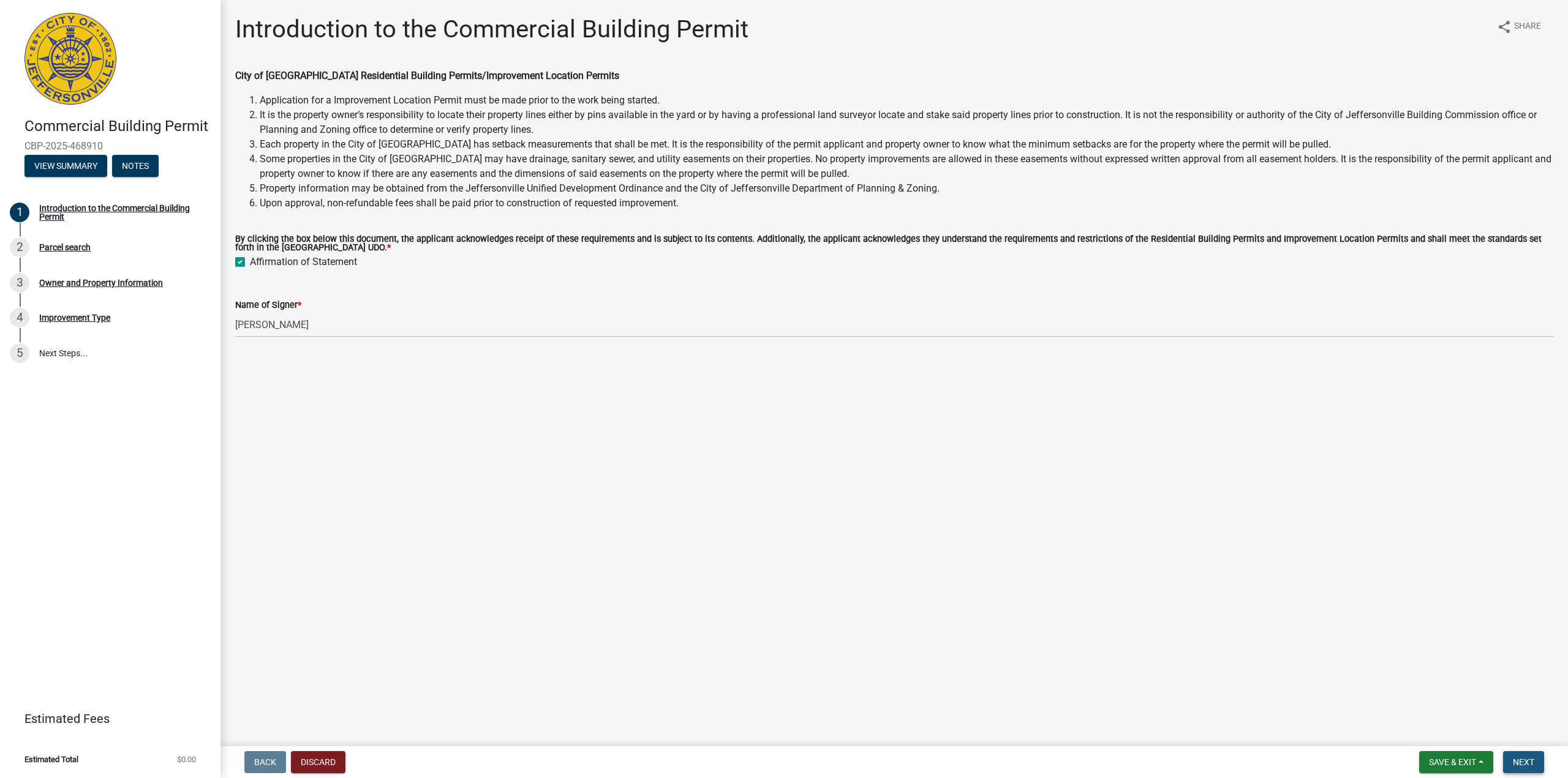
click at [1344, 652] on span "Next" at bounding box center [1524, 763] width 21 height 10
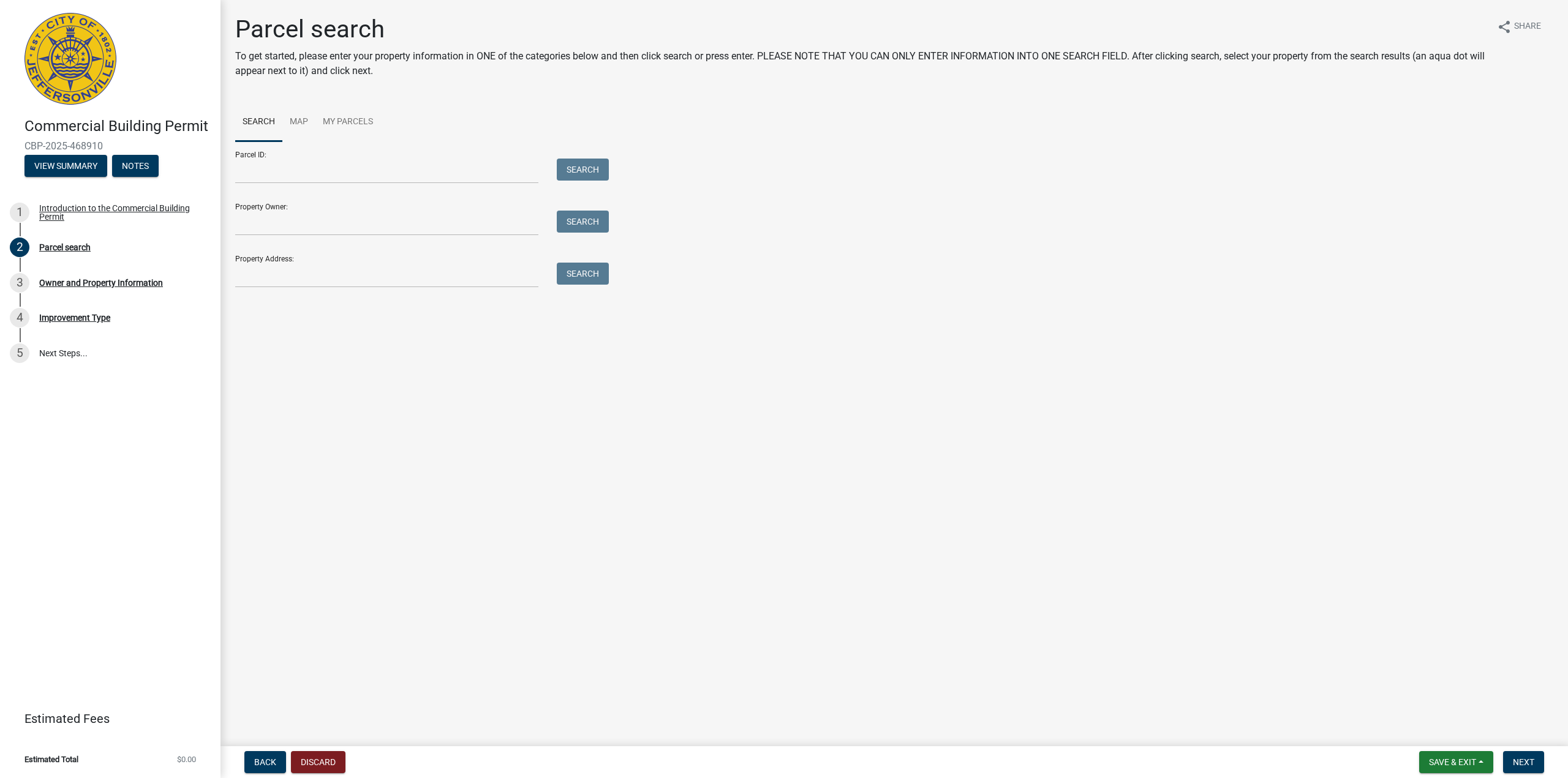
click at [321, 186] on form "Parcel ID: Search Property Owner: Search Property Address: Search" at bounding box center [419, 215] width 368 height 147
click at [322, 180] on input "Parcel ID:" at bounding box center [387, 171] width 303 height 25
type input "10-19-00-900-217.000-010"
click at [582, 164] on button "Search" at bounding box center [583, 169] width 52 height 22
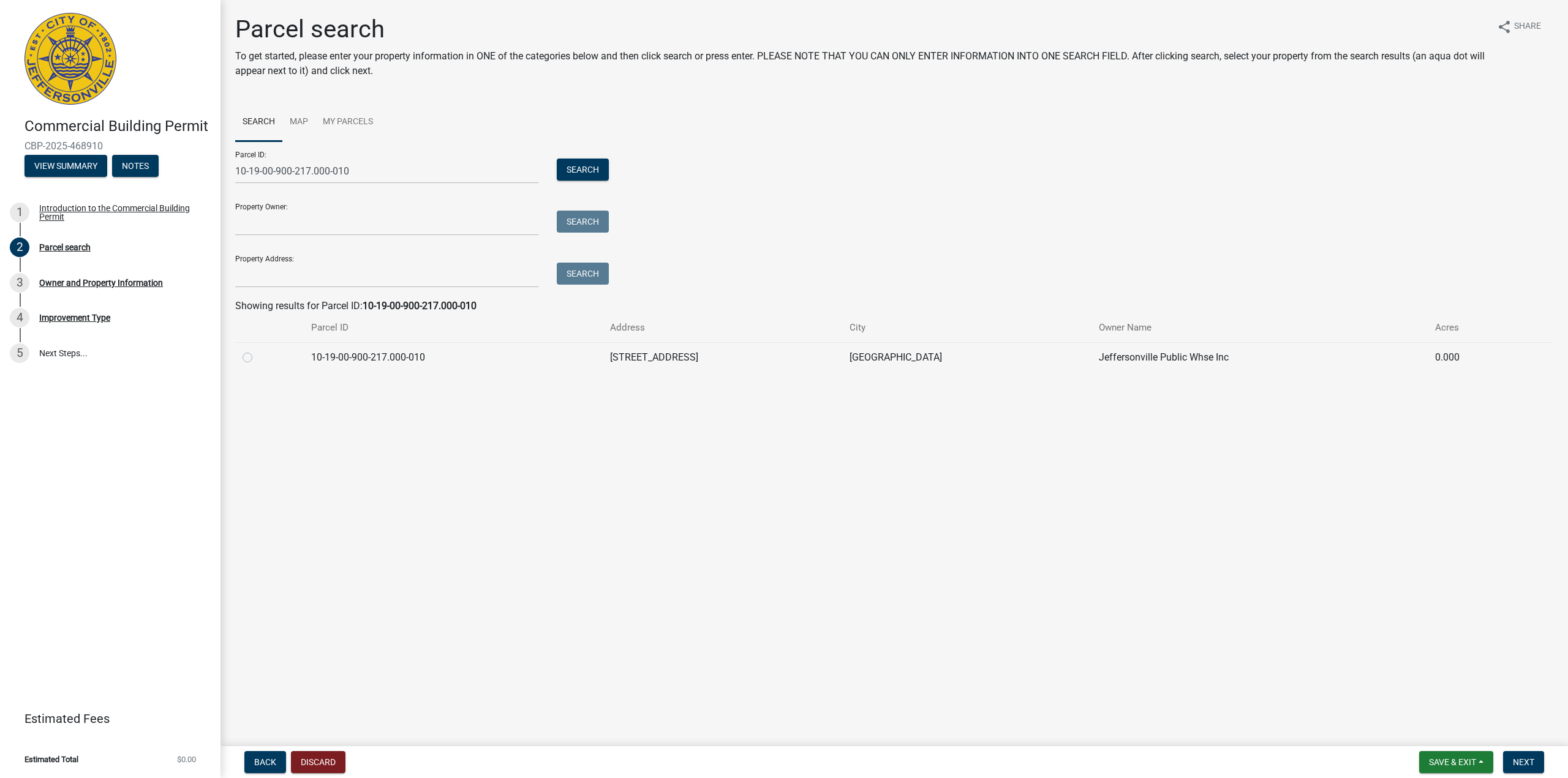
click at [257, 350] on label at bounding box center [257, 350] width 0 height 0
click at [257, 357] on input "radio" at bounding box center [261, 354] width 8 height 8
radio input "true"
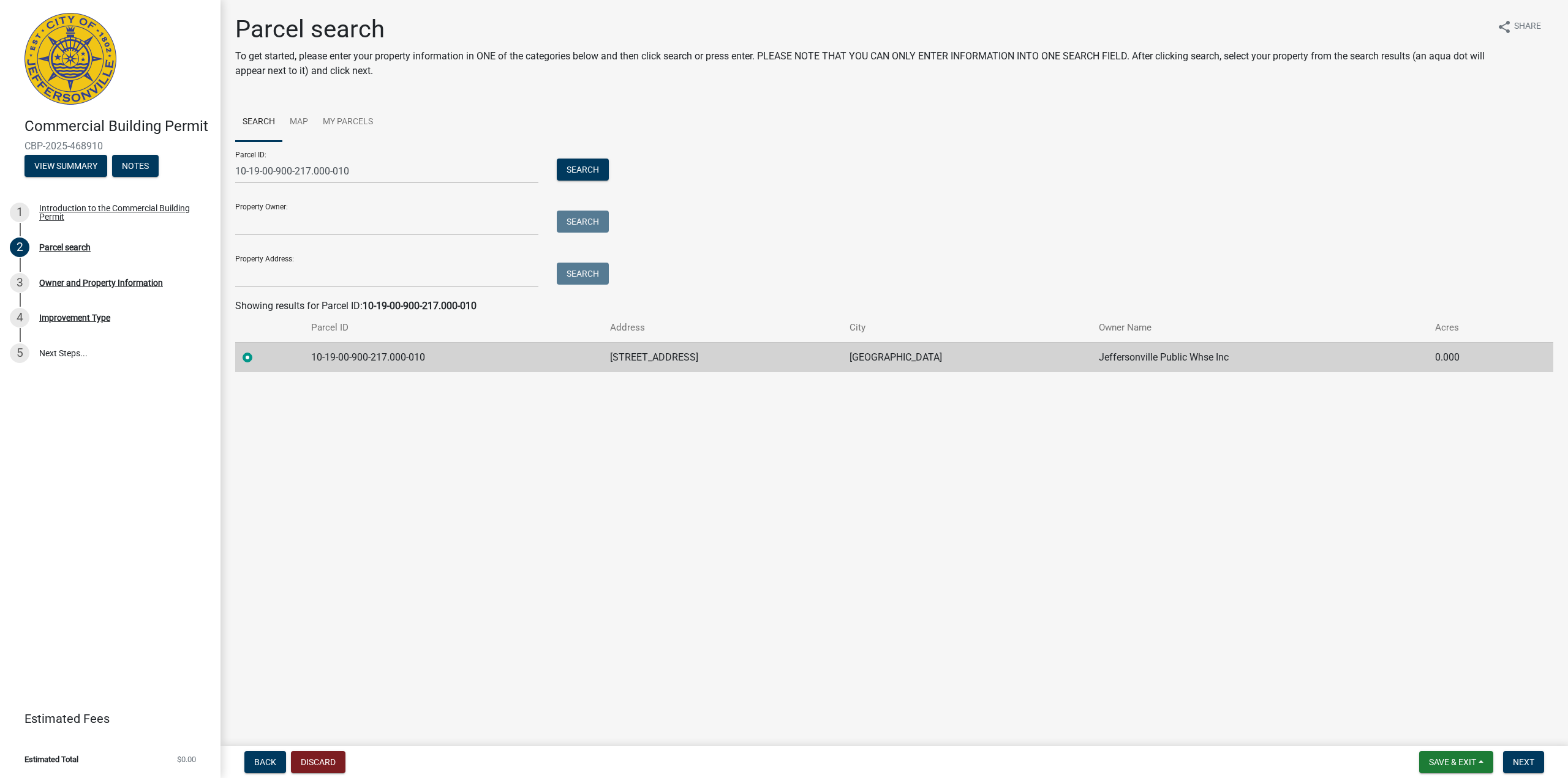
drag, startPoint x: 1119, startPoint y: 624, endPoint x: 1150, endPoint y: 625, distance: 31.0
click at [1128, 624] on main "Parcel search To get started, please enter your property information in ONE of …" at bounding box center [893, 371] width 1347 height 741
drag, startPoint x: 1198, startPoint y: 603, endPoint x: 1213, endPoint y: 603, distance: 15.0
click at [1198, 603] on main "Parcel search To get started, please enter your property information in ONE of …" at bounding box center [893, 371] width 1347 height 741
drag, startPoint x: 1276, startPoint y: 607, endPoint x: 1293, endPoint y: 607, distance: 17.0
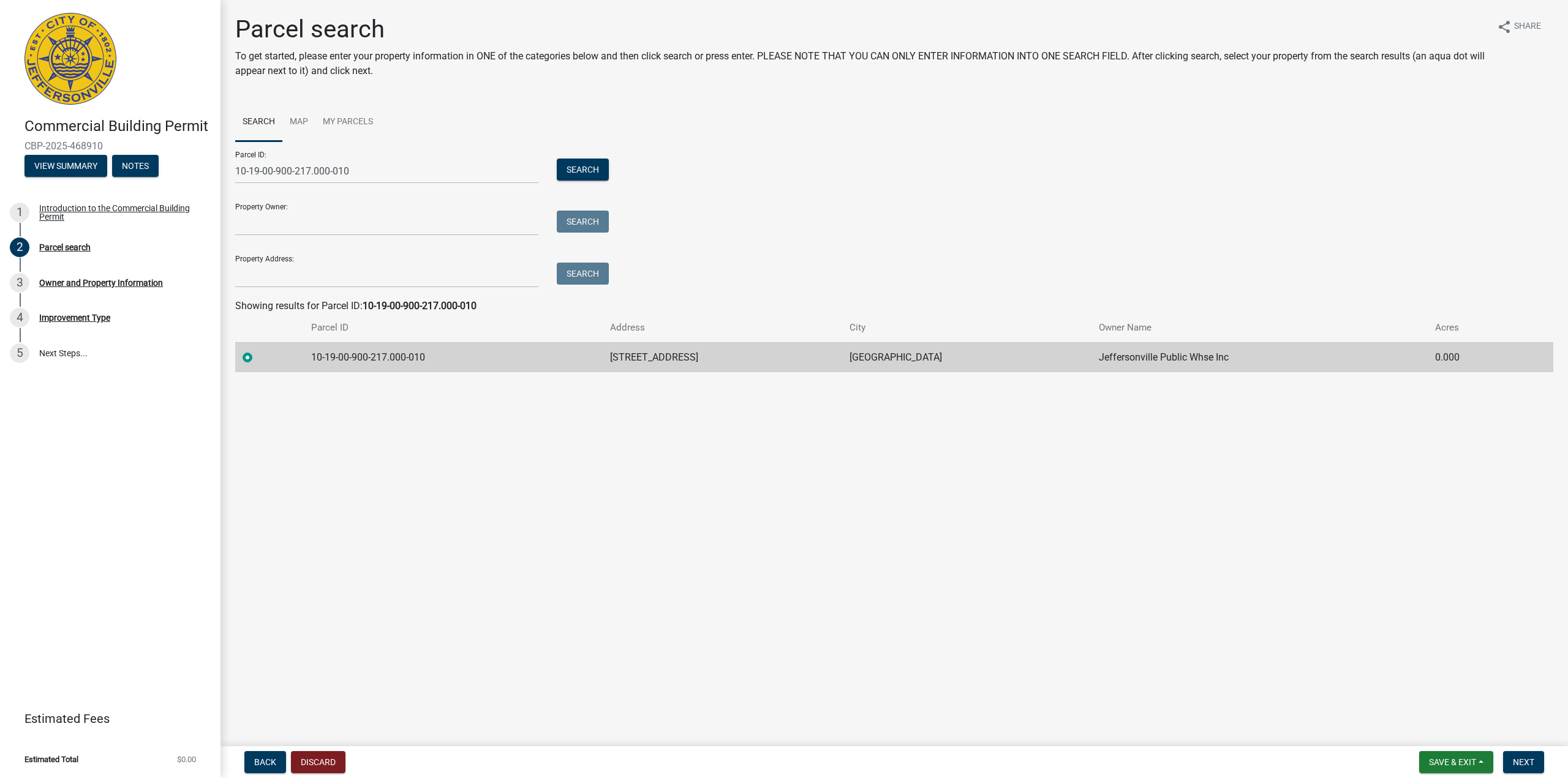
click at [1279, 607] on main "Parcel search To get started, please enter your property information in ONE of …" at bounding box center [893, 371] width 1347 height 741
drag, startPoint x: 1526, startPoint y: 764, endPoint x: 1516, endPoint y: 758, distance: 11.7
click at [1344, 652] on span "Next" at bounding box center [1524, 763] width 21 height 10
